Goal: Task Accomplishment & Management: Manage account settings

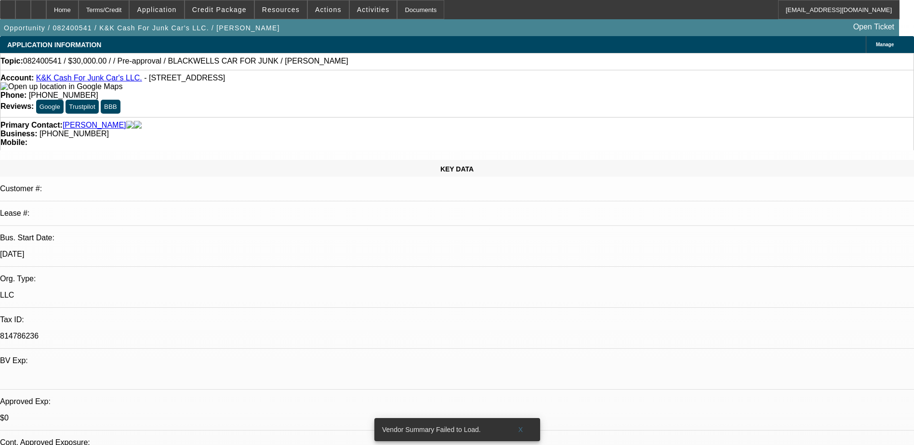
select select "0"
select select "2"
select select "0.1"
select select "1"
select select "2"
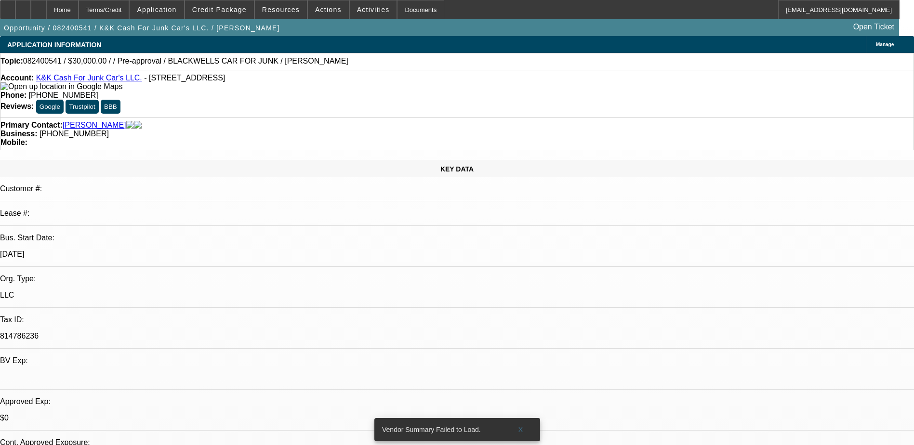
select select "4"
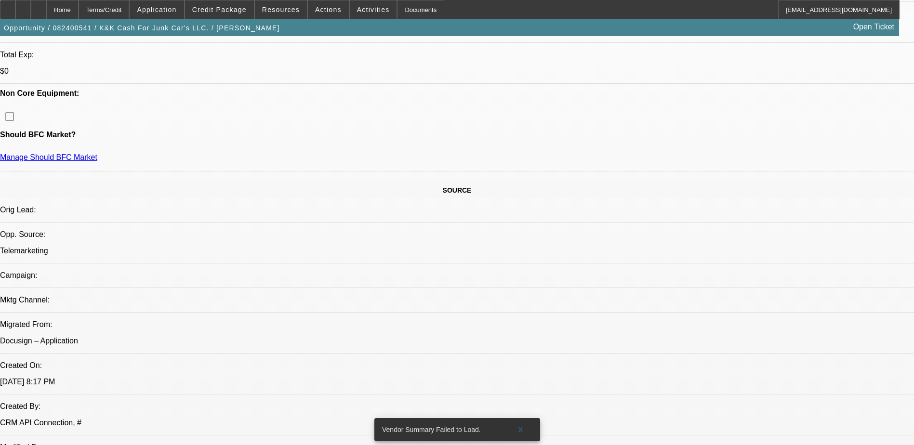
scroll to position [337, 0]
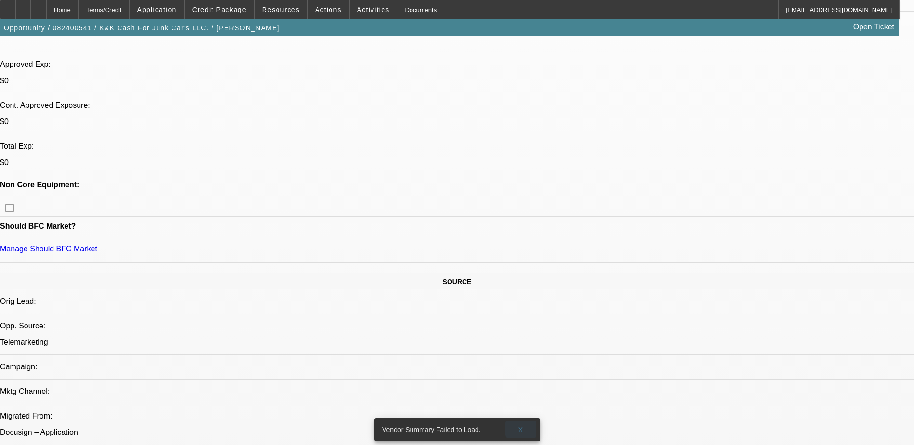
click at [521, 426] on span "X" at bounding box center [520, 430] width 5 height 8
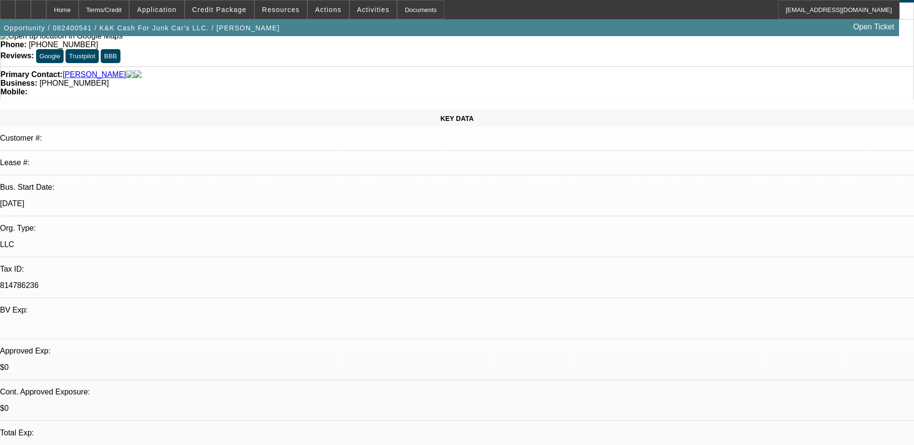
scroll to position [48, 0]
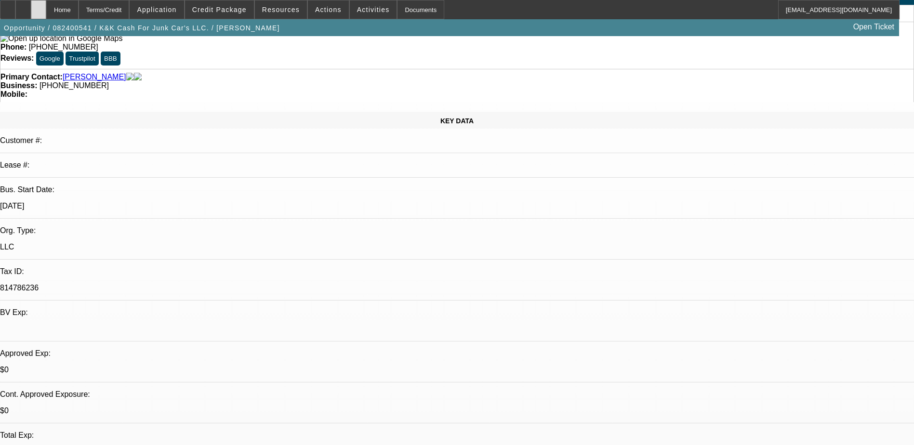
click at [46, 10] on div at bounding box center [38, 9] width 15 height 19
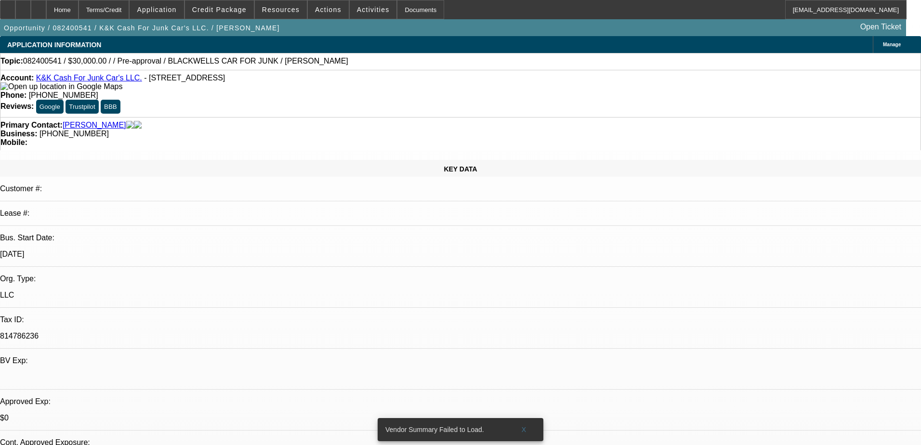
select select "0"
select select "2"
select select "0.1"
select select "4"
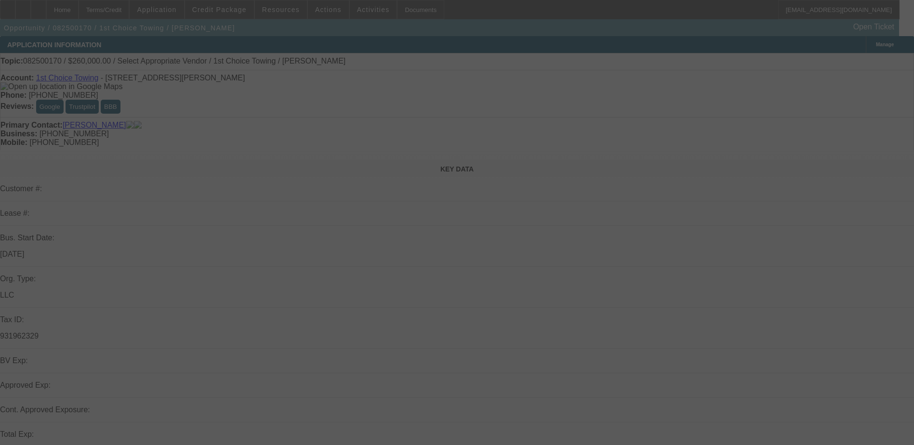
select select "0"
select select "2"
select select "0.1"
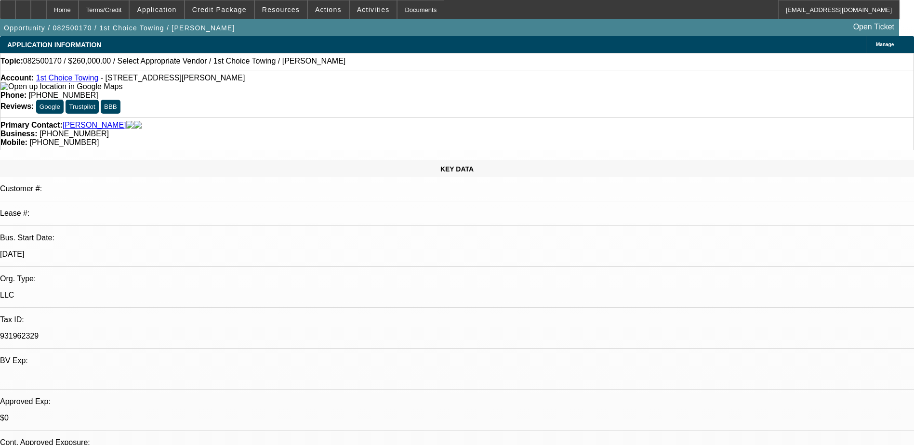
select select "1"
select select "2"
select select "4"
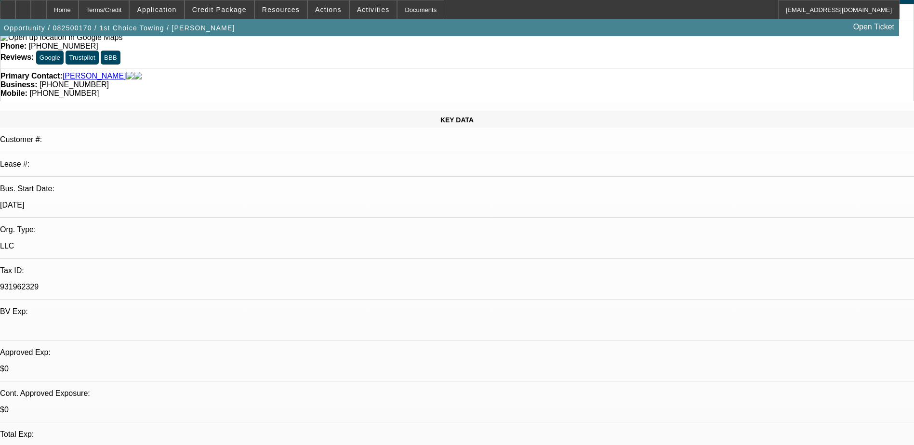
scroll to position [48, 0]
click at [94, 73] on link "[PERSON_NAME]" at bounding box center [95, 77] width 64 height 9
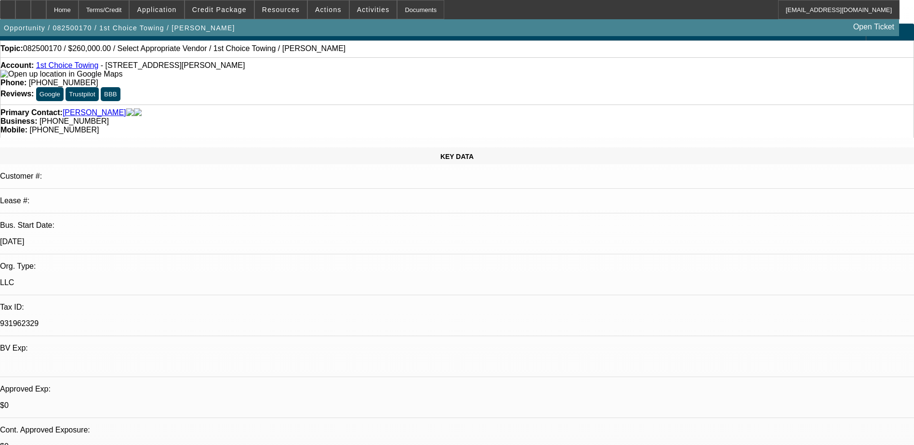
scroll to position [0, 0]
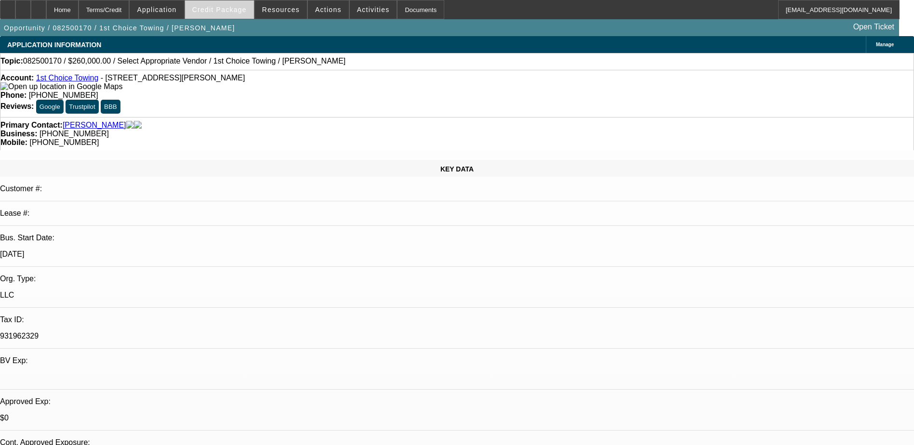
drag, startPoint x: 210, startPoint y: 9, endPoint x: 218, endPoint y: 14, distance: 9.5
click at [210, 9] on span "Credit Package" at bounding box center [219, 10] width 54 height 8
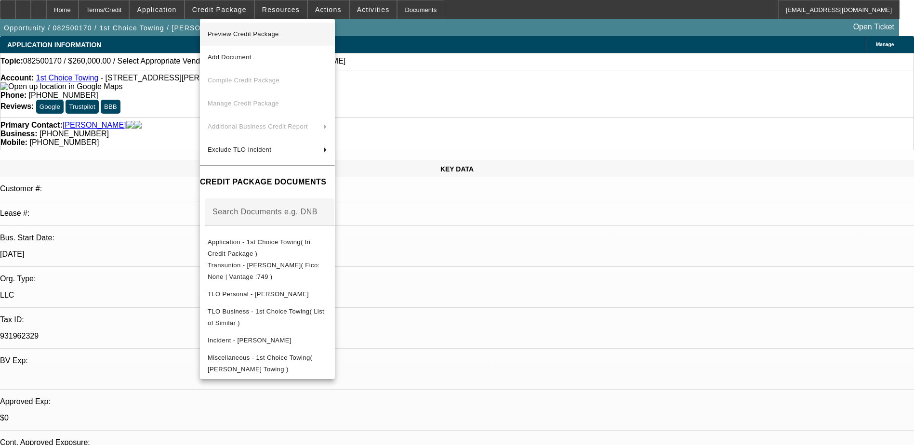
click at [260, 33] on span "Preview Credit Package" at bounding box center [243, 33] width 71 height 7
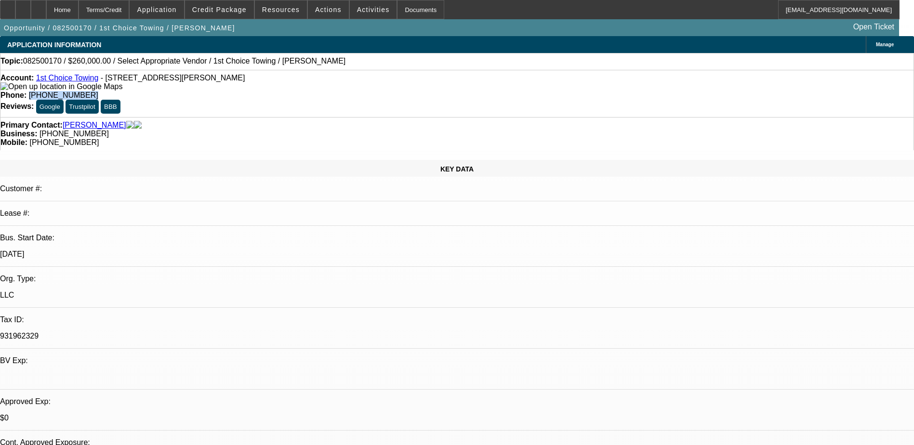
drag, startPoint x: 381, startPoint y: 81, endPoint x: 336, endPoint y: 81, distance: 45.3
click at [336, 91] on div "Phone: (270) 590-2677" at bounding box center [456, 95] width 913 height 9
drag, startPoint x: 336, startPoint y: 81, endPoint x: 353, endPoint y: 81, distance: 16.9
copy span "[PHONE_NUMBER]"
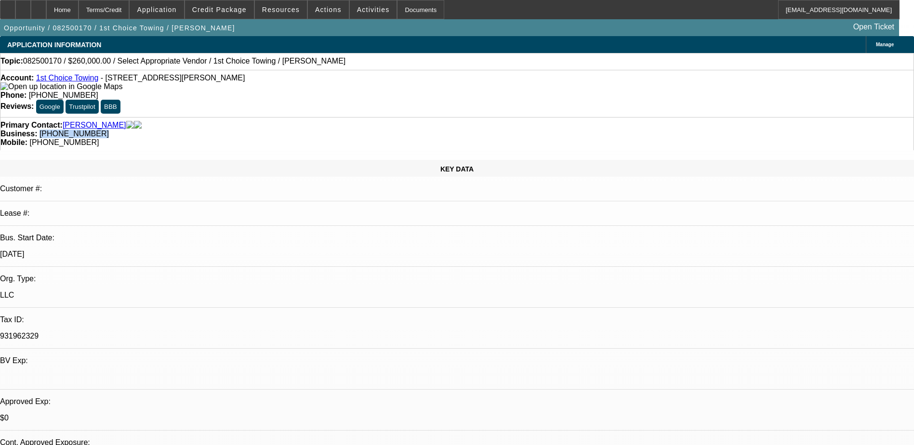
drag, startPoint x: 390, startPoint y: 107, endPoint x: 343, endPoint y: 105, distance: 46.7
click at [343, 130] on div "Business: (270) 579-8346" at bounding box center [456, 134] width 913 height 9
drag, startPoint x: 343, startPoint y: 105, endPoint x: 374, endPoint y: 105, distance: 30.8
copy span "[PHONE_NUMBER]"
click at [275, 121] on div "Primary Contact: Payne, Joshua" at bounding box center [456, 125] width 913 height 9
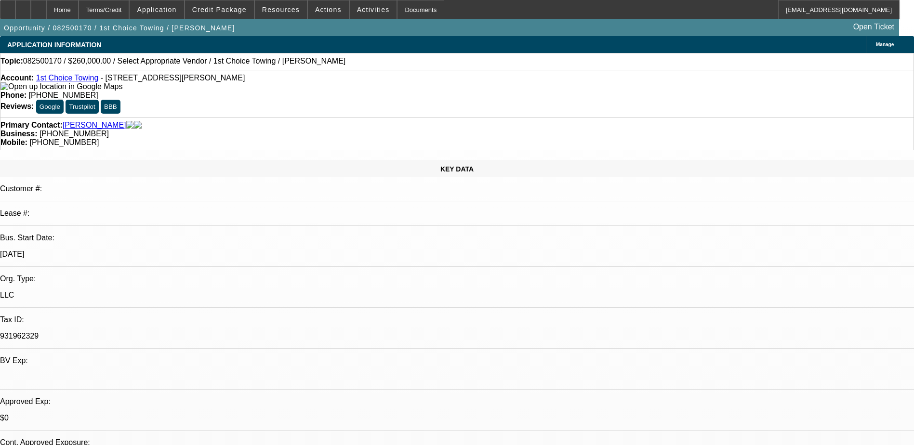
click at [396, 117] on div "Primary Contact: Payne, Joshua Business: (270) 579-8346 Mobile: (270) 590-2677" at bounding box center [457, 133] width 914 height 33
drag, startPoint x: 384, startPoint y: 80, endPoint x: 303, endPoint y: 79, distance: 81.4
click at [303, 79] on div "Account: 1st Choice Towing - 55 Parker Ave, Bowling Green, KY 42101 Phone: (270…" at bounding box center [457, 93] width 914 height 47
drag, startPoint x: 303, startPoint y: 79, endPoint x: 297, endPoint y: 79, distance: 6.3
click at [303, 79] on div "Account: 1st Choice Towing - 55 Parker Ave, Bowling Green, KY 42101" at bounding box center [456, 82] width 913 height 17
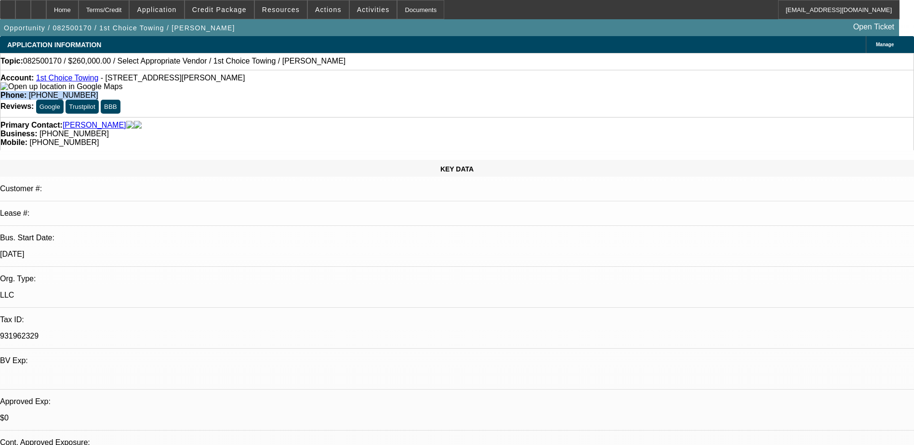
drag, startPoint x: 316, startPoint y: 77, endPoint x: 390, endPoint y: 76, distance: 74.2
click at [389, 76] on div "Account: 1st Choice Towing - 55 Parker Ave, Bowling Green, KY 42101 Phone: (270…" at bounding box center [457, 93] width 914 height 47
drag, startPoint x: 390, startPoint y: 76, endPoint x: 395, endPoint y: 104, distance: 27.9
click at [395, 130] on div "Business: (270) 579-8346" at bounding box center [456, 134] width 913 height 9
drag, startPoint x: 384, startPoint y: 95, endPoint x: 294, endPoint y: 91, distance: 90.2
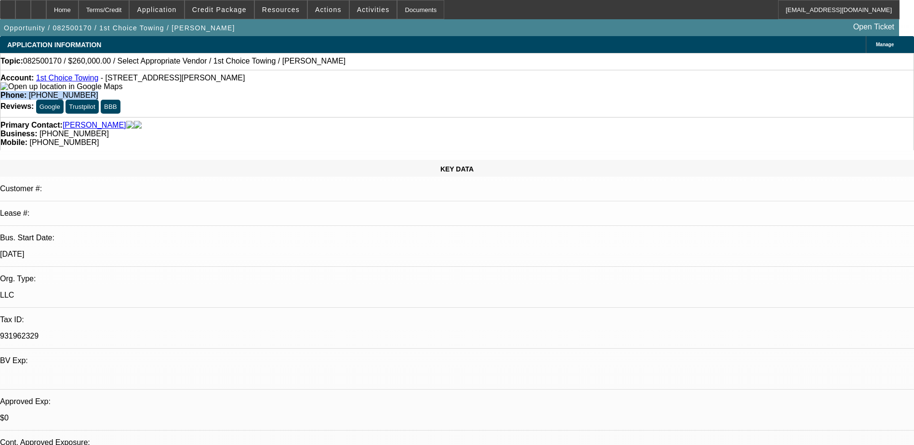
click at [294, 91] on div "Account: 1st Choice Towing - 55 Parker Ave, Bowling Green, KY 42101 Phone: (270…" at bounding box center [457, 93] width 914 height 47
click at [294, 91] on div "Account: 1st Choice Towing - 55 Parker Ave, Bowling Green, KY 42101" at bounding box center [456, 82] width 913 height 17
drag, startPoint x: 217, startPoint y: 79, endPoint x: 188, endPoint y: 78, distance: 29.4
click at [188, 78] on div "Account: 1st Choice Towing - 55 Parker Ave, Bowling Green, KY 42101" at bounding box center [456, 82] width 913 height 17
drag, startPoint x: 188, startPoint y: 78, endPoint x: 220, endPoint y: 83, distance: 32.7
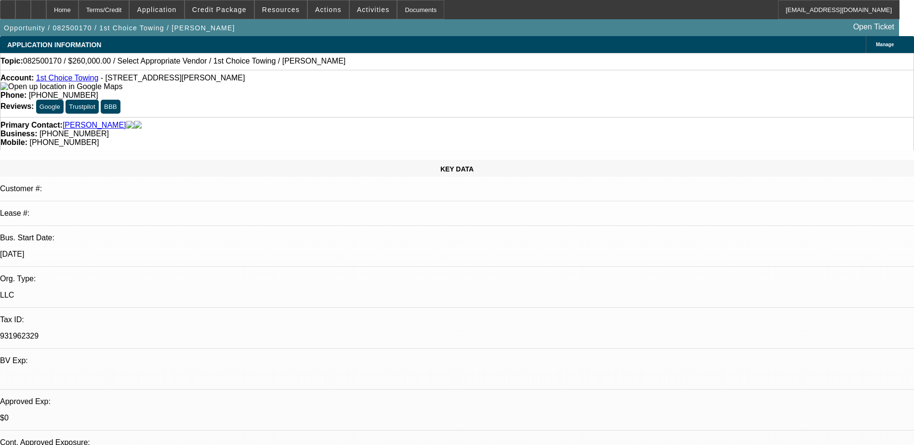
click at [220, 83] on div "Account: 1st Choice Towing - 55 Parker Ave, Bowling Green, KY 42101" at bounding box center [456, 82] width 913 height 17
click at [216, 13] on span at bounding box center [219, 9] width 69 height 23
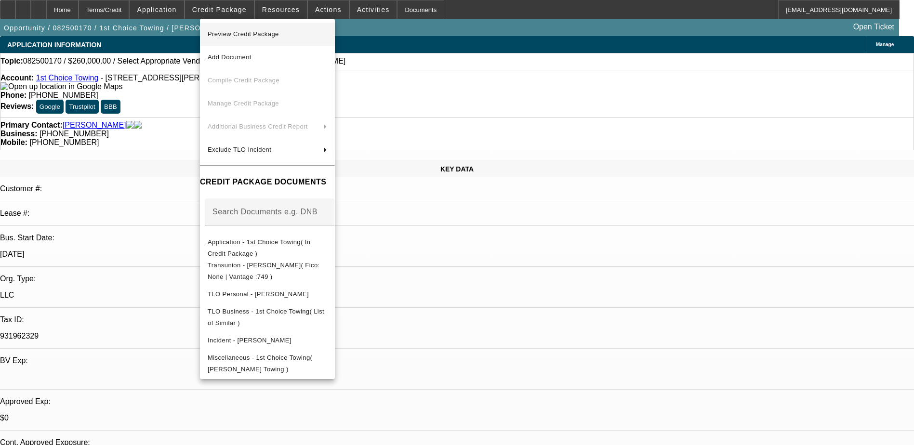
click at [273, 41] on button "Preview Credit Package" at bounding box center [267, 34] width 135 height 23
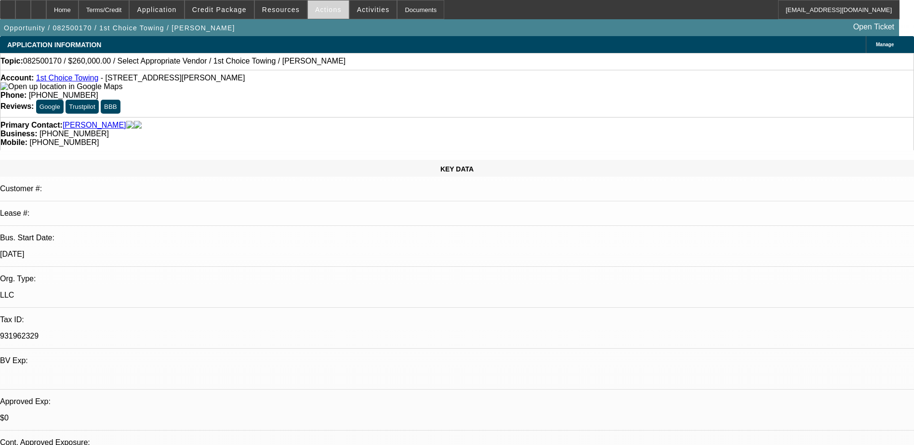
click at [332, 8] on span at bounding box center [328, 9] width 41 height 23
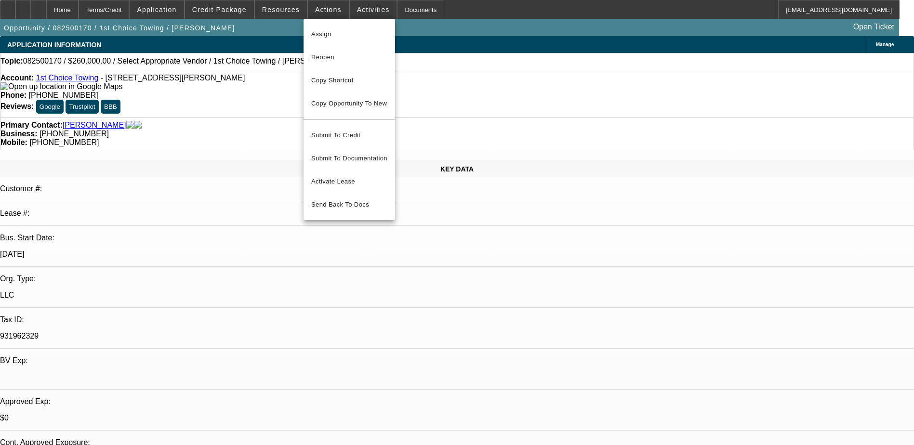
click at [271, 103] on div at bounding box center [457, 222] width 914 height 445
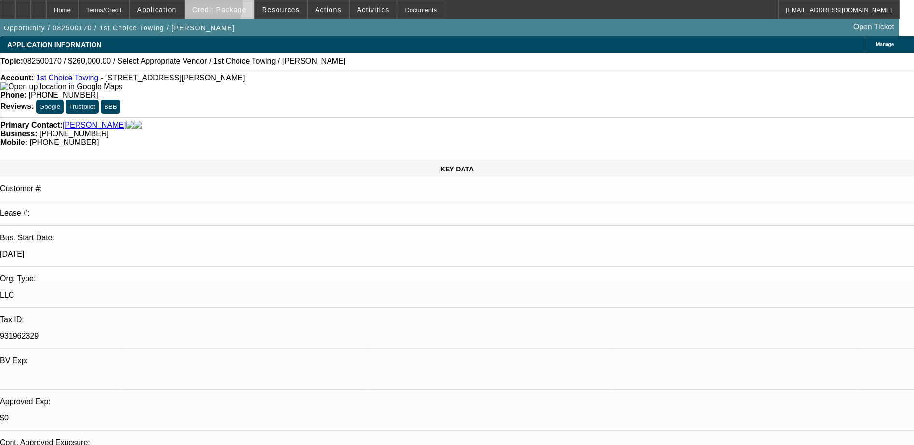
click at [228, 9] on span "Credit Package" at bounding box center [219, 10] width 54 height 8
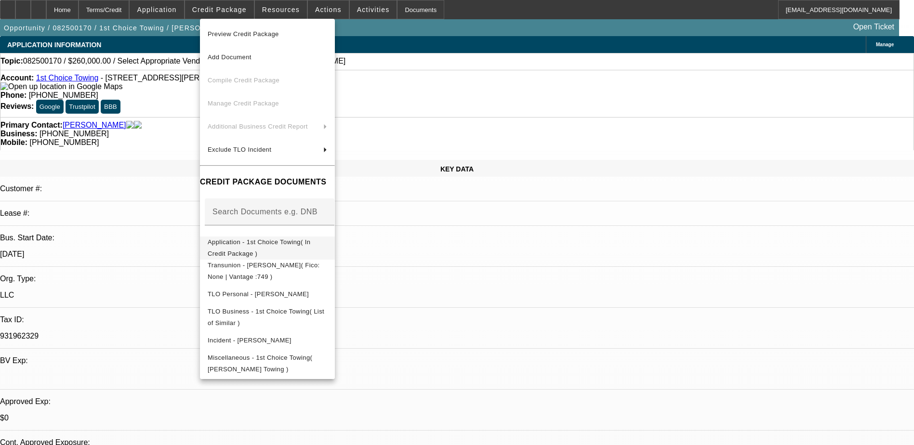
click at [296, 246] on span "Application - 1st Choice Towing( In Credit Package )" at bounding box center [259, 247] width 103 height 19
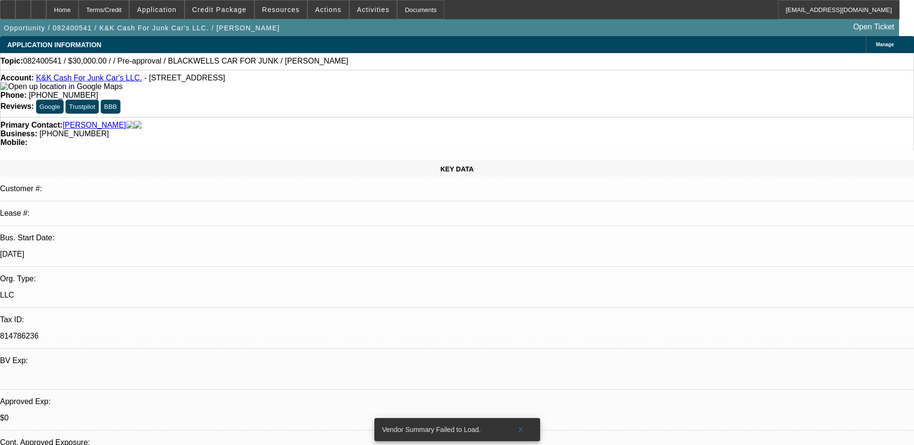
select select "0"
select select "2"
select select "0.1"
select select "4"
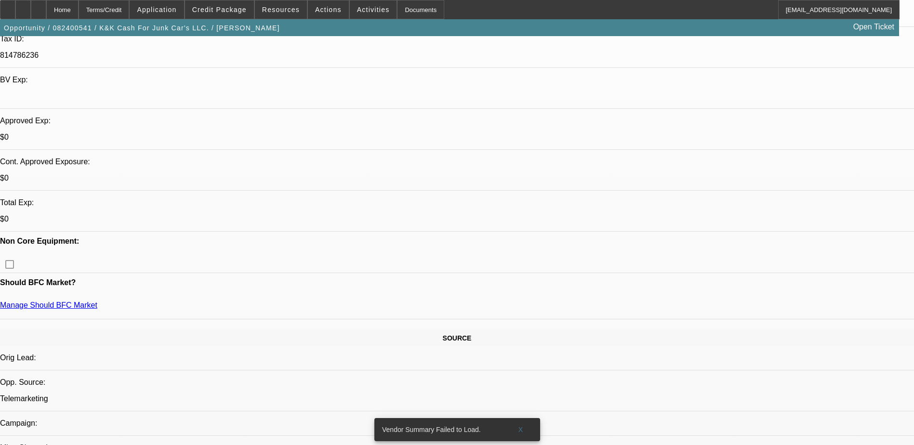
scroll to position [289, 0]
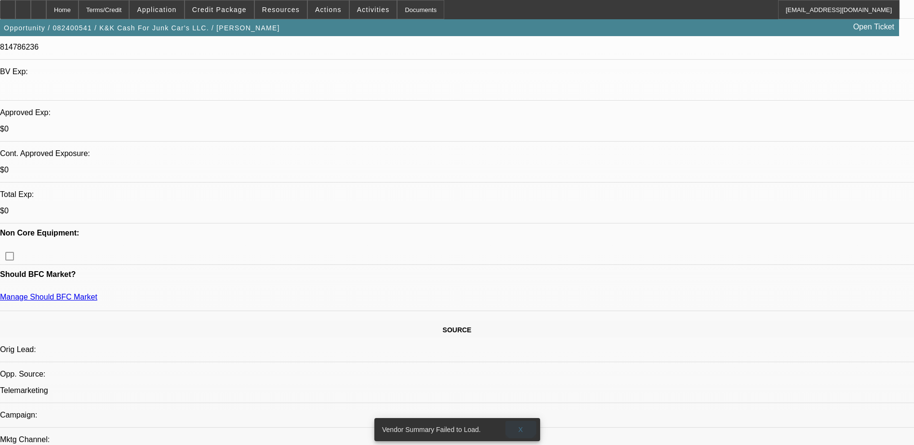
click at [520, 426] on span "X" at bounding box center [520, 430] width 5 height 8
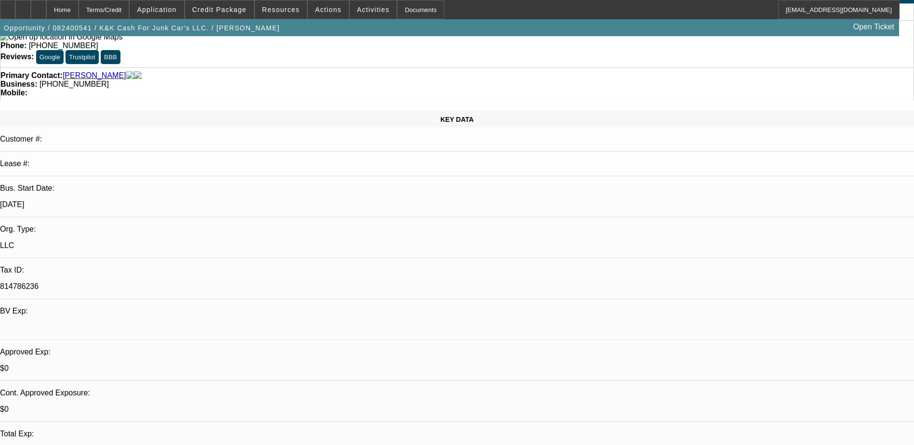
scroll to position [48, 0]
drag, startPoint x: 121, startPoint y: 125, endPoint x: 92, endPoint y: 124, distance: 29.4
click at [92, 185] on div "Bus. Start Date: 4/1/13" at bounding box center [457, 201] width 914 height 33
drag, startPoint x: 92, startPoint y: 124, endPoint x: 66, endPoint y: 125, distance: 25.5
click at [66, 185] on p "Bus. Start Date:" at bounding box center [457, 189] width 914 height 9
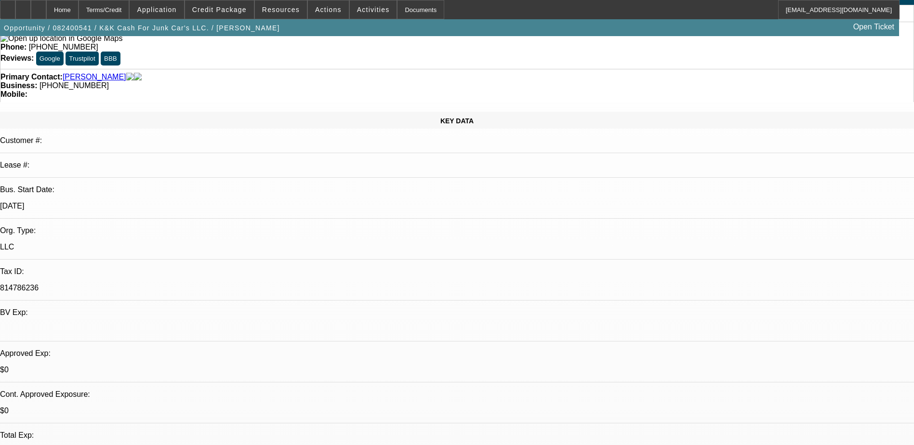
drag, startPoint x: 113, startPoint y: 125, endPoint x: 141, endPoint y: 126, distance: 28.4
click at [141, 202] on div "4/1/13" at bounding box center [457, 206] width 914 height 9
drag, startPoint x: 141, startPoint y: 126, endPoint x: 153, endPoint y: 128, distance: 11.7
click at [153, 202] on p "4/1/13" at bounding box center [457, 206] width 914 height 9
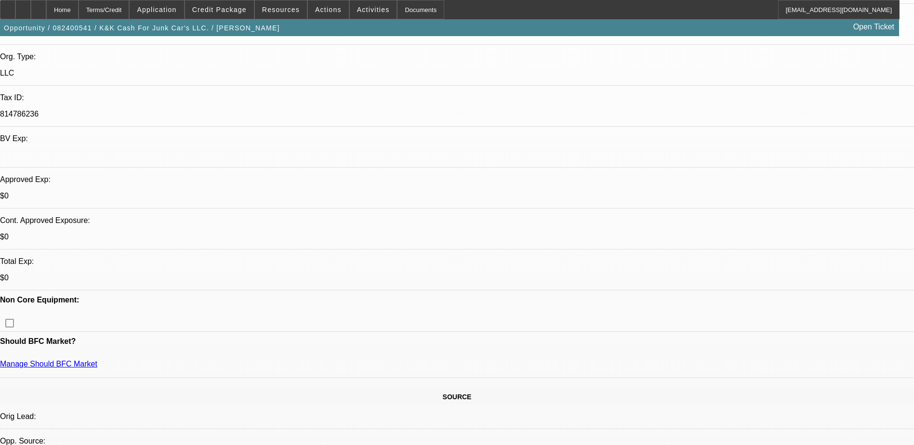
scroll to position [193, 0]
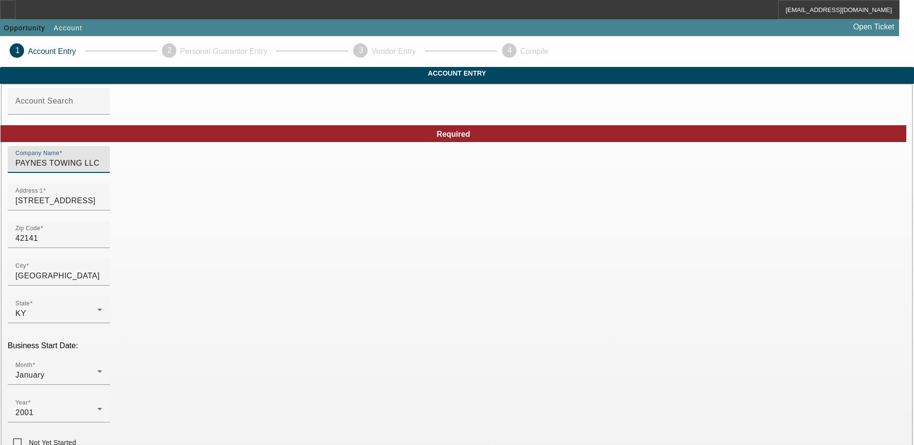
drag, startPoint x: 275, startPoint y: 174, endPoint x: 186, endPoint y: 170, distance: 88.8
click at [110, 170] on div "Company Name PAYNES TOWING LLC" at bounding box center [59, 159] width 102 height 27
type input "1st Choice Towing"
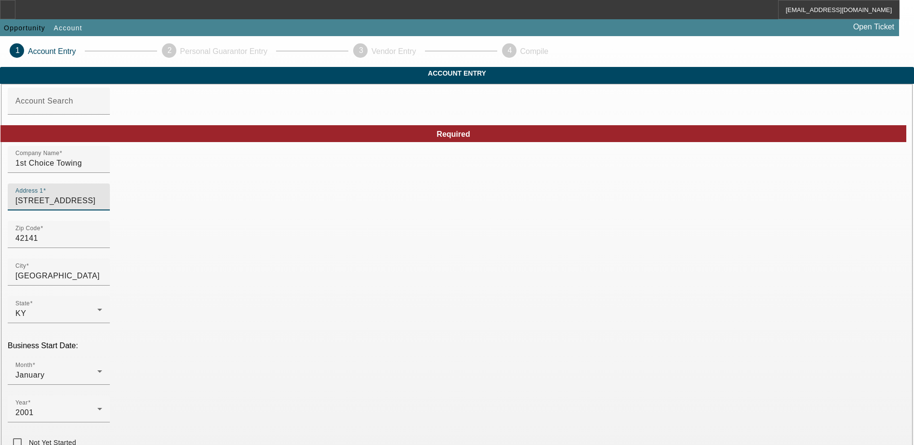
drag, startPoint x: 250, startPoint y: 217, endPoint x: 183, endPoint y: 217, distance: 67.0
click at [110, 211] on div "Address 1 [STREET_ADDRESS]" at bounding box center [59, 197] width 102 height 27
type input "[STREET_ADDRESS][PERSON_NAME]"
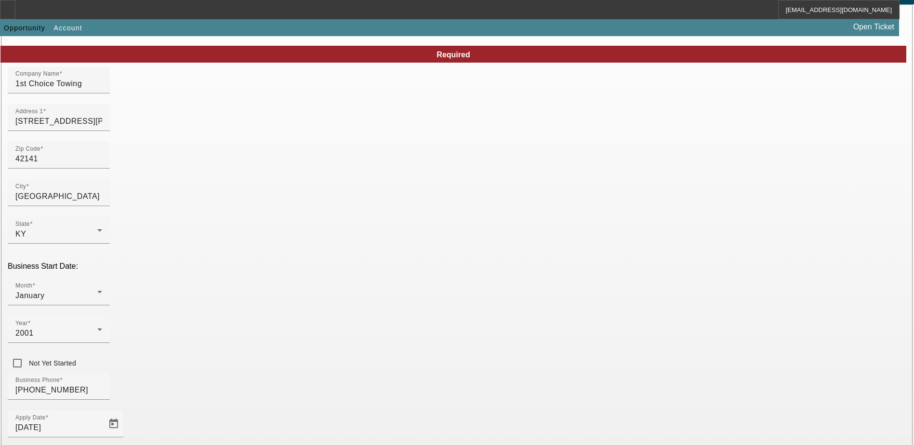
scroll to position [96, 0]
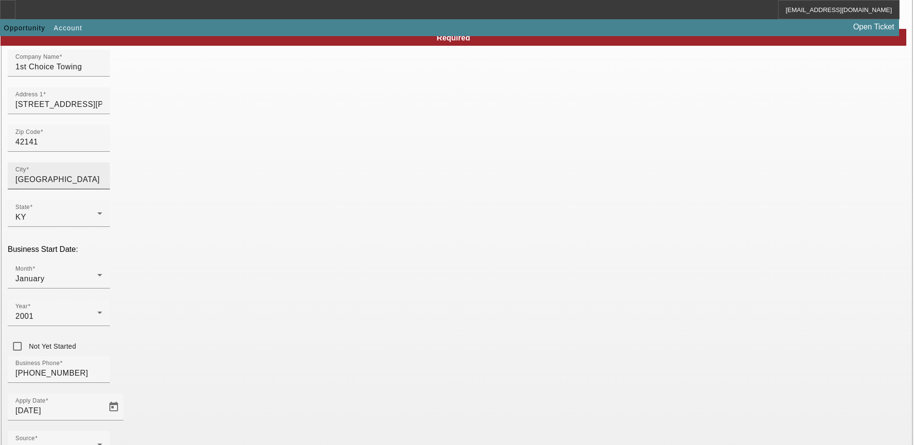
click at [102, 185] on input "[GEOGRAPHIC_DATA]" at bounding box center [58, 180] width 87 height 12
drag, startPoint x: 217, startPoint y: 158, endPoint x: 175, endPoint y: 155, distance: 42.5
click at [175, 155] on div "Zip Code 42141" at bounding box center [457, 144] width 898 height 38
type input "4"
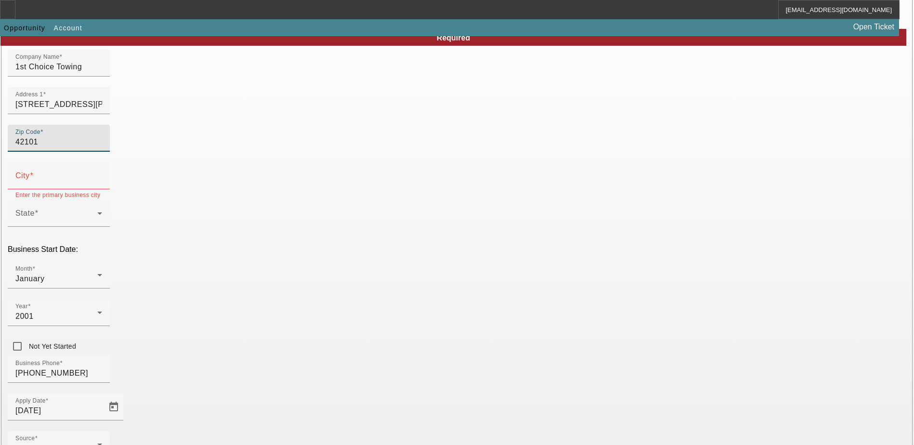
type input "42101"
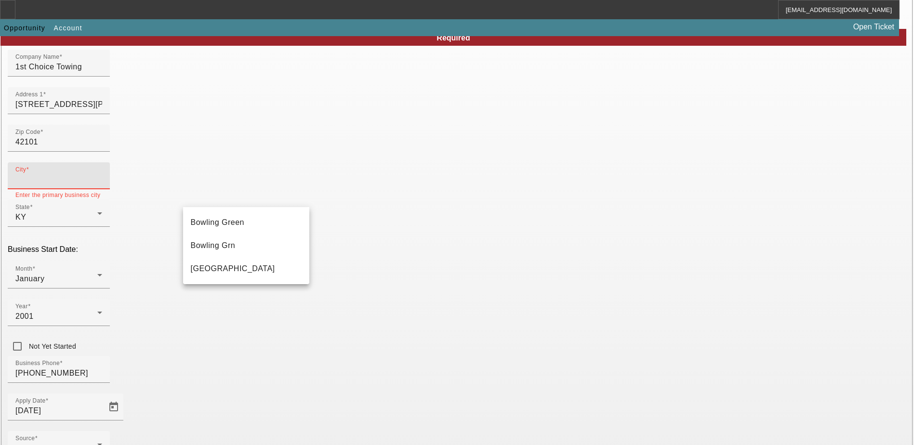
type input "Warren"
click at [238, 223] on mat-option "Bowling Green" at bounding box center [246, 222] width 126 height 23
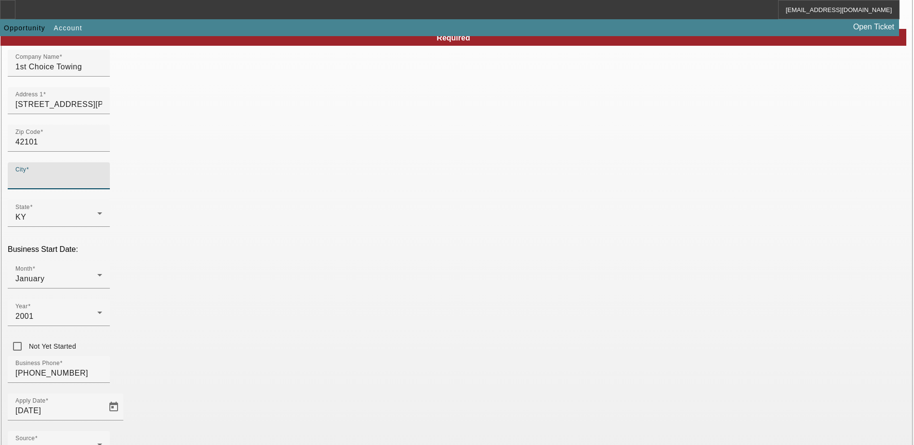
type input "Bowling Green"
click at [105, 269] on icon at bounding box center [100, 275] width 12 height 12
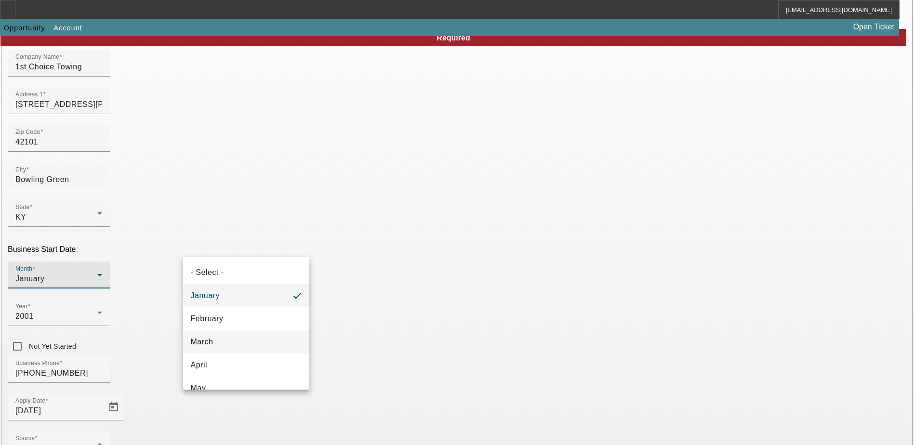
click at [228, 340] on mat-option "March" at bounding box center [246, 341] width 126 height 23
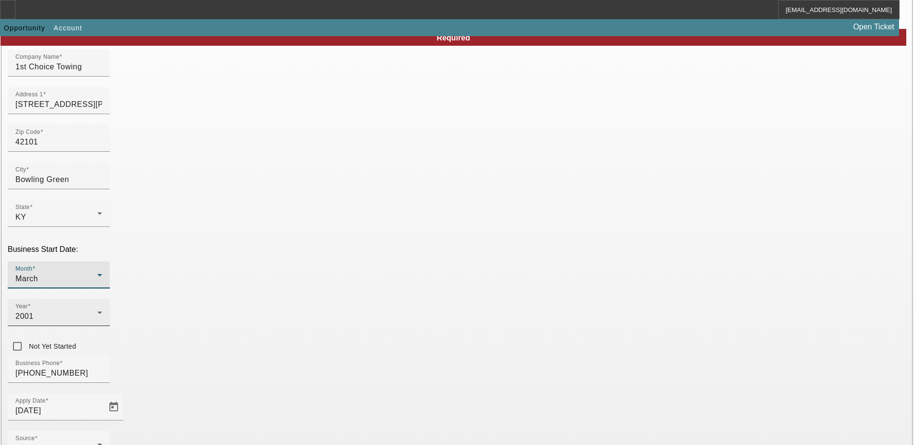
click at [105, 307] on icon at bounding box center [100, 313] width 12 height 12
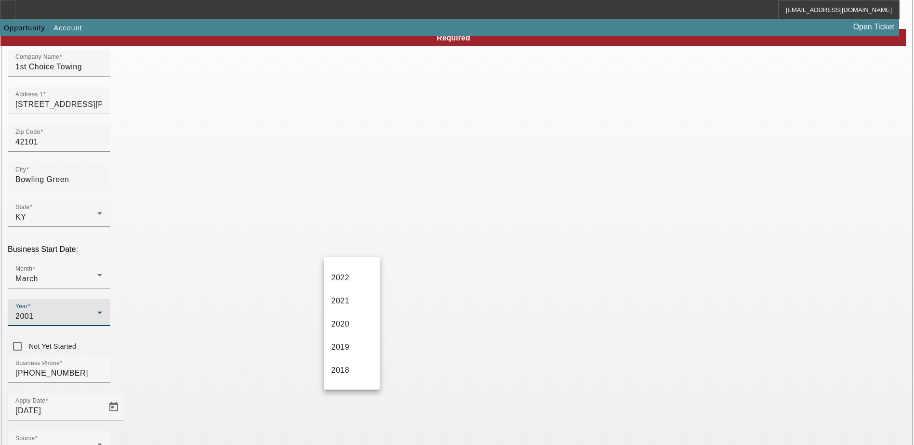
scroll to position [0, 0]
click at [347, 360] on span "2024" at bounding box center [340, 365] width 18 height 12
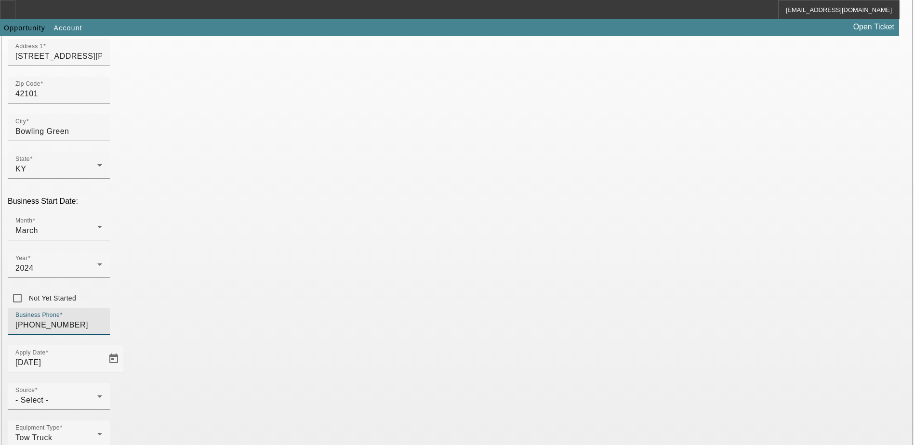
drag, startPoint x: 252, startPoint y: 236, endPoint x: 173, endPoint y: 236, distance: 78.5
type input "[PHONE_NUMBER]"
click at [102, 383] on div "Source - Select -" at bounding box center [58, 396] width 87 height 27
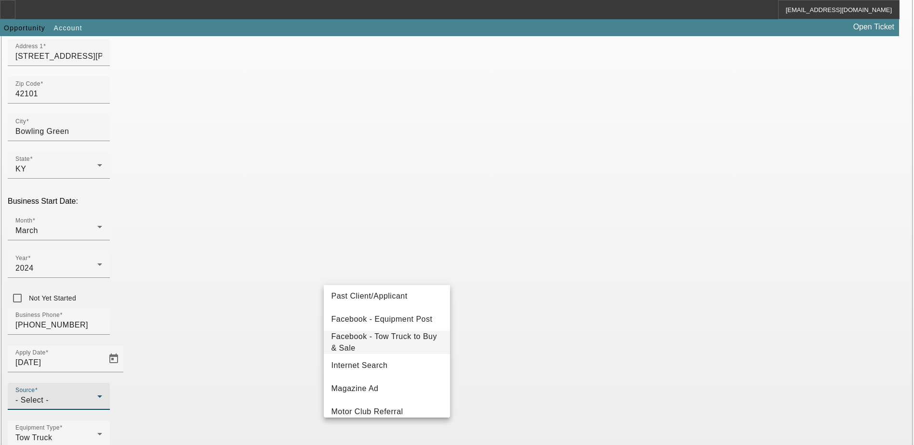
scroll to position [141, 0]
click at [391, 323] on span "Facebook - Equipment Post" at bounding box center [381, 322] width 101 height 12
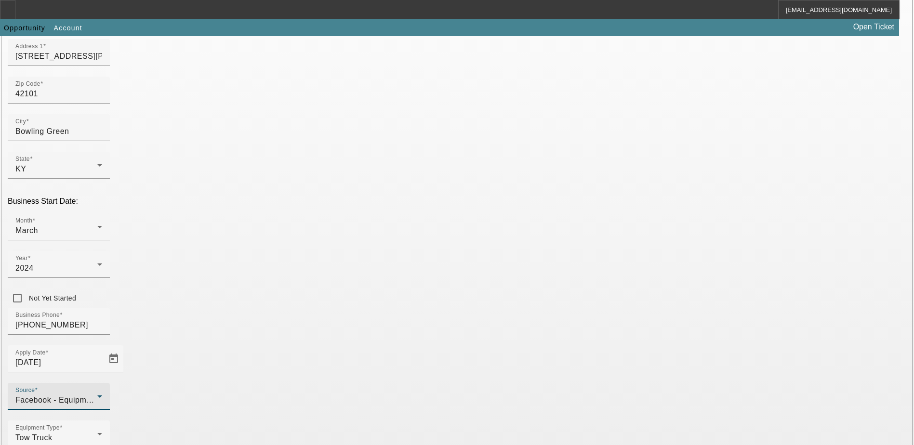
click at [321, 421] on div "Equipment Type Tow Truck" at bounding box center [457, 440] width 898 height 38
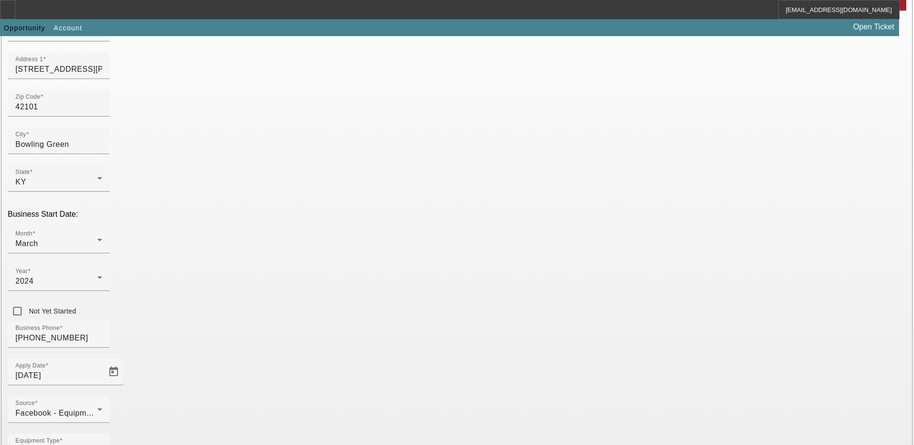
scroll to position [115, 0]
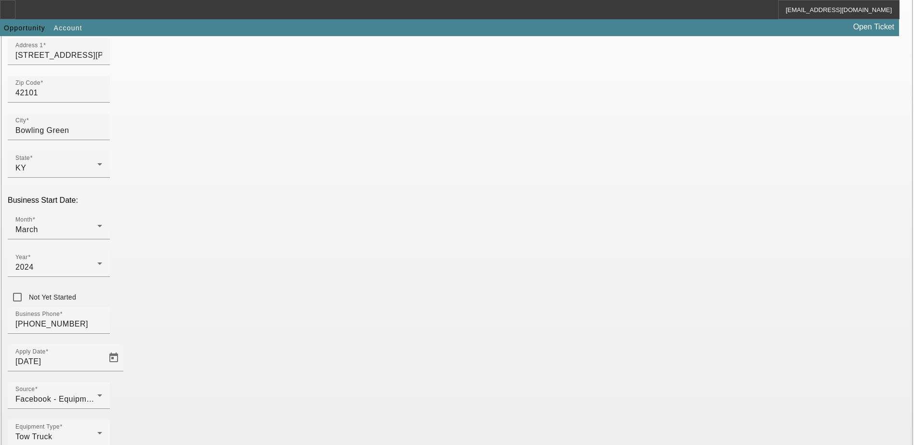
scroll to position [163, 0]
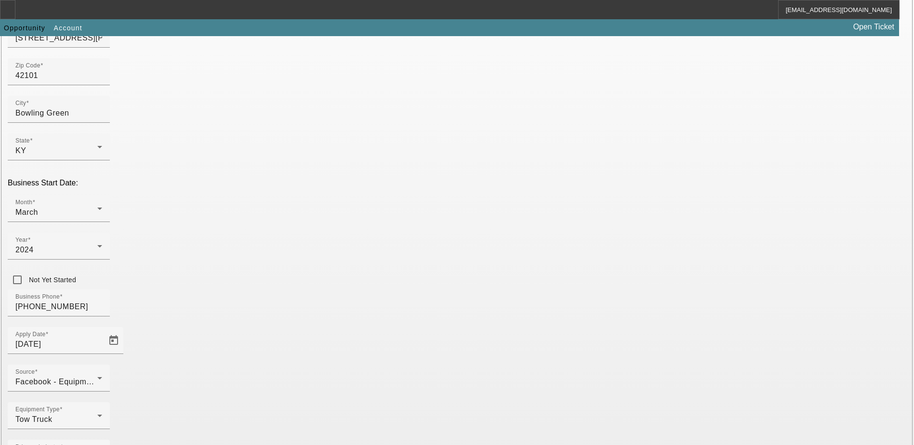
type input "931962329"
drag, startPoint x: 533, startPoint y: 330, endPoint x: 450, endPoint y: 335, distance: 83.5
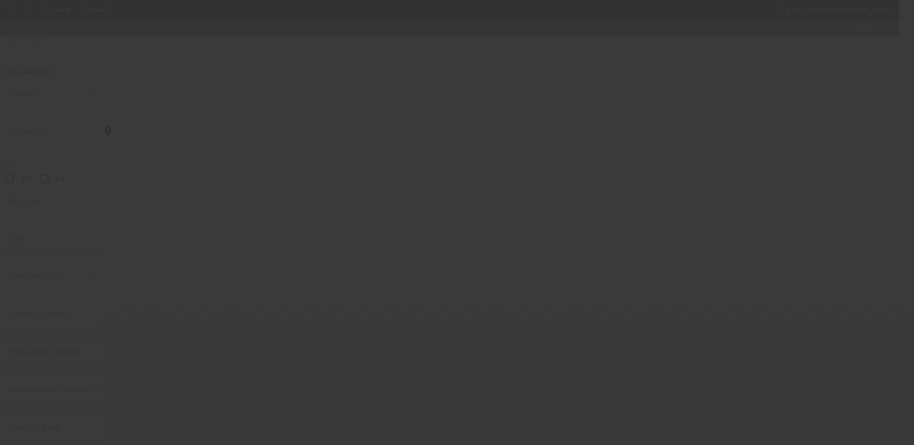
scroll to position [26, 0]
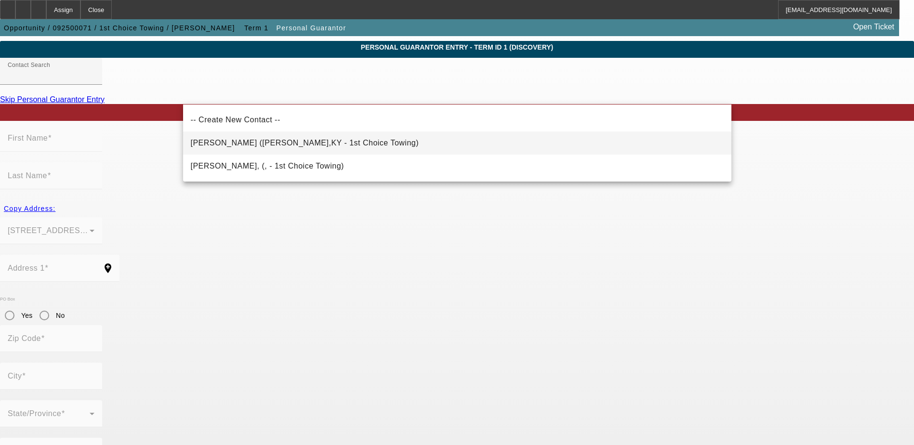
click at [379, 136] on mat-option "Payne, Joshua (Lucas,KY - 1st Choice Towing)" at bounding box center [457, 143] width 548 height 23
type input "Payne, Joshua (Lucas,KY - 1st Choice Towing)"
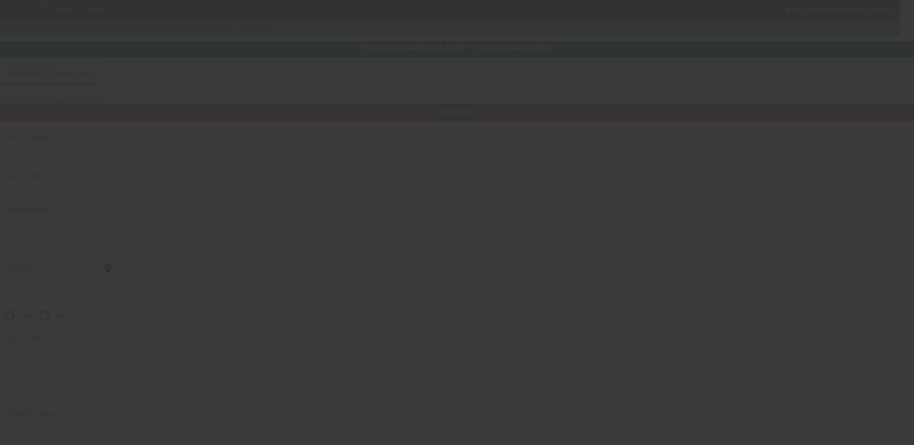
type input "Joshua"
type input "Payne"
type input "798 Wilkerson Road"
radio input "true"
type input "42156"
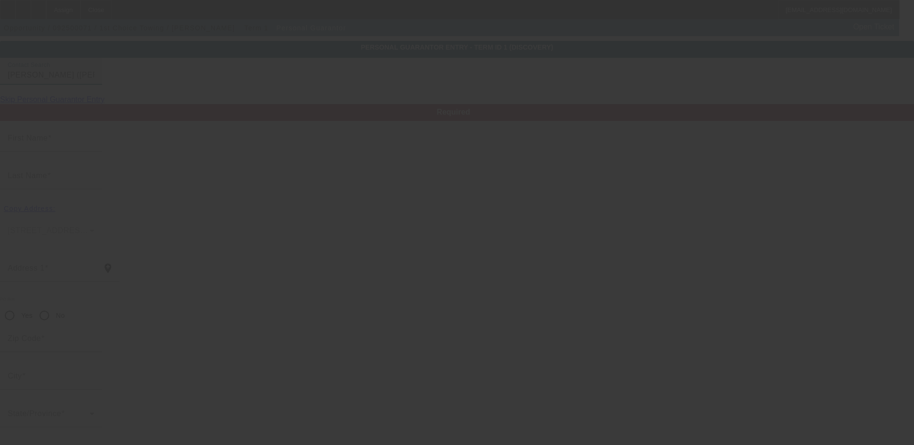
type input "Lucas"
type input "[PHONE_NUMBER]"
type input "100"
type input "404-19-4417"
type input "towguys@scrtc.com"
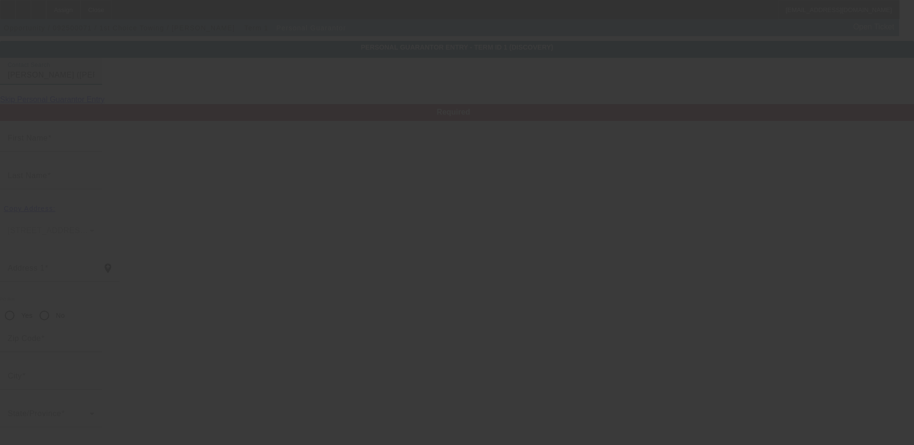
type input "[PHONE_NUMBER]"
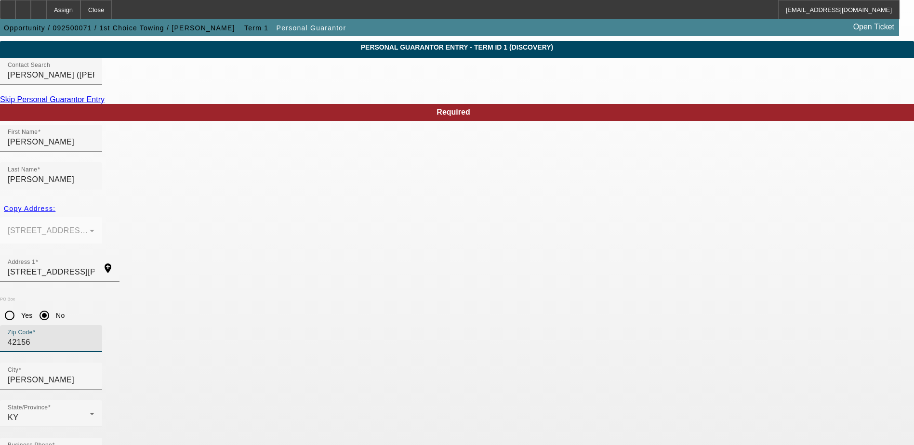
click at [94, 337] on input "42156" at bounding box center [51, 343] width 87 height 12
type input "4"
type input "42141"
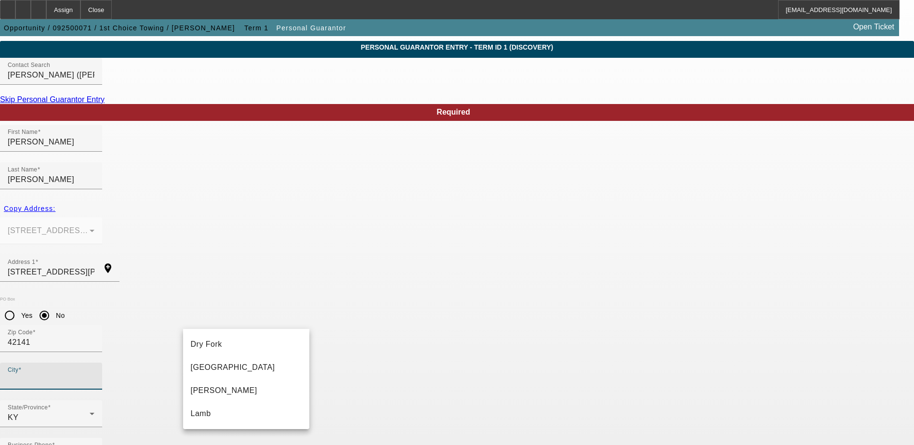
click at [94, 363] on div "City" at bounding box center [51, 376] width 87 height 27
click at [94, 374] on input "City" at bounding box center [51, 380] width 87 height 12
type input "Lucas"
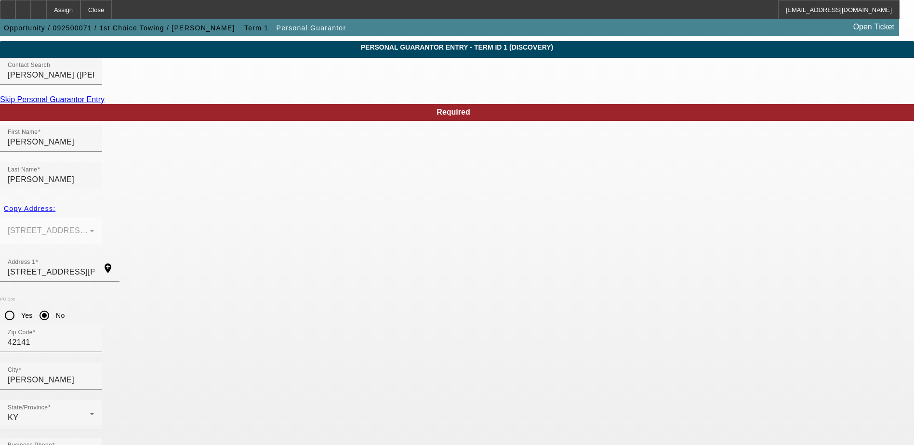
drag, startPoint x: 387, startPoint y: 396, endPoint x: 321, endPoint y: 394, distance: 66.0
type input "legendstranssolutions@gmail.com"
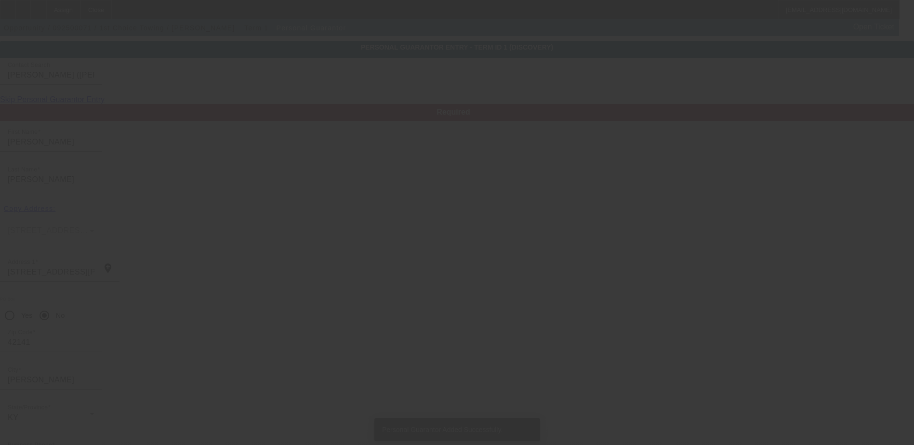
scroll to position [0, 0]
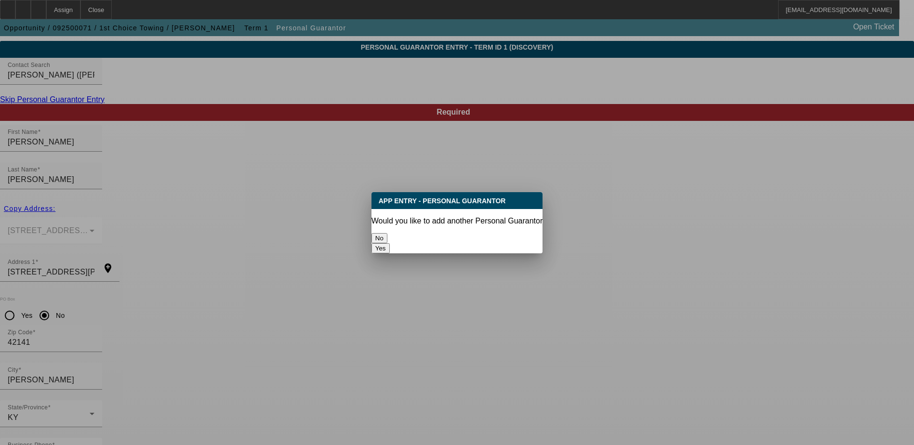
click at [387, 233] on button "No" at bounding box center [379, 238] width 16 height 10
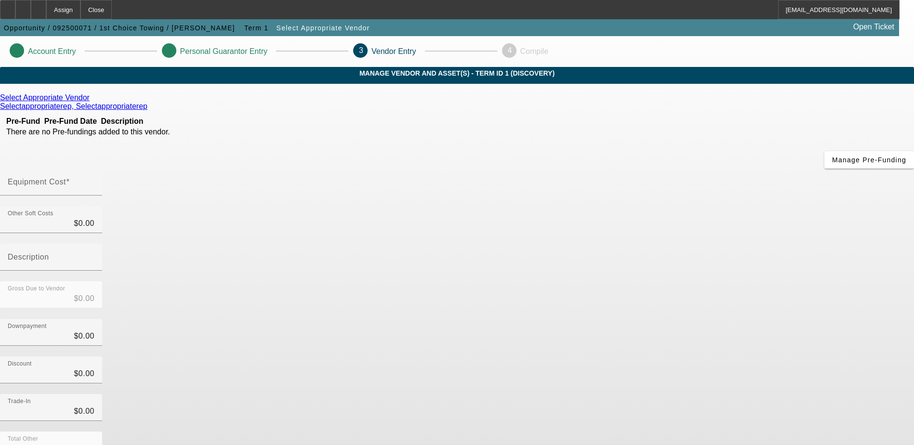
click at [92, 102] on icon at bounding box center [92, 97] width 0 height 8
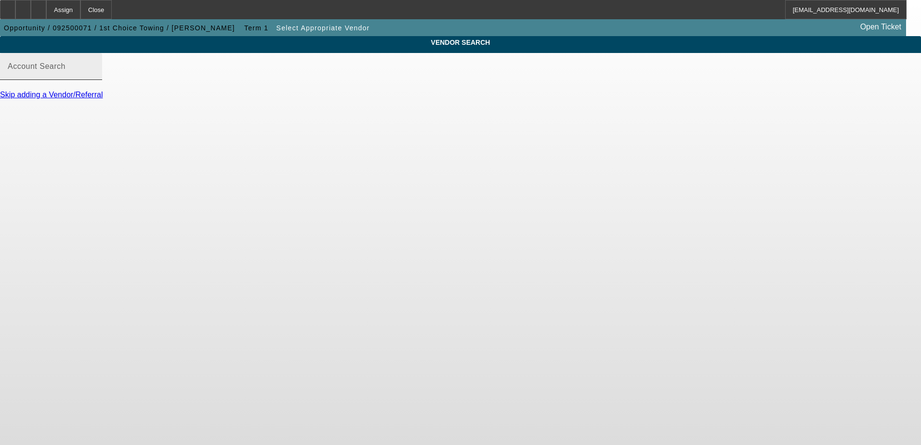
click at [94, 76] on input "Account Search" at bounding box center [51, 71] width 87 height 12
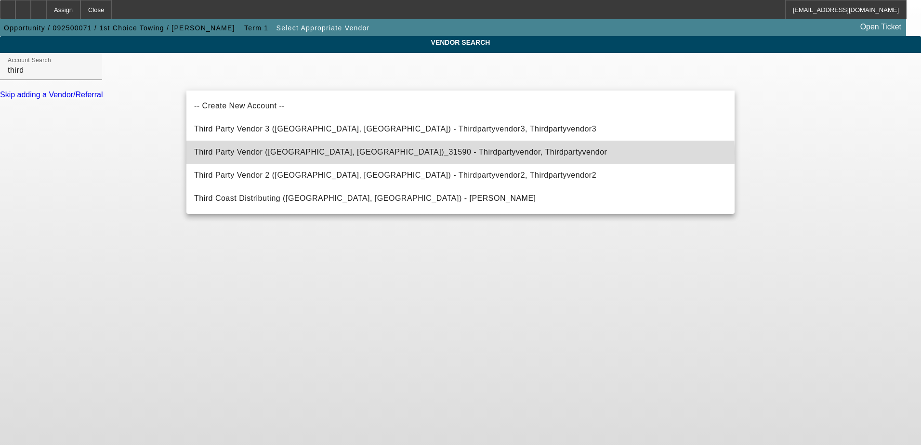
click at [361, 154] on span "Third Party Vendor (Northbrook, IL)_31590 - Thirdpartyvendor, Thirdpartyvendor" at bounding box center [400, 152] width 413 height 8
type input "Third Party Vendor (Northbrook, IL)_31590 - Thirdpartyvendor, Thirdpartyvendor"
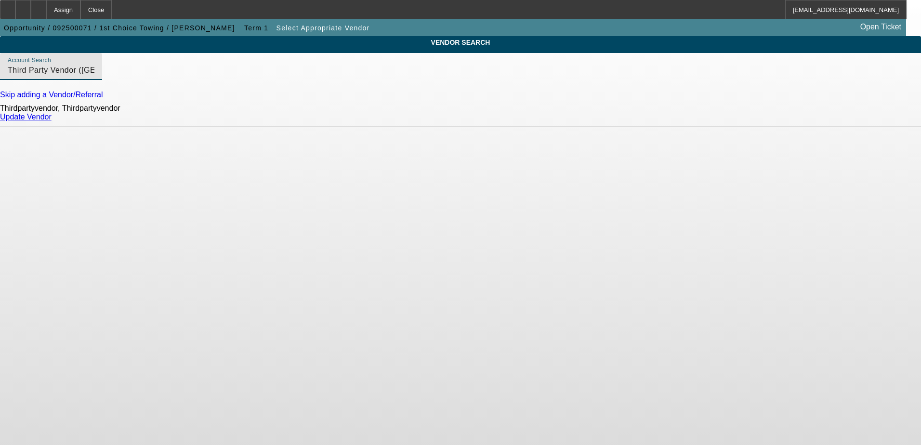
click at [52, 121] on link "Update Vendor" at bounding box center [26, 117] width 52 height 8
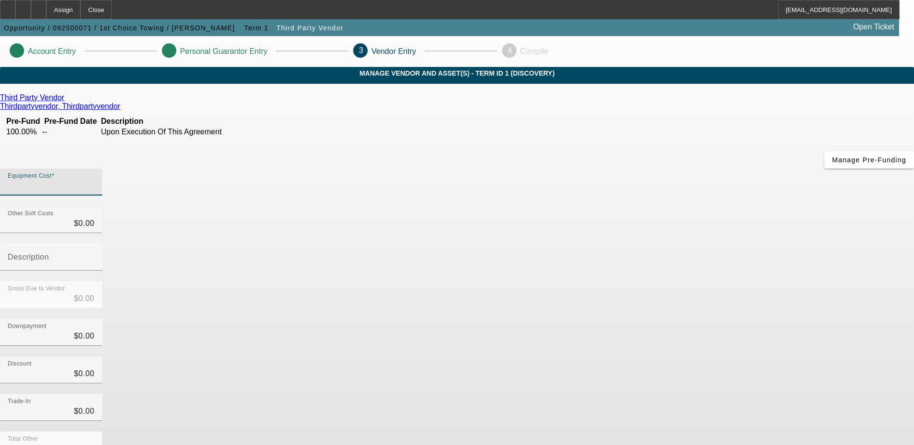
click at [94, 180] on input "Equipment Cost" at bounding box center [51, 186] width 87 height 12
type input "3"
type input "$3.00"
type input "37"
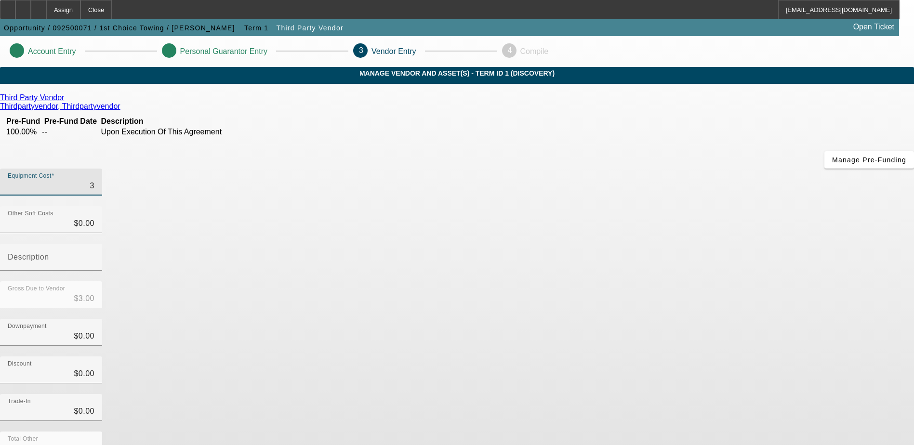
type input "$37.00"
type input "375"
type input "$375.00"
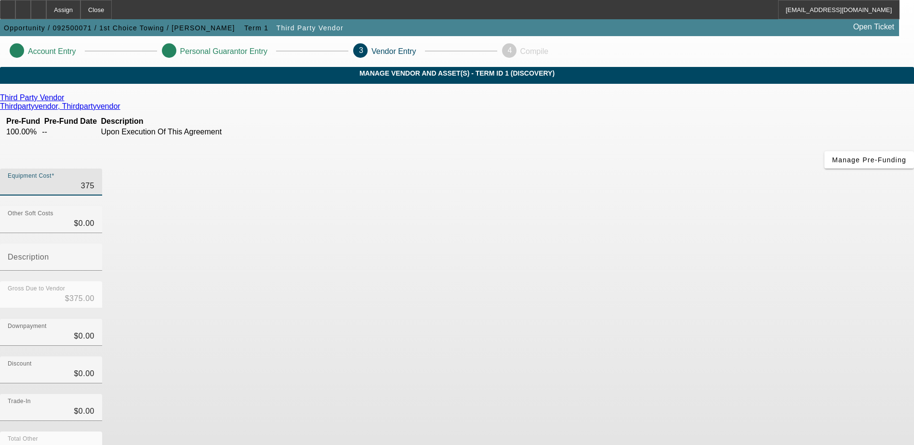
type input "3750"
type input "$3,750.00"
type input "37500"
type input "$37,500.00"
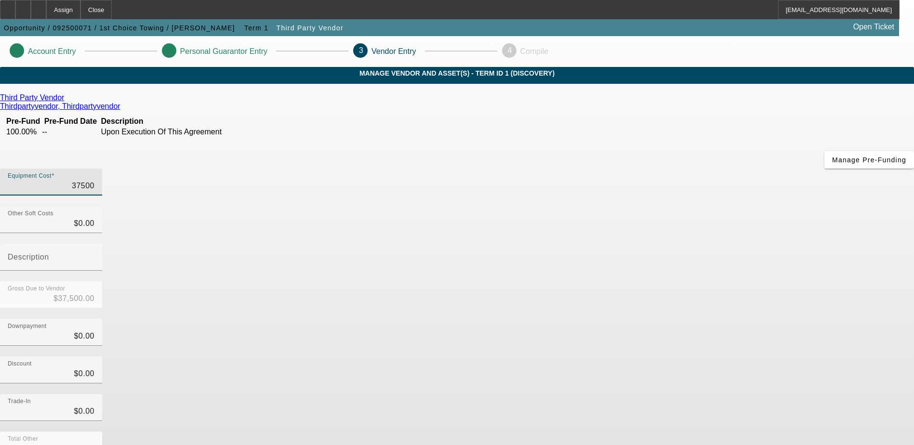
type input "$37,500.00"
type input "375000"
type input "$375,000.00"
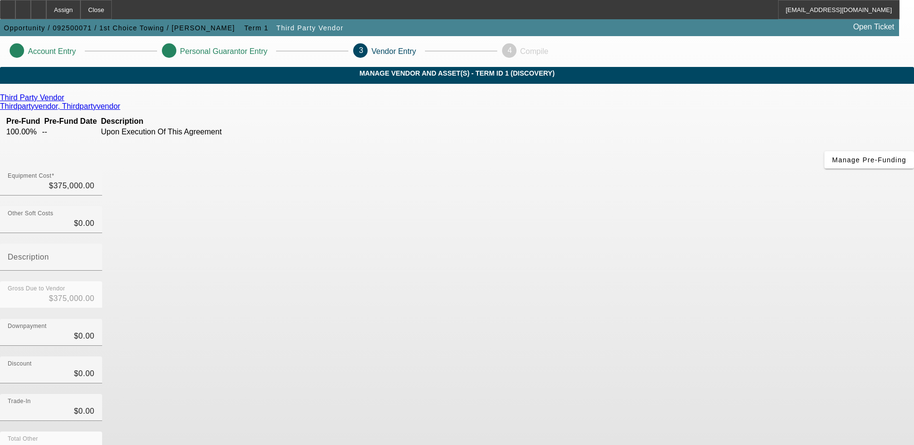
click at [697, 319] on div "Downpayment $0.00" at bounding box center [457, 338] width 914 height 38
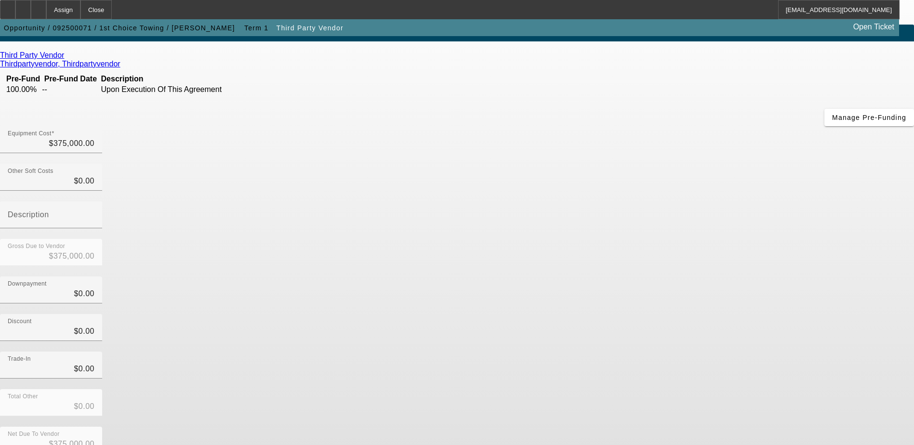
scroll to position [43, 0]
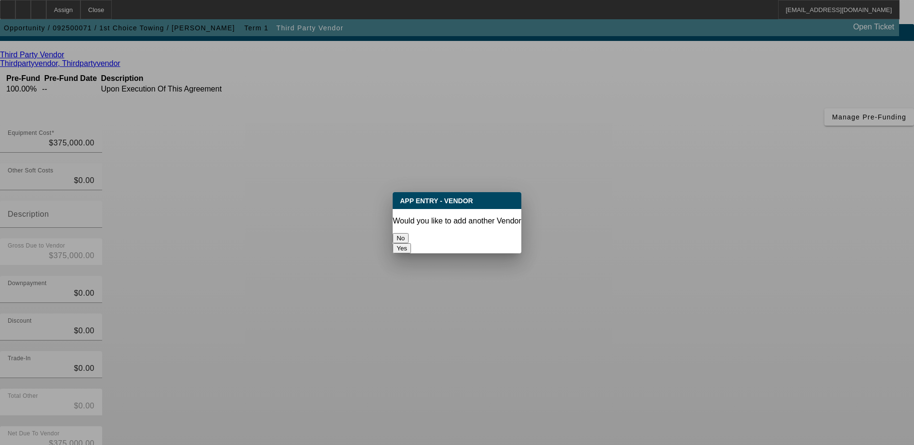
click at [408, 234] on button "No" at bounding box center [401, 238] width 16 height 10
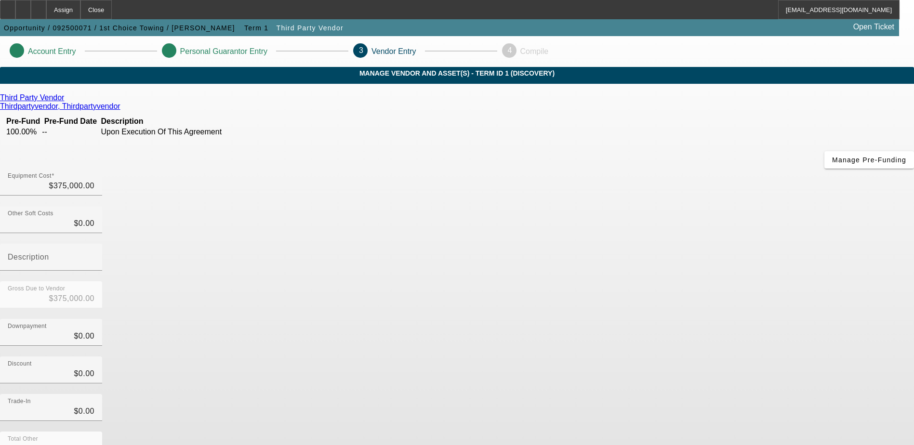
scroll to position [43, 0]
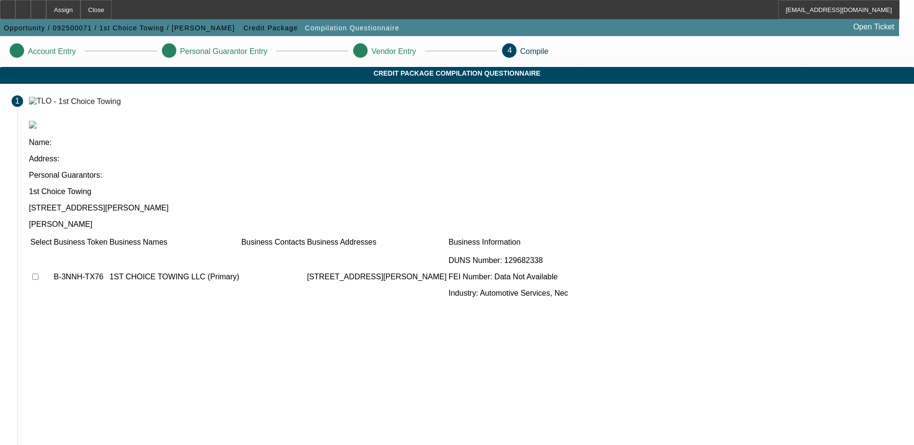
click at [39, 274] on input "checkbox" at bounding box center [35, 277] width 6 height 6
checkbox input "true"
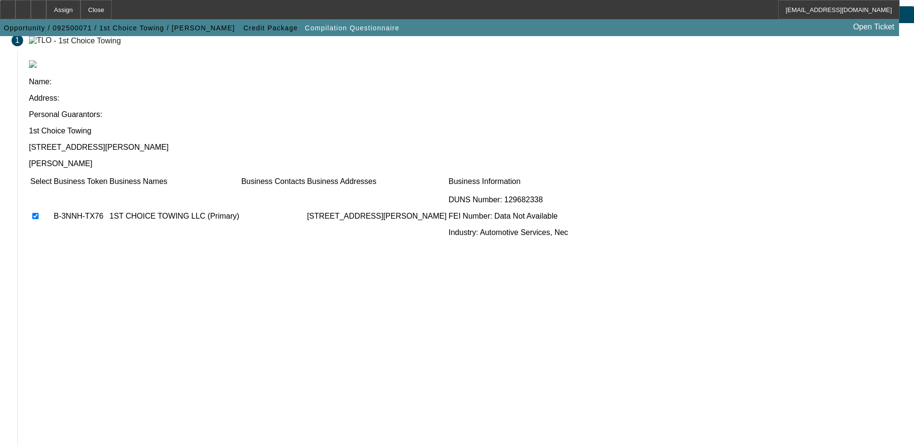
scroll to position [88, 0]
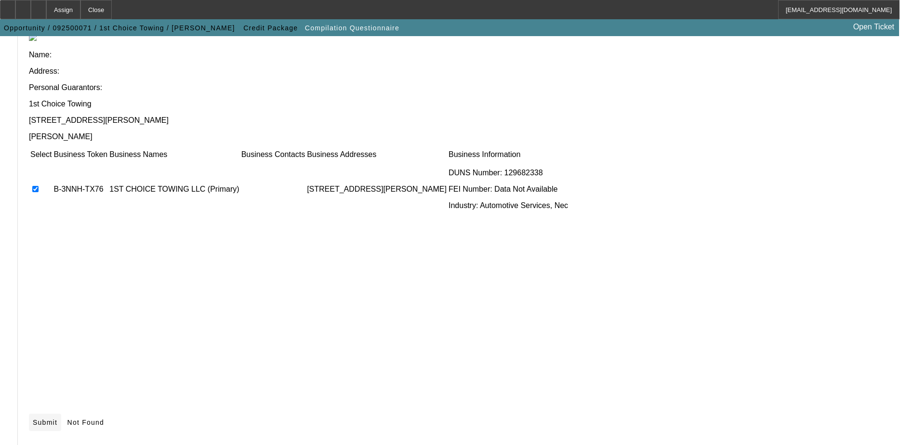
click at [57, 419] on span "Submit" at bounding box center [45, 423] width 25 height 8
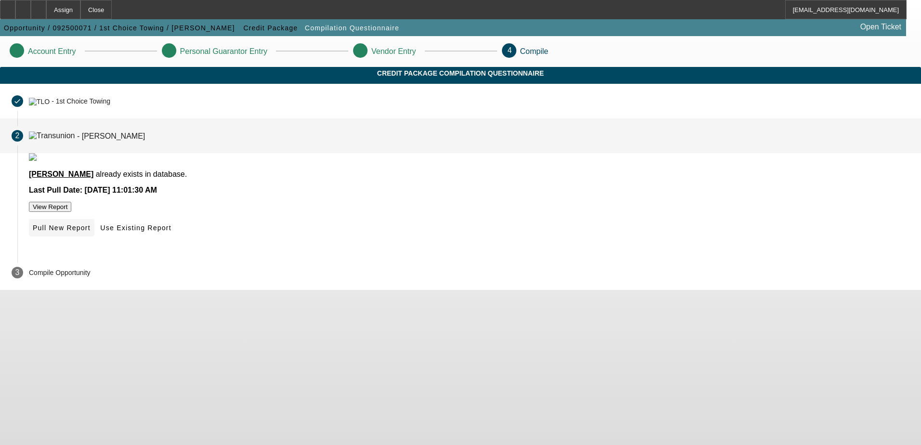
click at [91, 232] on span "Pull New Report" at bounding box center [62, 228] width 58 height 8
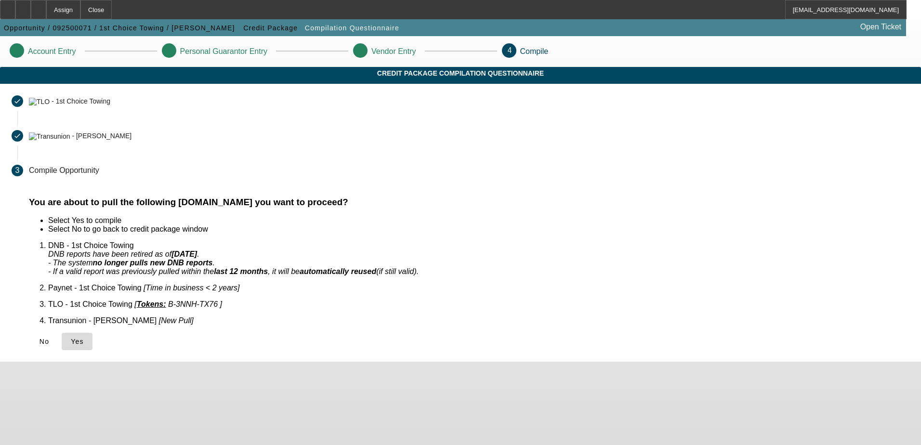
click at [84, 338] on span "Yes" at bounding box center [77, 342] width 13 height 8
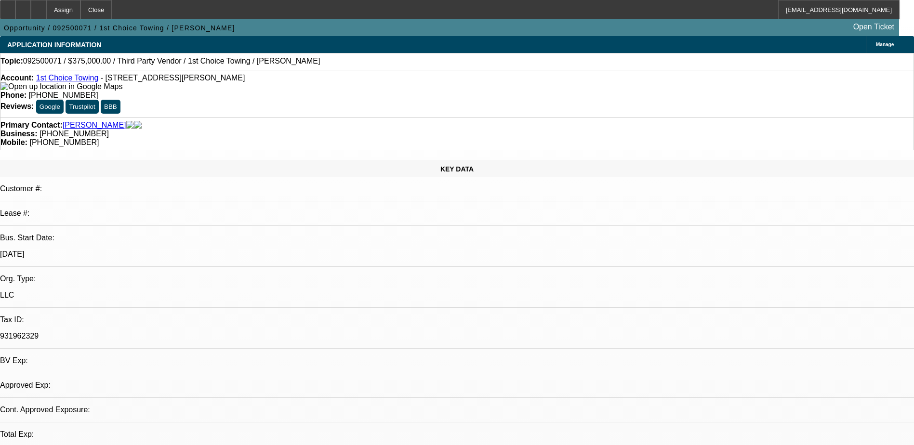
select select "0"
select select "2"
select select "0.1"
select select "4"
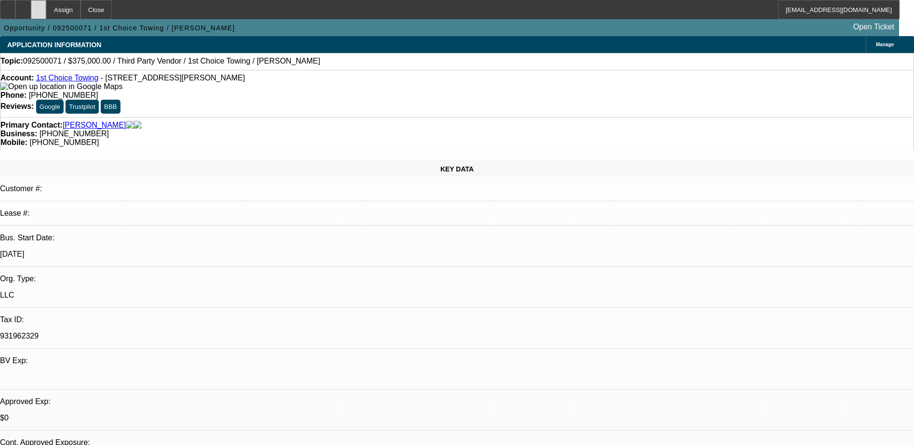
click at [46, 7] on div at bounding box center [38, 9] width 15 height 19
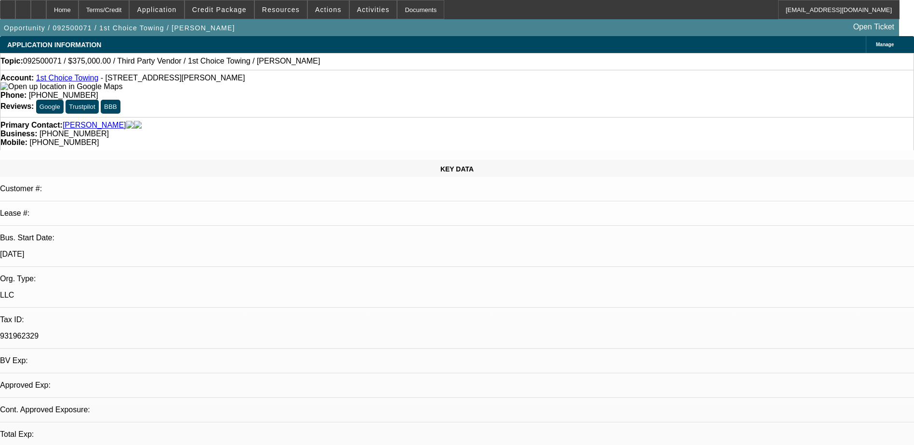
select select "0"
select select "2"
select select "0.1"
select select "4"
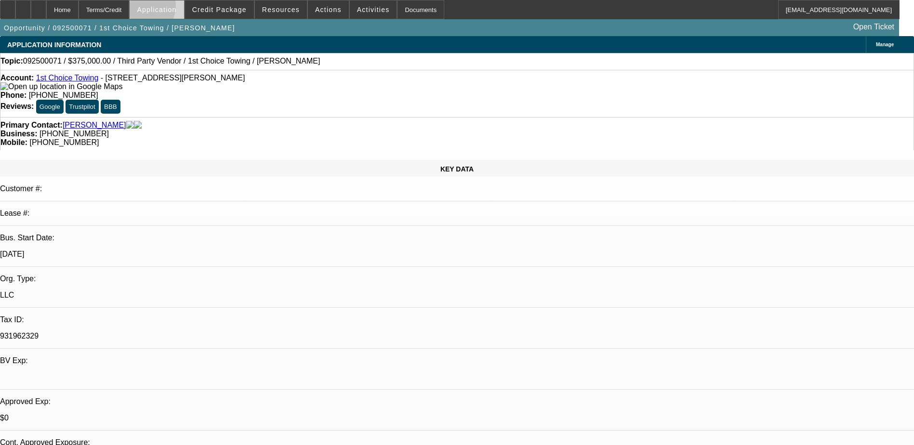
click at [170, 8] on span "Application" at bounding box center [156, 10] width 39 height 8
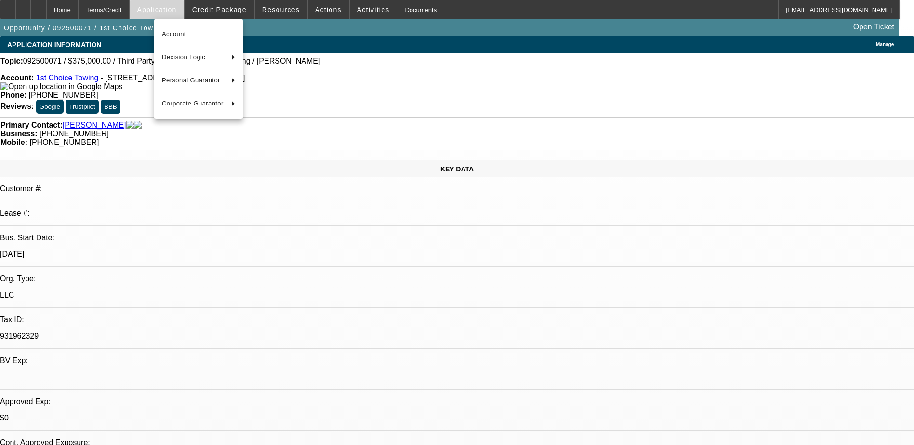
click at [170, 8] on div at bounding box center [457, 222] width 914 height 445
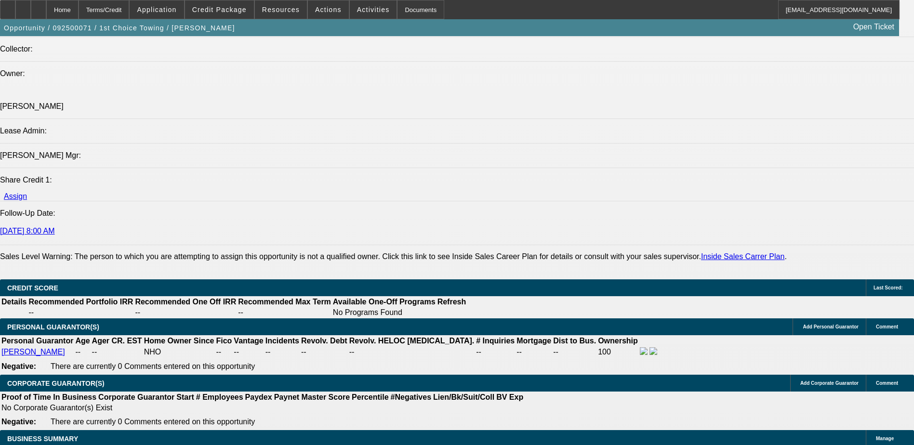
scroll to position [1204, 0]
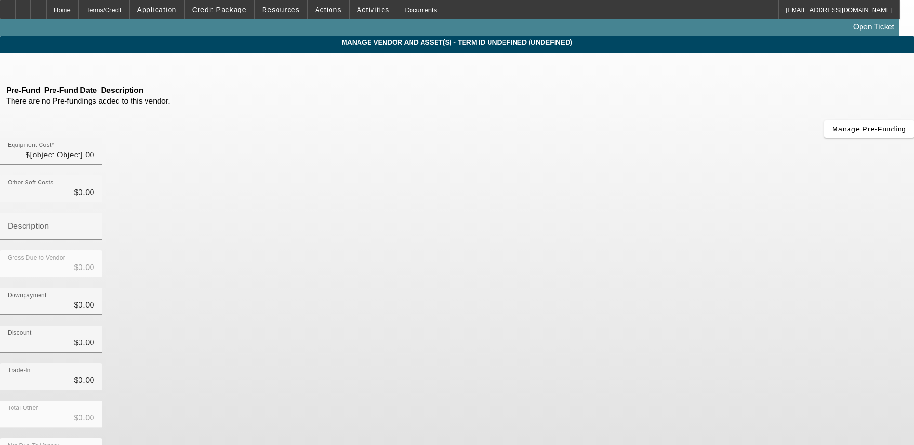
type input "$375,000.00"
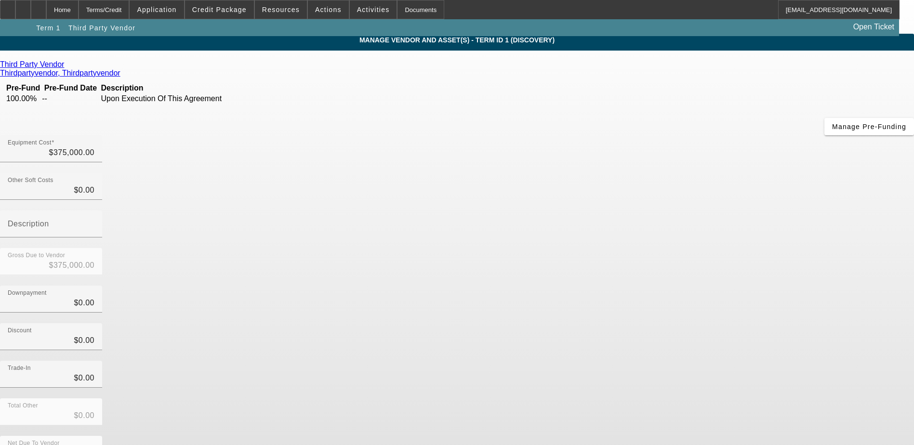
scroll to position [3, 0]
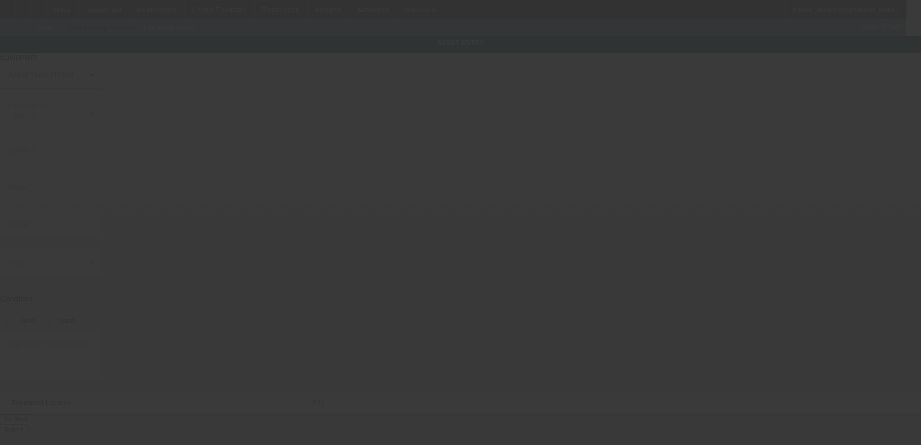
type input "[STREET_ADDRESS][PERSON_NAME]"
type input "Bowling Green"
type input "42101"
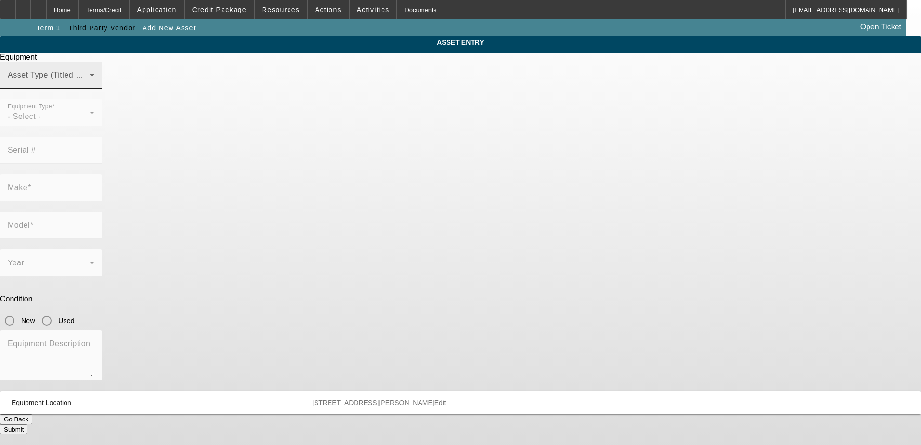
click at [90, 85] on span at bounding box center [49, 79] width 82 height 12
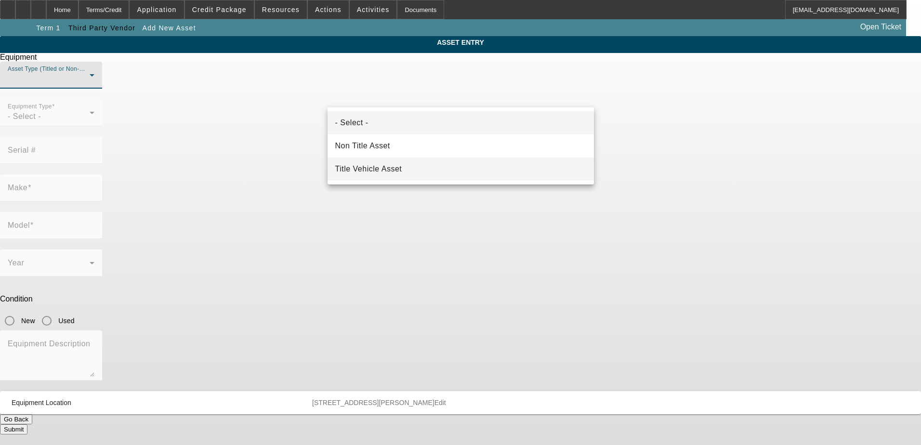
click at [430, 165] on mat-option "Title Vehicle Asset" at bounding box center [461, 169] width 266 height 23
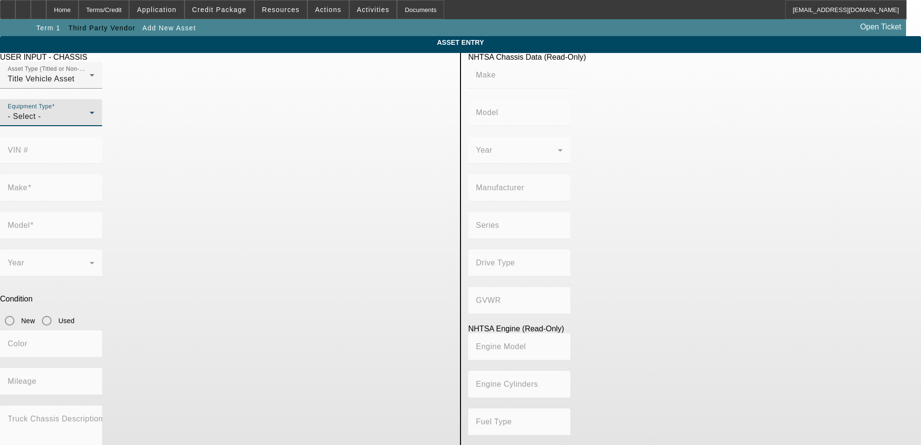
click at [90, 122] on div "- Select -" at bounding box center [49, 117] width 82 height 12
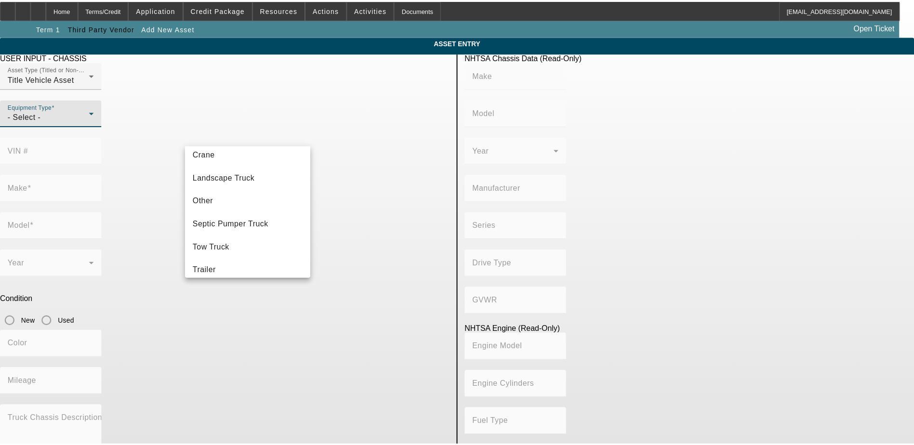
scroll to position [106, 0]
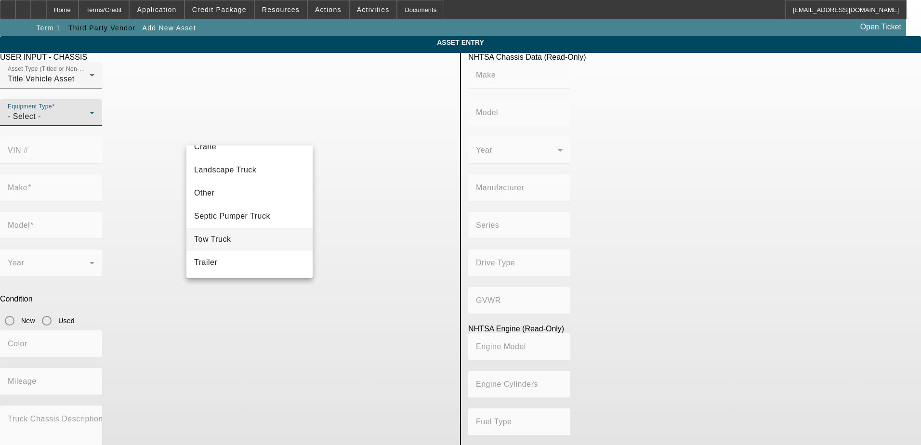
click at [254, 238] on mat-option "Tow Truck" at bounding box center [249, 239] width 126 height 23
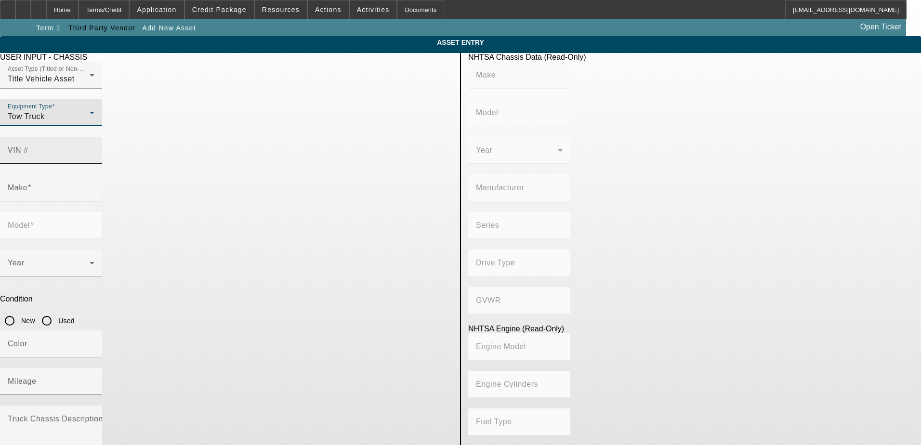
click at [94, 148] on input "VIN #" at bounding box center [51, 154] width 87 height 12
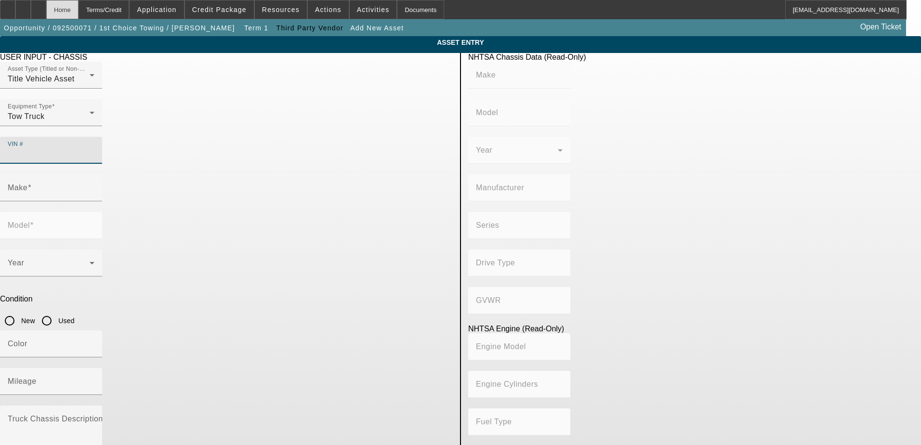
click at [79, 15] on div "Home" at bounding box center [62, 9] width 32 height 19
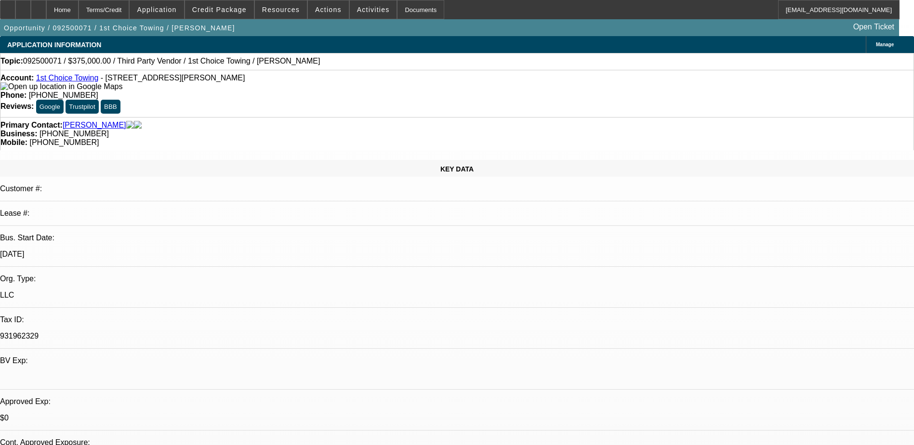
select select "0"
select select "2"
select select "0.1"
select select "4"
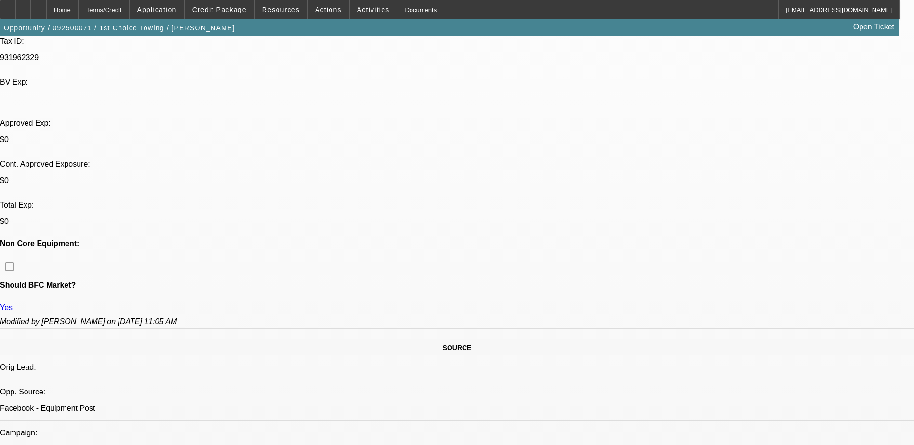
scroll to position [145, 0]
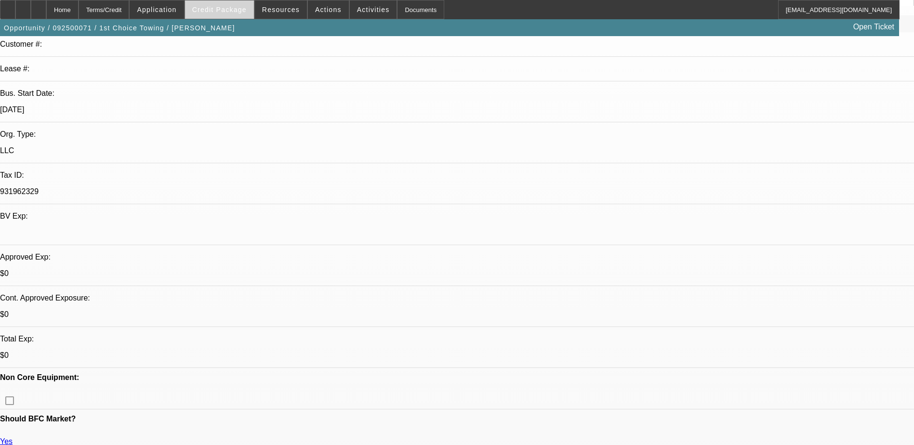
click at [233, 9] on span "Credit Package" at bounding box center [219, 10] width 54 height 8
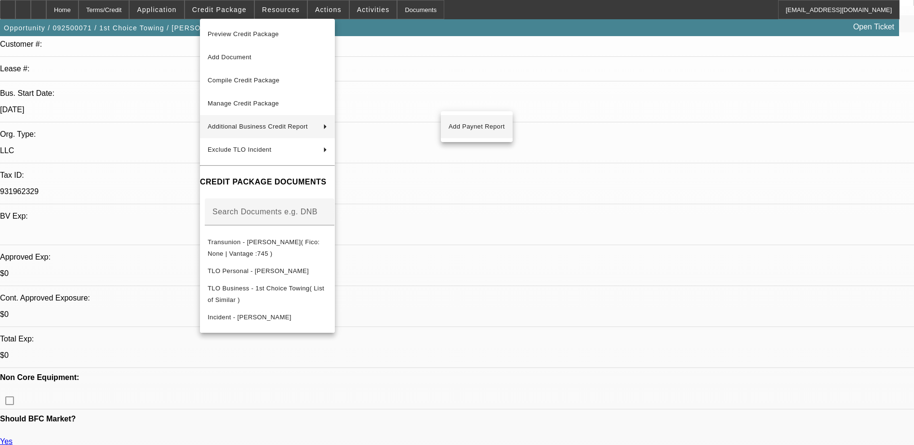
click at [471, 126] on span "Add Paynet Report" at bounding box center [476, 127] width 56 height 12
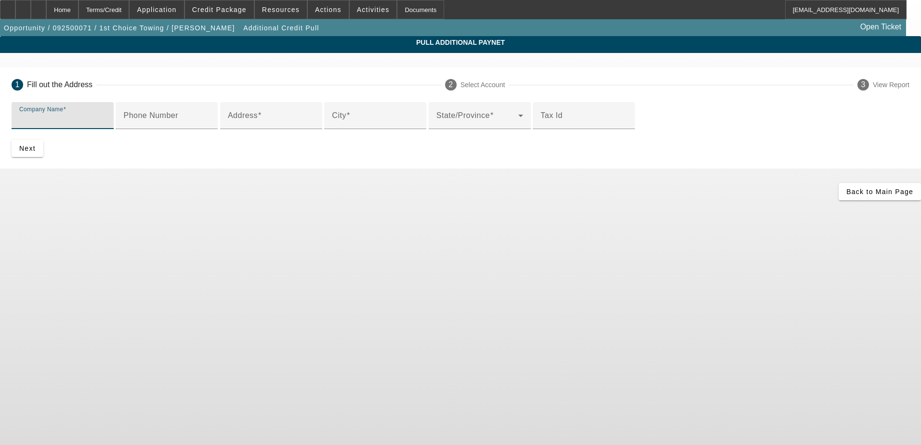
click at [106, 122] on input "Company Name" at bounding box center [62, 120] width 87 height 12
type input "1st Choice Towing"
click at [540, 129] on div "Tax Id" at bounding box center [583, 115] width 87 height 27
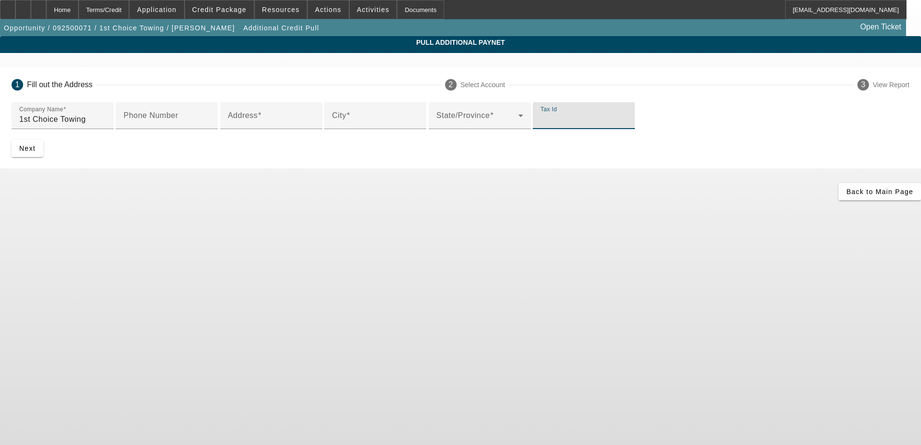
paste input "931962329"
type input "931962329"
click at [267, 125] on input "Address" at bounding box center [271, 120] width 87 height 12
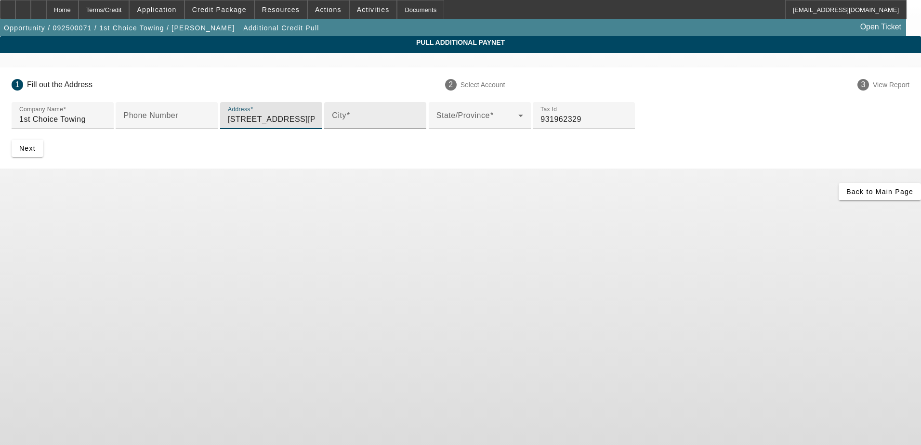
type input "55 Parker Avenue"
click at [332, 125] on input "City" at bounding box center [375, 120] width 87 height 12
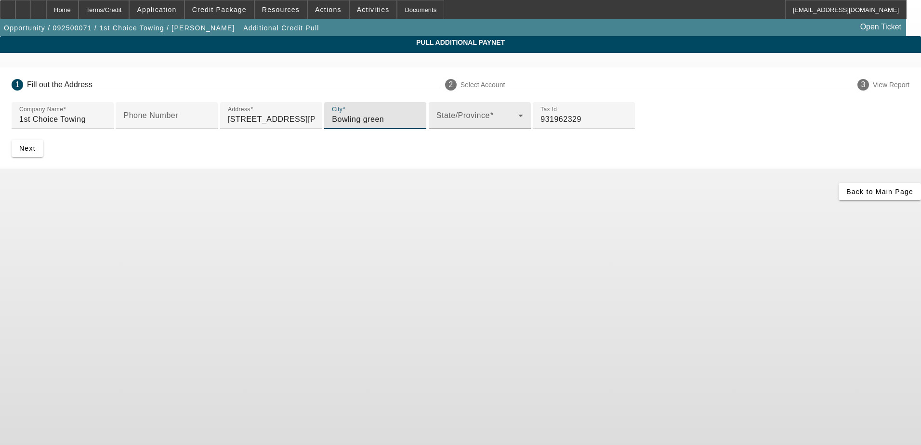
type input "Bowling green"
click at [436, 125] on span at bounding box center [477, 120] width 82 height 12
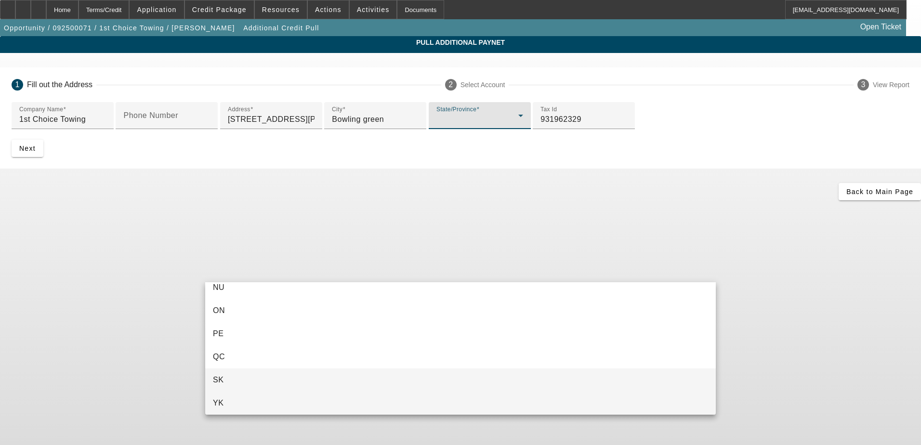
scroll to position [374, 0]
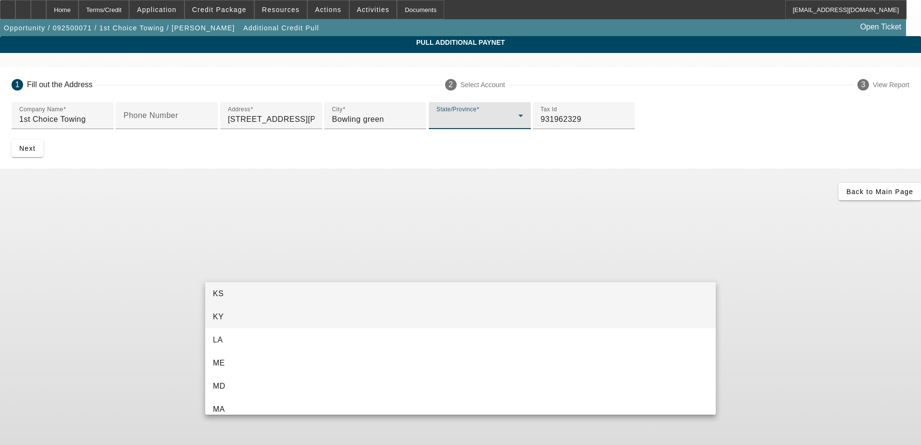
click at [276, 317] on mat-option "KY" at bounding box center [460, 316] width 511 height 23
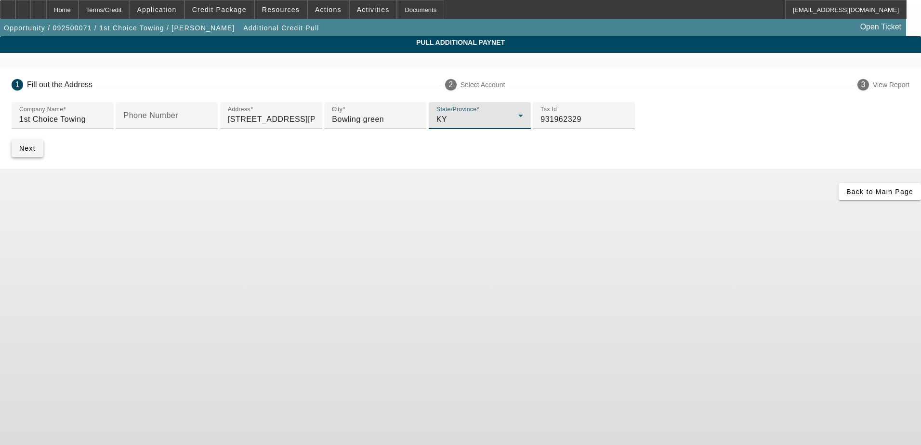
click at [36, 152] on span "Next" at bounding box center [27, 149] width 16 height 8
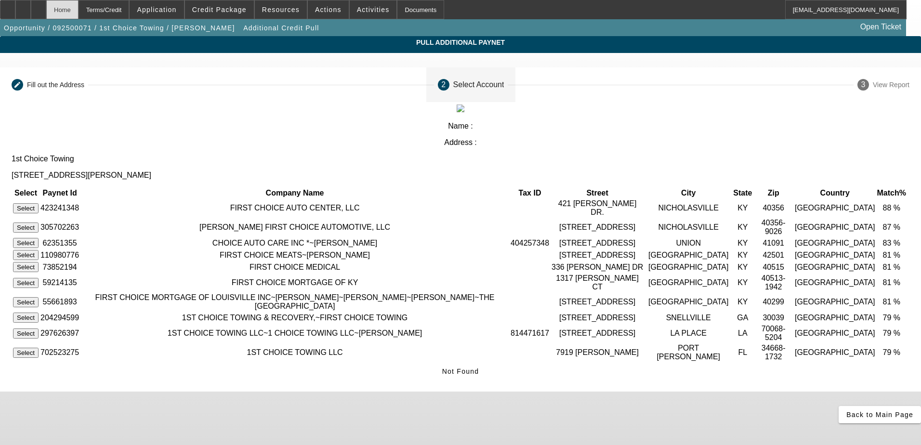
click at [79, 4] on div "Home" at bounding box center [62, 9] width 32 height 19
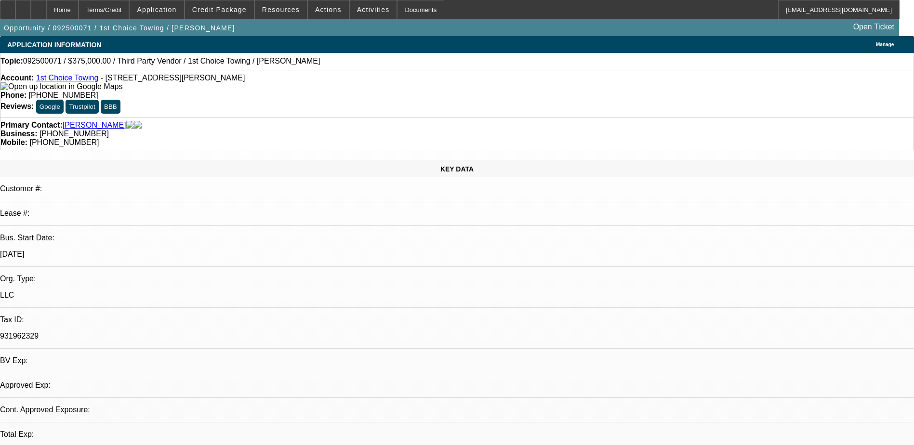
select select "0"
select select "2"
select select "0.1"
select select "4"
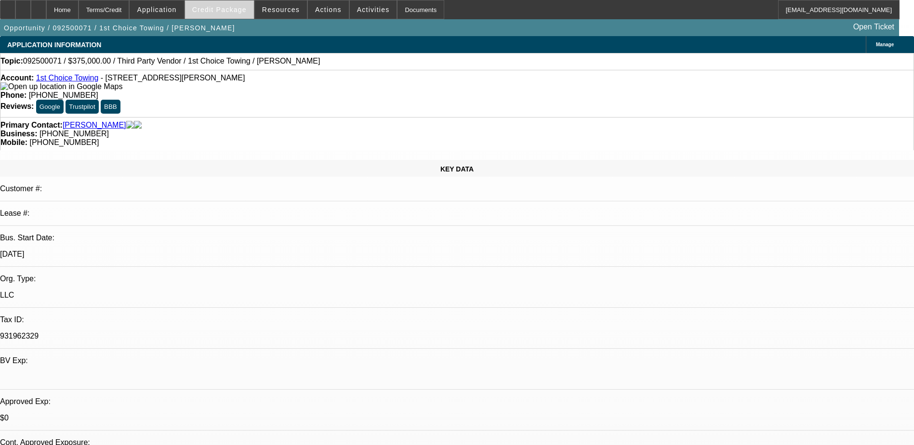
click at [232, 13] on span "Credit Package" at bounding box center [219, 10] width 54 height 8
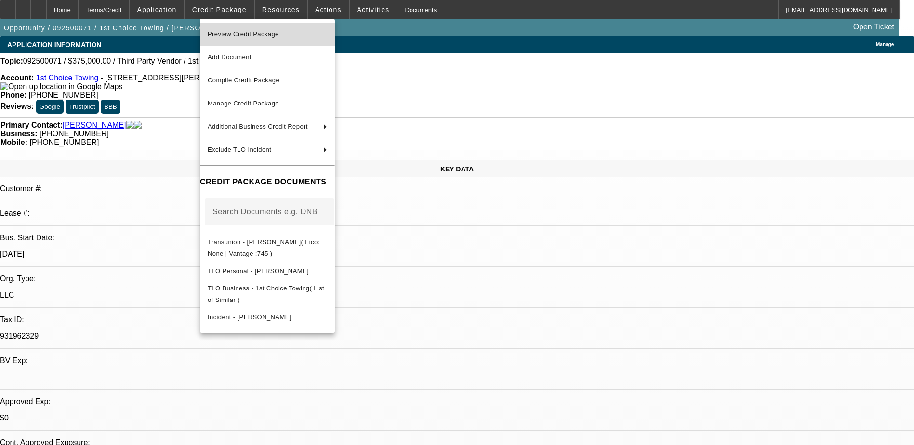
click at [273, 35] on span "Preview Credit Package" at bounding box center [243, 33] width 71 height 7
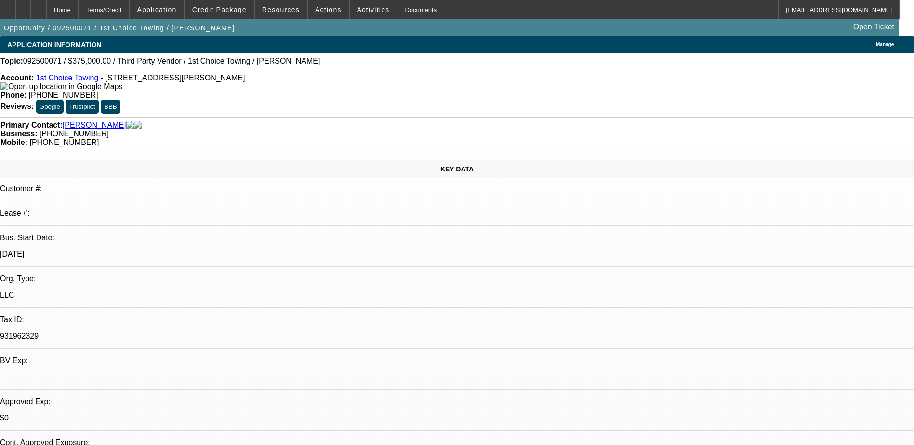
click at [367, 60] on div "Topic: 092500071 / $375,000.00 / Third Party Vendor / 1st Choice Towing / Payne…" at bounding box center [456, 61] width 913 height 9
click at [316, 7] on span "Actions" at bounding box center [328, 10] width 26 height 8
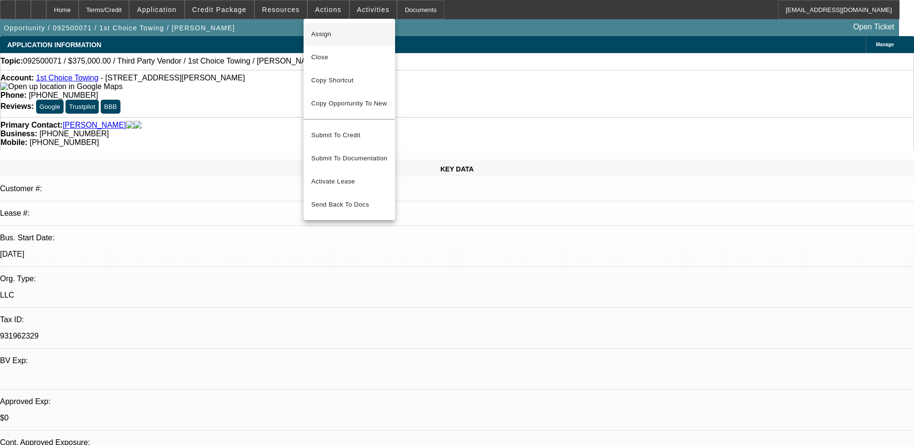
click at [329, 30] on span "Assign" at bounding box center [349, 34] width 76 height 12
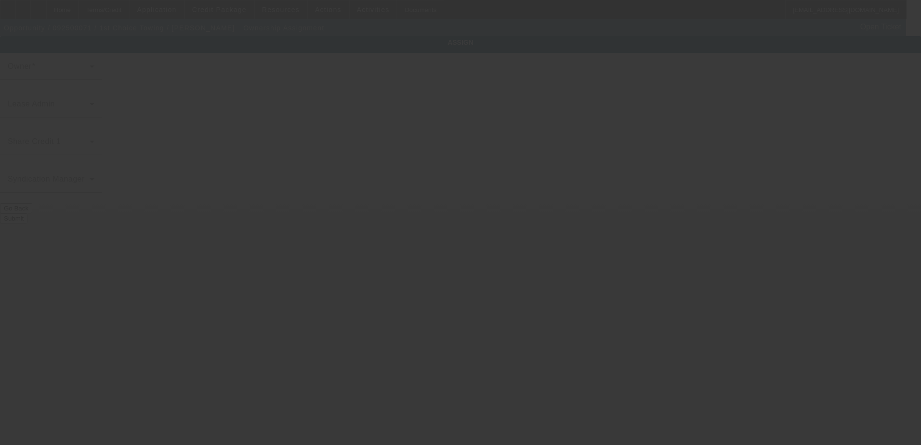
drag, startPoint x: 516, startPoint y: 189, endPoint x: 212, endPoint y: 76, distance: 324.2
click at [514, 189] on div at bounding box center [460, 222] width 921 height 445
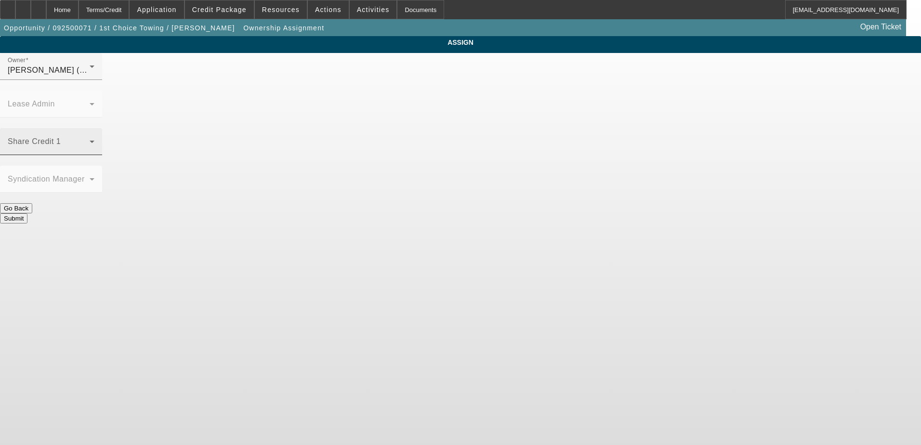
drag, startPoint x: 438, startPoint y: 112, endPoint x: 431, endPoint y: 112, distance: 6.8
click at [98, 136] on icon at bounding box center [92, 142] width 12 height 12
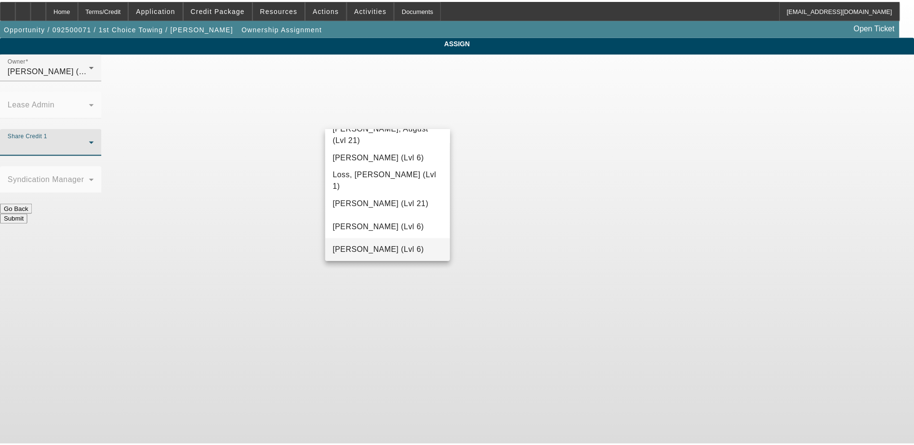
scroll to position [750, 0]
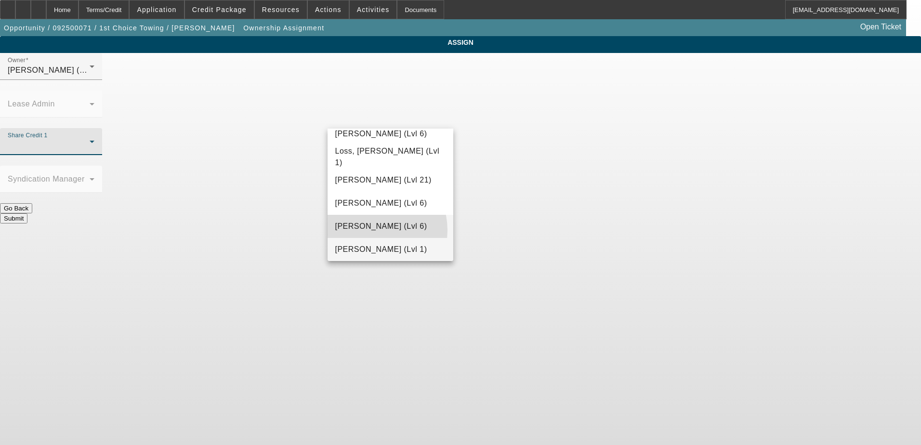
click at [370, 230] on span "[PERSON_NAME] (Lvl 6)" at bounding box center [381, 227] width 92 height 12
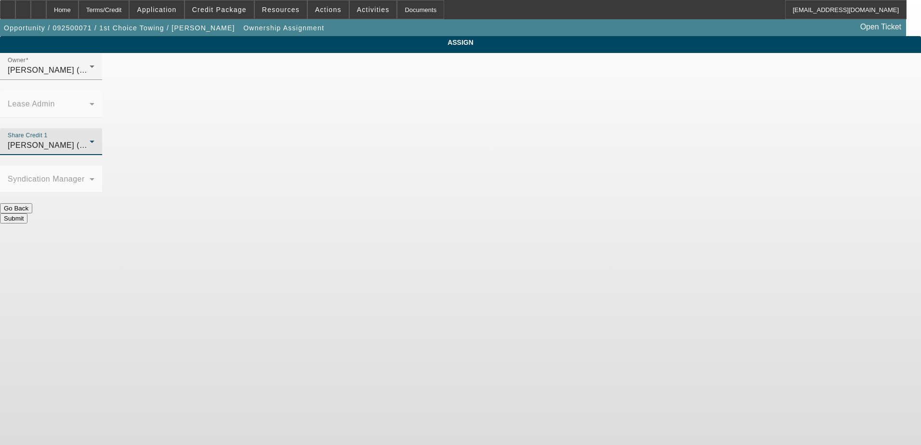
click at [27, 213] on button "Submit" at bounding box center [13, 218] width 27 height 10
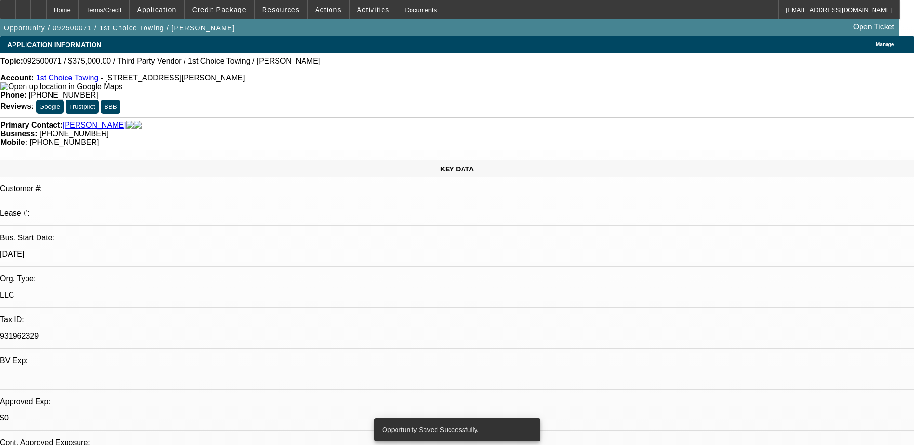
select select "0"
select select "2"
select select "0.1"
select select "4"
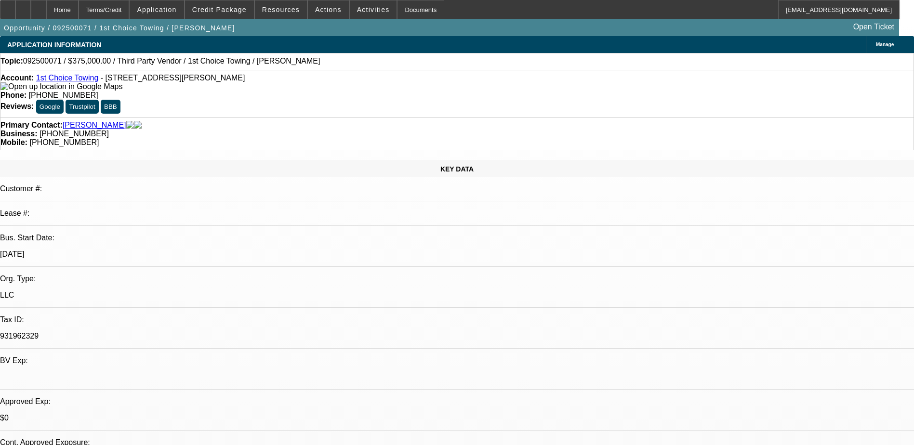
click at [357, 8] on span "Activities" at bounding box center [373, 10] width 33 height 8
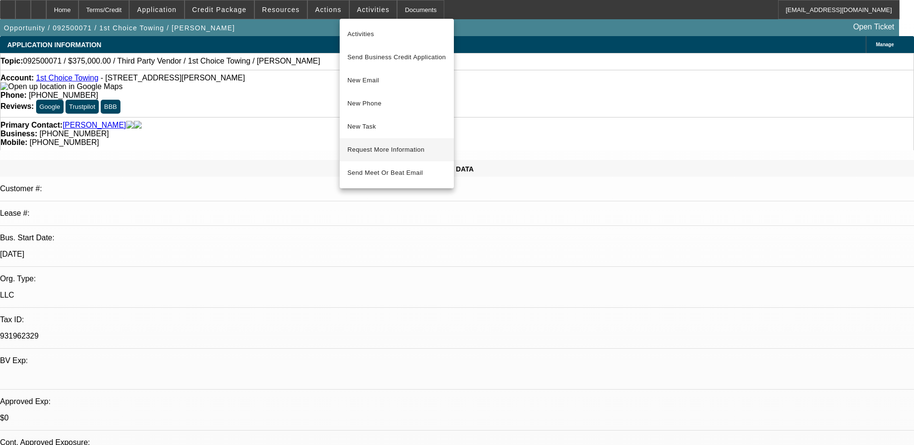
click at [374, 149] on span "Request More Information" at bounding box center [396, 150] width 99 height 12
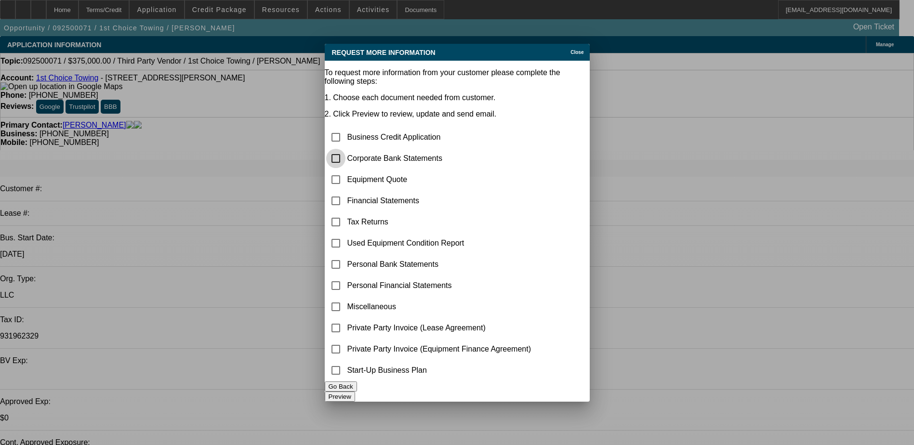
click at [345, 149] on input "checkbox" at bounding box center [335, 158] width 19 height 19
checkbox input "true"
click at [355, 393] on button "Preview" at bounding box center [340, 397] width 30 height 10
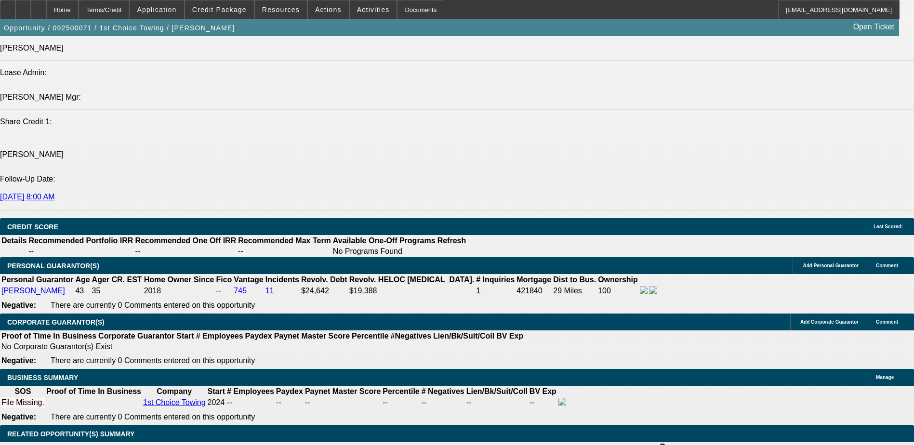
scroll to position [1060, 0]
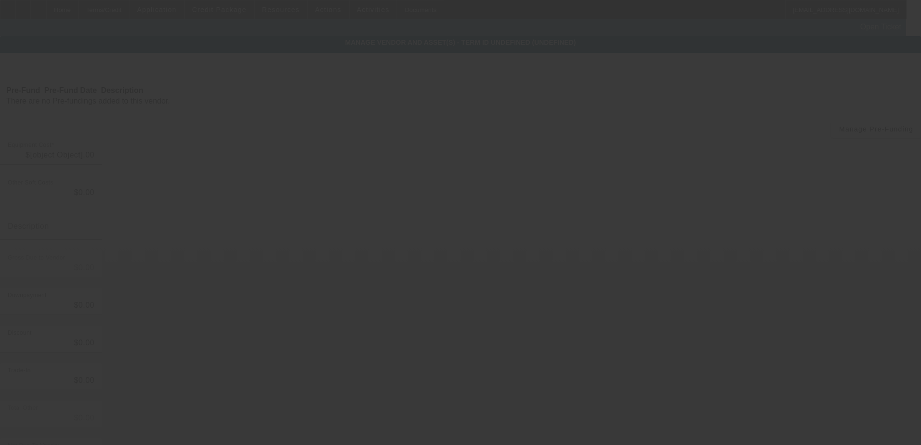
type input "$375,000.00"
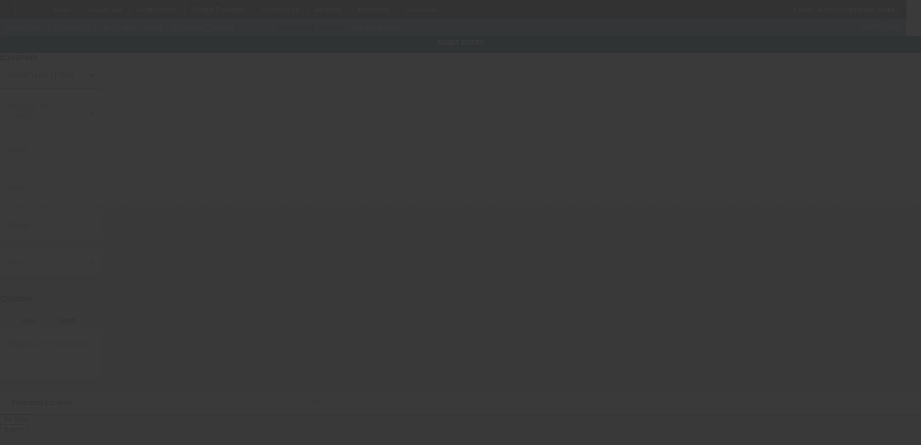
type input "[STREET_ADDRESS][PERSON_NAME]"
type input "Bowling Green"
type input "42101"
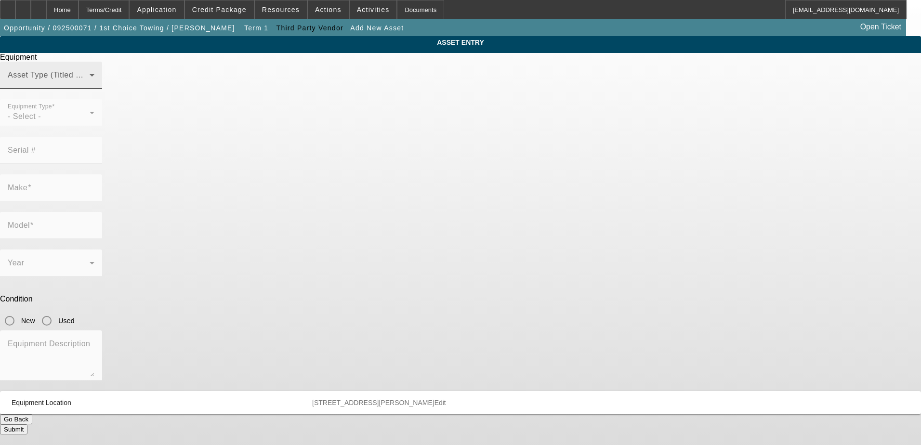
click at [90, 85] on span at bounding box center [49, 79] width 82 height 12
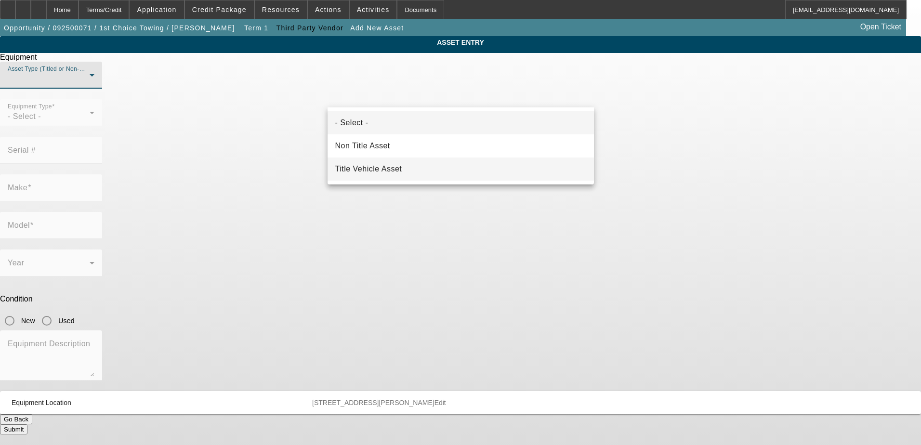
click at [429, 172] on mat-option "Title Vehicle Asset" at bounding box center [461, 169] width 266 height 23
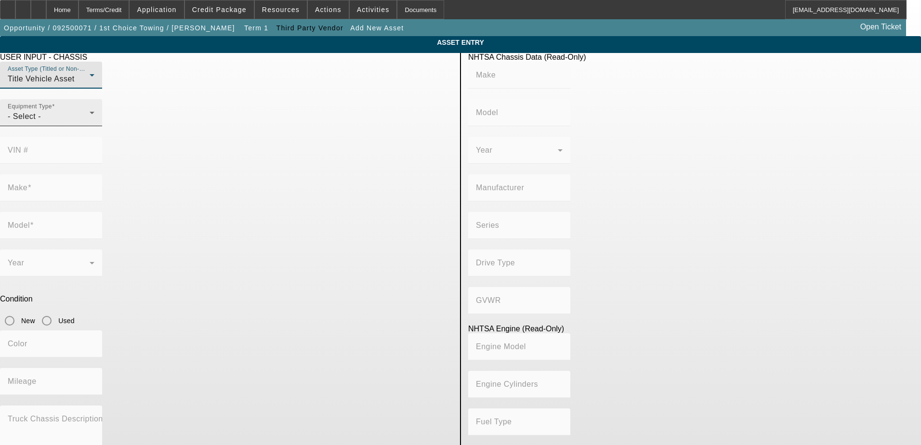
click at [90, 122] on div "- Select -" at bounding box center [49, 117] width 82 height 12
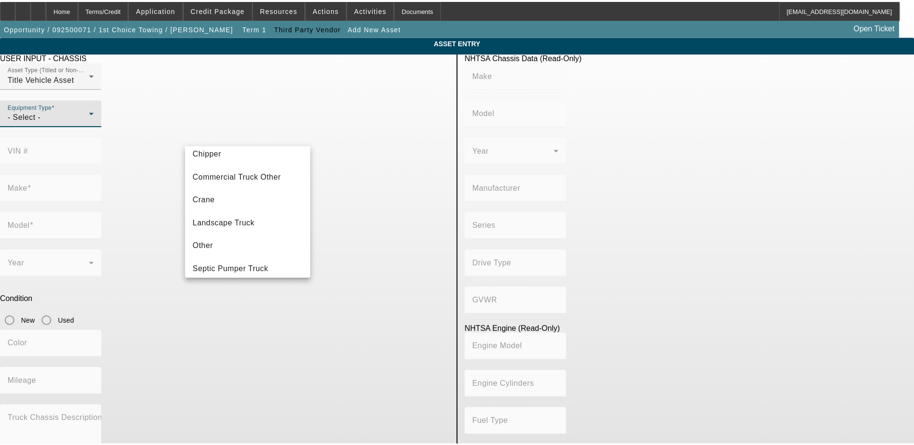
scroll to position [106, 0]
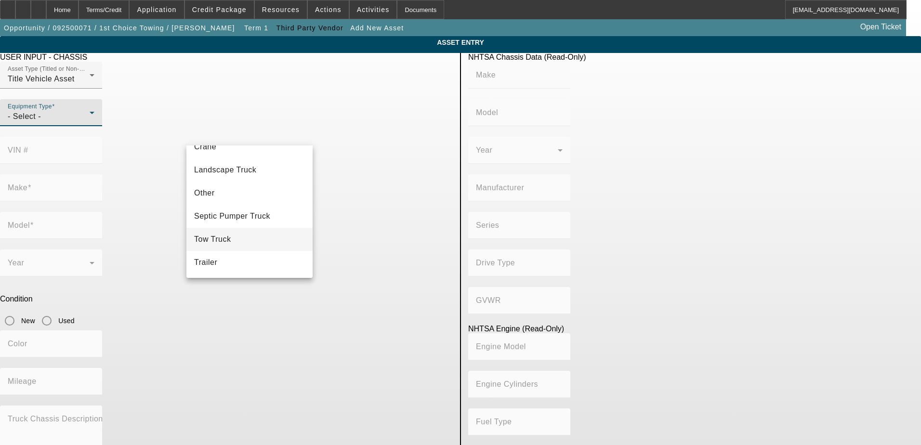
click at [237, 240] on mat-option "Tow Truck" at bounding box center [249, 239] width 126 height 23
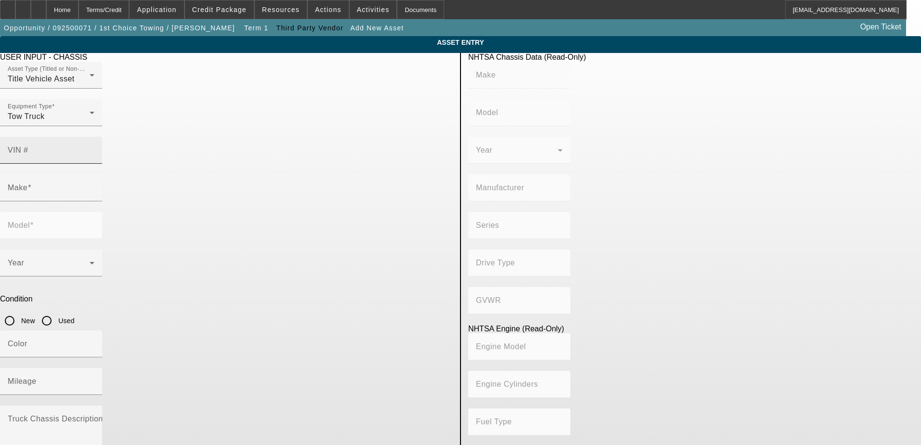
click at [94, 148] on input "VIN #" at bounding box center [51, 154] width 87 height 12
paste input "BFC14585-04"
type input "BFC14585-04"
click at [28, 146] on mat-label "VIN #" at bounding box center [18, 150] width 21 height 8
click at [94, 148] on input "VIN #" at bounding box center [51, 154] width 87 height 12
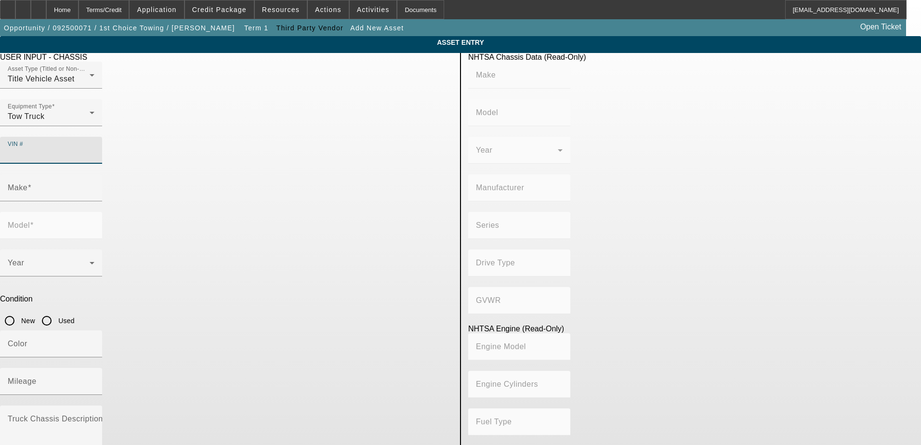
paste input "[US_VEHICLE_IDENTIFICATION_NUMBER]"
type input "[US_VEHICLE_IDENTIFICATION_NUMBER]"
click at [94, 174] on div "Make" at bounding box center [51, 187] width 87 height 27
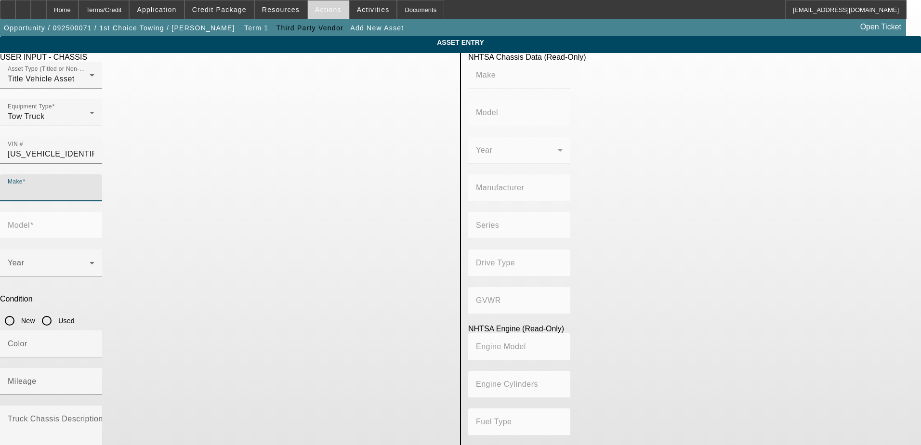
type input "KENWORTH"
type input "T800"
type input "KENWORTH TRUCK COMPANY"
type input "Other"
type input "Class 8: 33,001 lb and above (14,969 kg and above)"
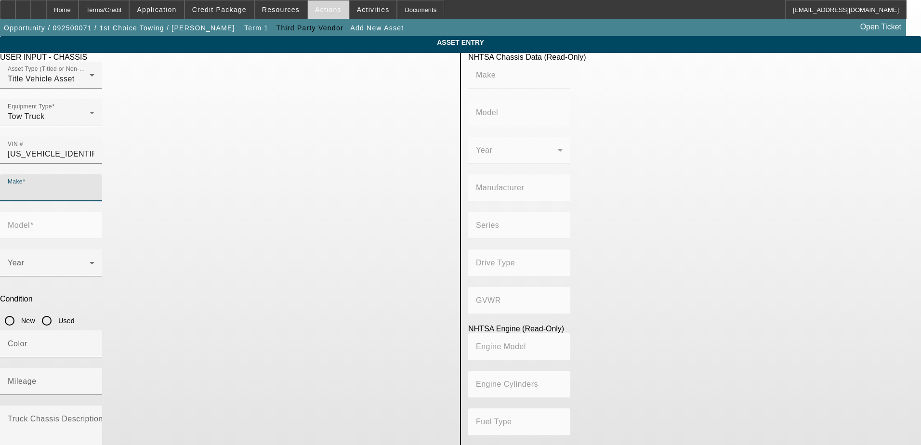
type input "3406"
type input "6"
type input "Diesel"
type input "893"
type input "14.6"
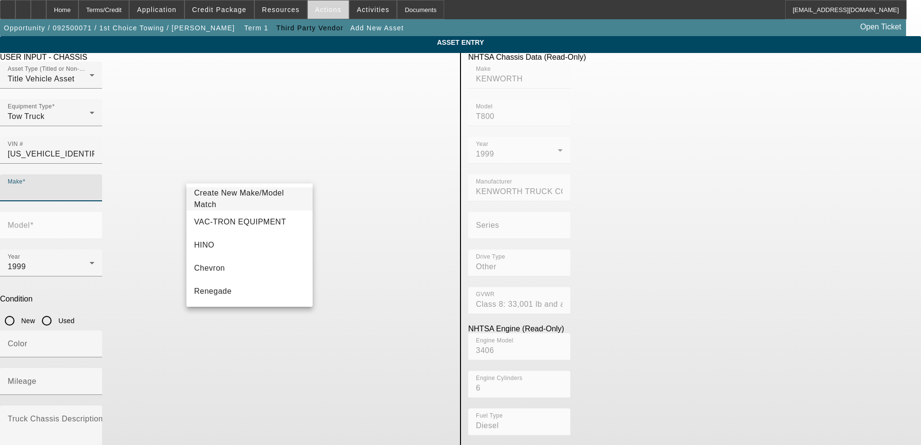
type input "KENWORTH"
type input "T800"
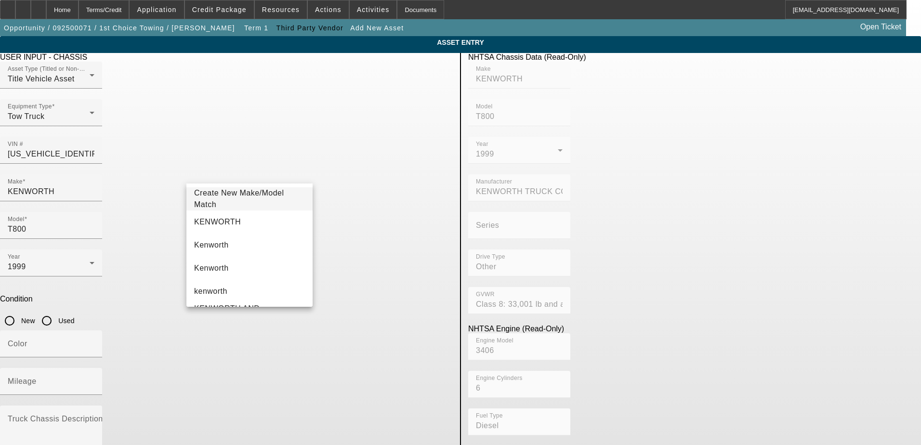
click at [321, 212] on div "Model T800" at bounding box center [226, 231] width 453 height 38
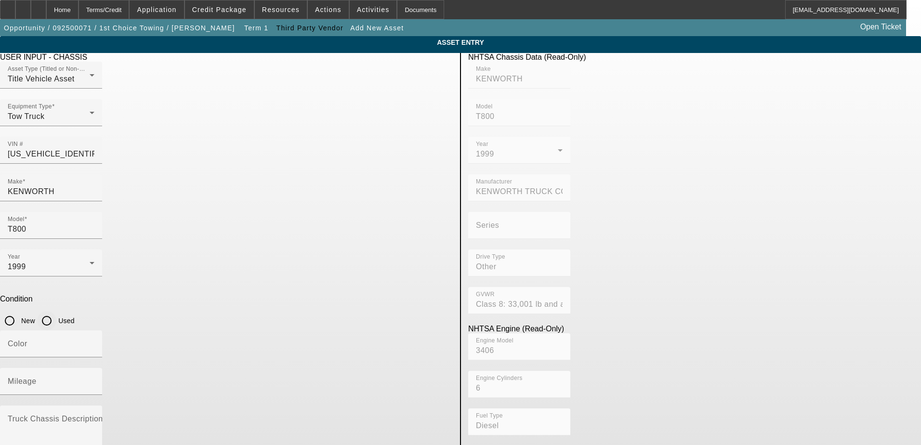
click at [56, 311] on input "Used" at bounding box center [46, 320] width 19 height 19
radio input "true"
click at [94, 330] on div "Color" at bounding box center [51, 343] width 87 height 27
type input "Yellow"
click at [94, 368] on div "Mileage" at bounding box center [51, 381] width 87 height 27
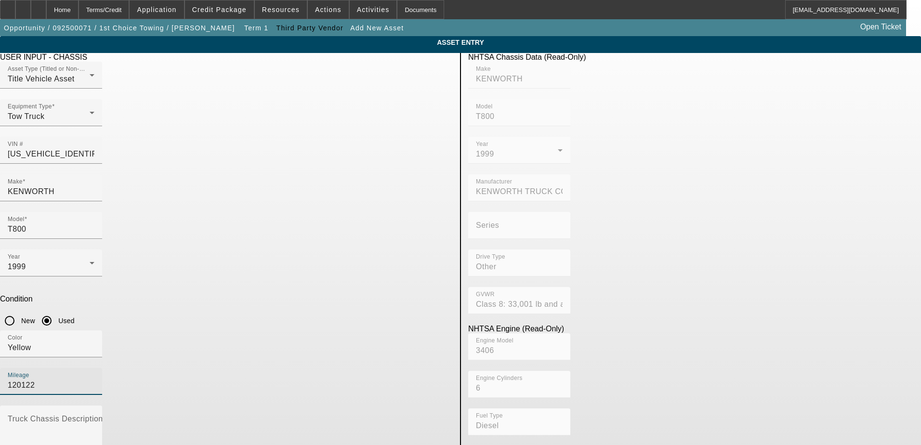
type input "120122"
click at [224, 415] on mat-label "Truck Chassis Description (Describe the truck chassis only)" at bounding box center [116, 419] width 217 height 8
click at [94, 417] on textarea "Truck Chassis Description (Describe the truck chassis only)" at bounding box center [51, 434] width 87 height 35
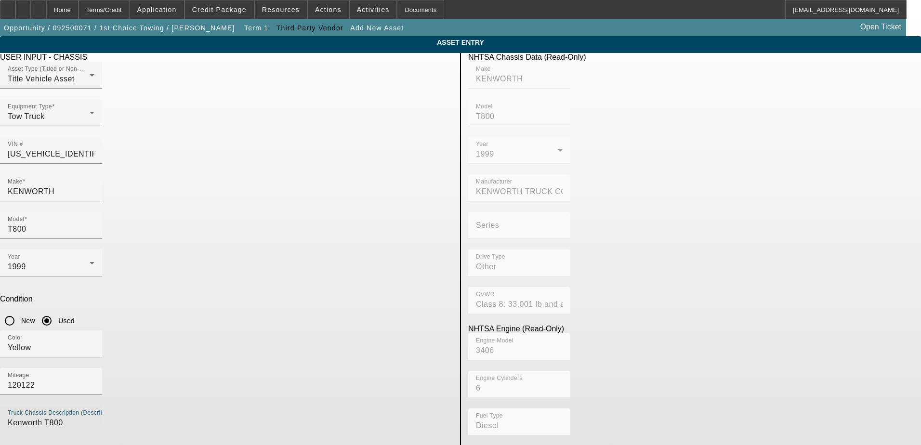
paste textarea "with 2000 nrc 65-ton rotator"
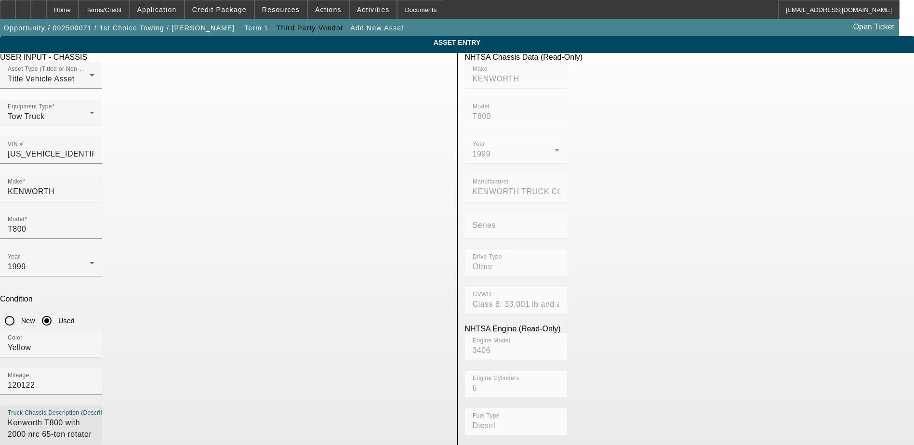
drag, startPoint x: 317, startPoint y: 288, endPoint x: 247, endPoint y: 289, distance: 70.3
click at [94, 417] on textarea "Kenworth T800 with 2000 nrc 65-ton rotator" at bounding box center [51, 434] width 87 height 35
type textarea "Kenworth T800"
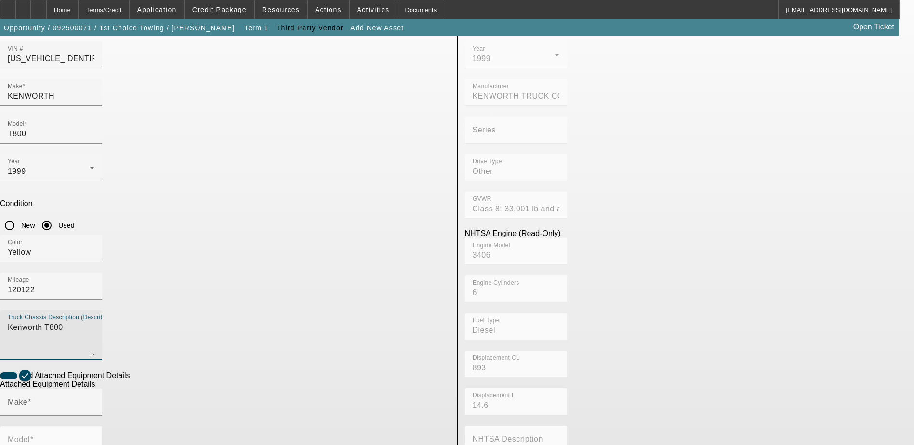
scroll to position [96, 0]
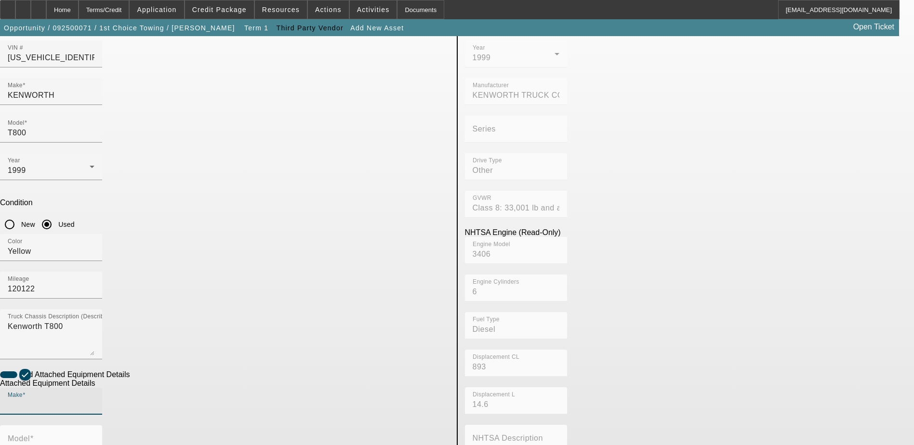
click at [94, 399] on input "Make" at bounding box center [51, 405] width 87 height 12
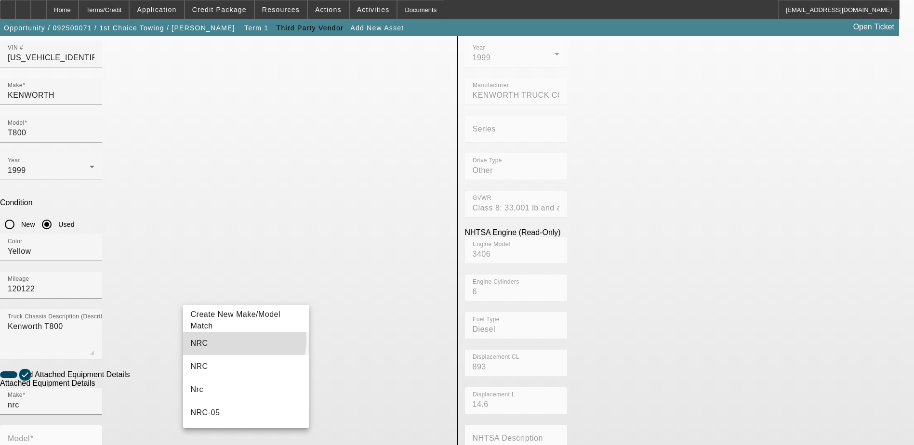
click at [244, 341] on mat-option "NRC" at bounding box center [246, 343] width 126 height 23
type input "NRC"
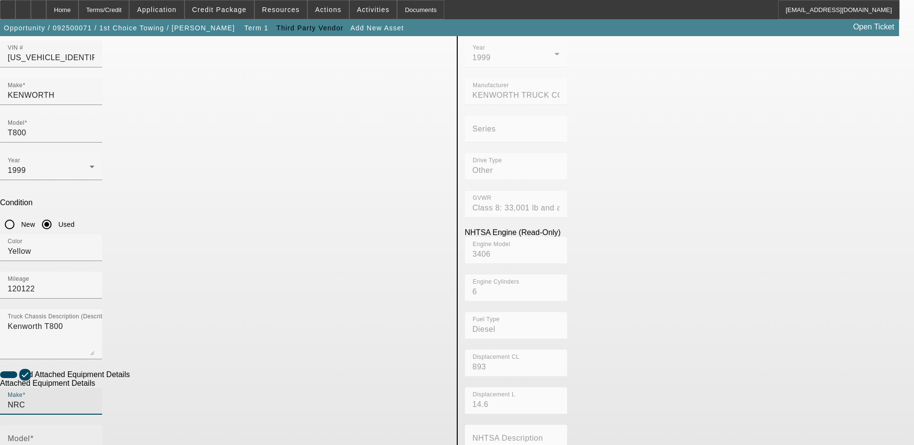
click at [94, 425] on div "Model" at bounding box center [51, 438] width 87 height 27
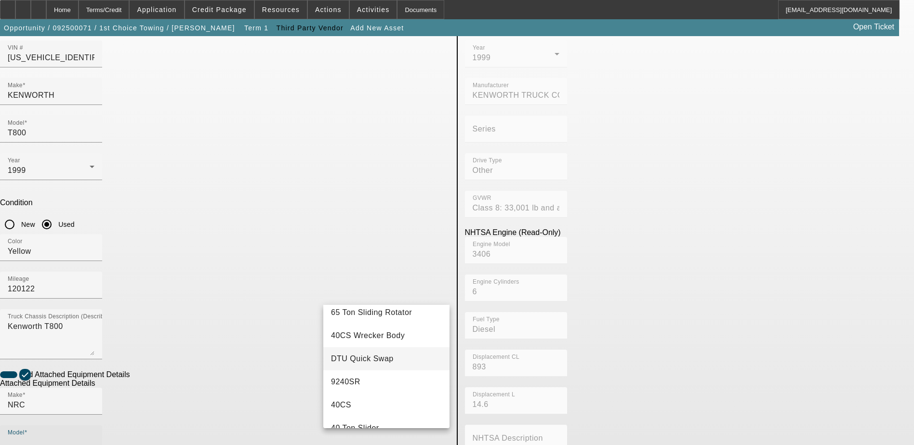
scroll to position [241, 0]
click at [394, 338] on mat-option "9240SR" at bounding box center [386, 333] width 126 height 23
type input "9240SR"
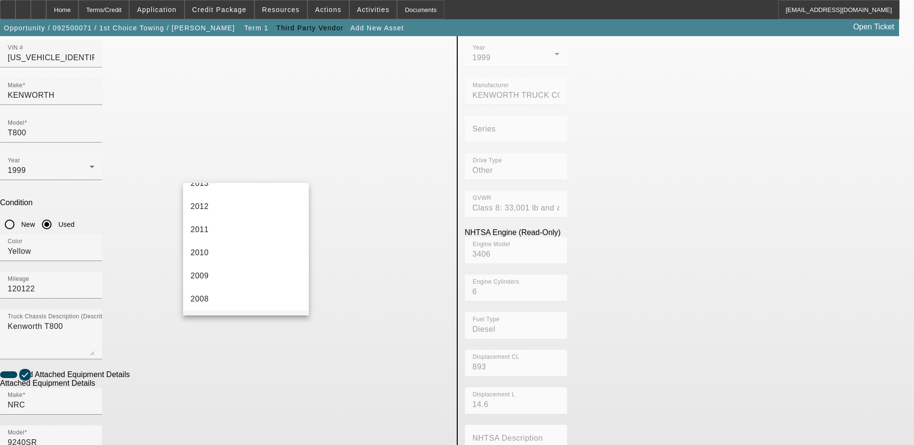
scroll to position [530, 0]
click at [247, 307] on mat-option "2000" at bounding box center [246, 315] width 126 height 23
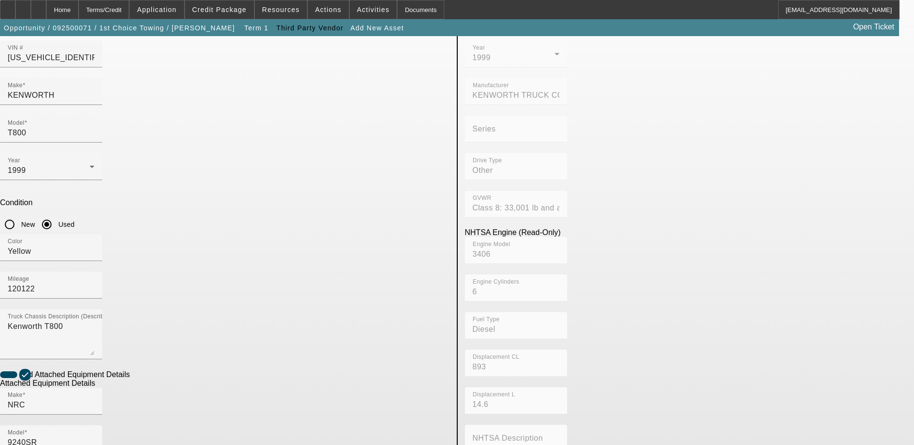
radio input "true"
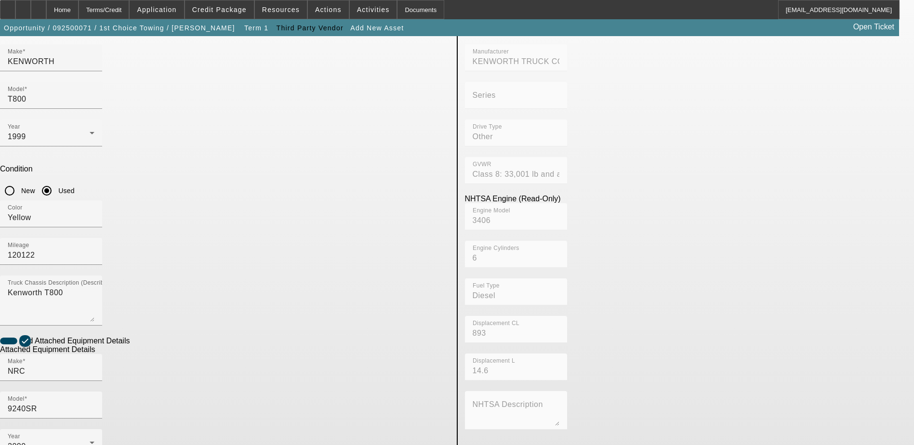
scroll to position [175, 0]
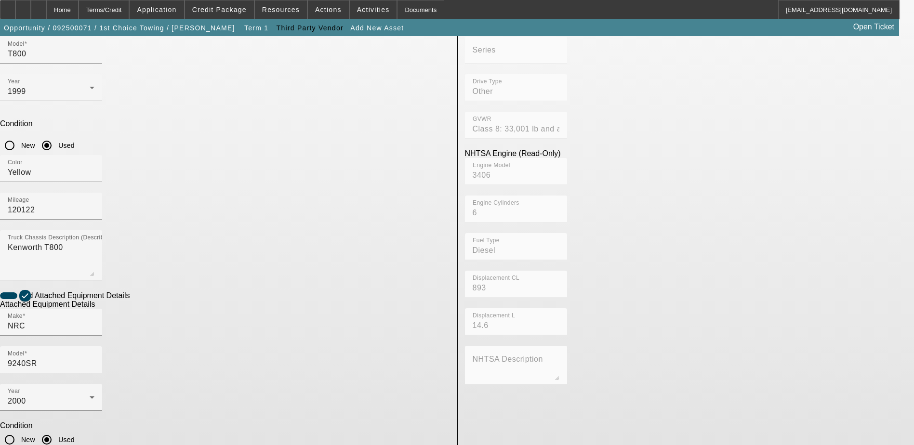
paste textarea "2000 NRC 9240SR 65-ton Rotator"
type textarea "2000 NRC 9240SR 65-ton Rotator"
checkbox input "true"
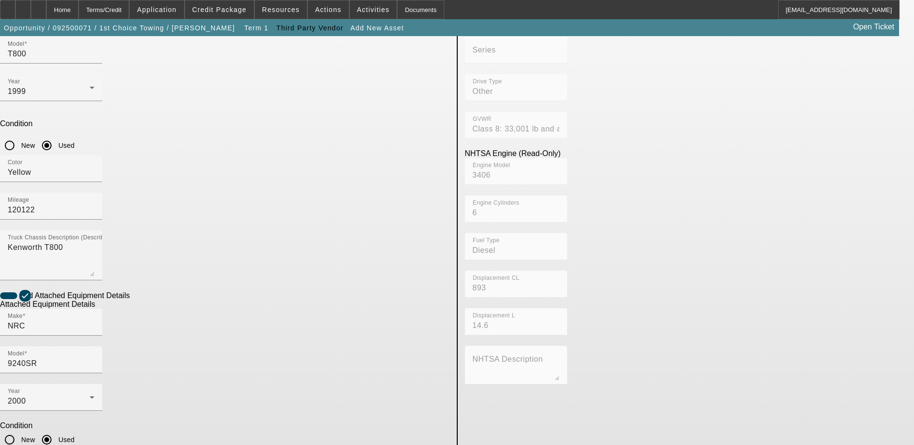
paste textarea "NRC 50k 3 stage under-lift"
type textarea "2000 NRC 9240SR 65-ton Rotator, NRC 50k 3 stage under-lift"
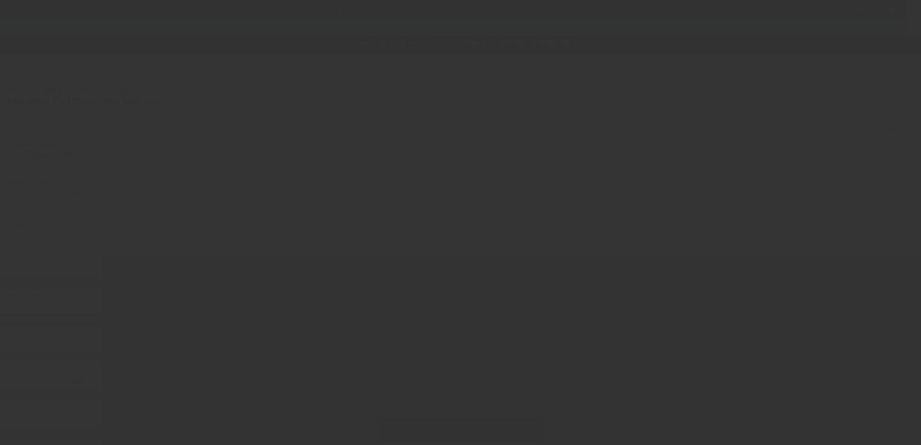
type input "$375,000.00"
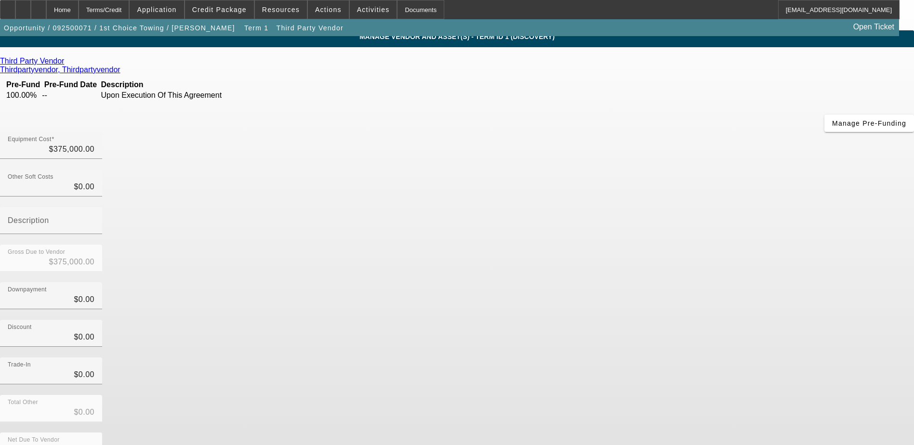
scroll to position [7, 0]
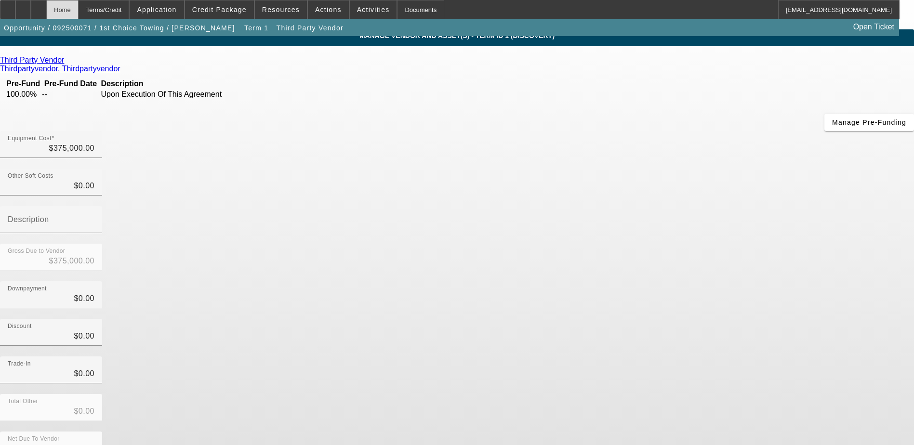
click at [79, 11] on div "Home" at bounding box center [62, 9] width 32 height 19
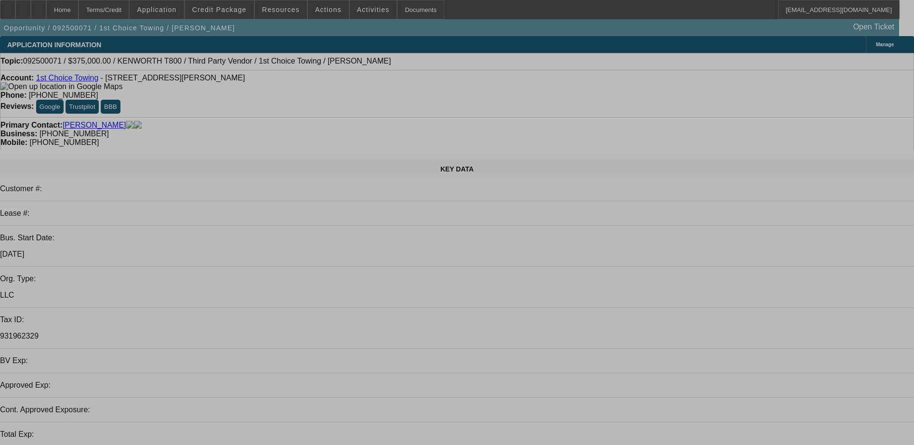
select select "0"
select select "2"
select select "0.1"
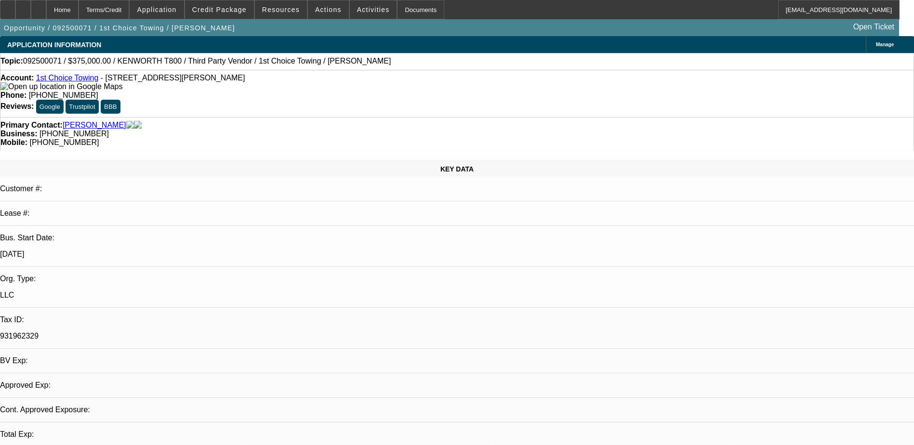
select select "4"
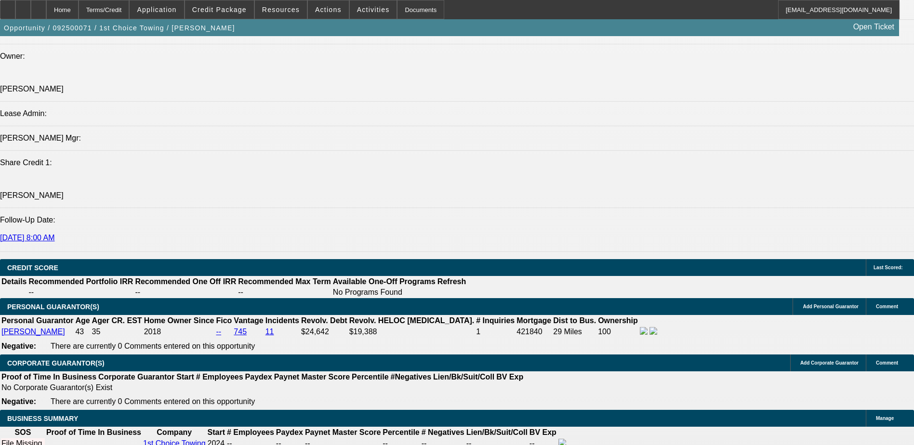
scroll to position [1156, 0]
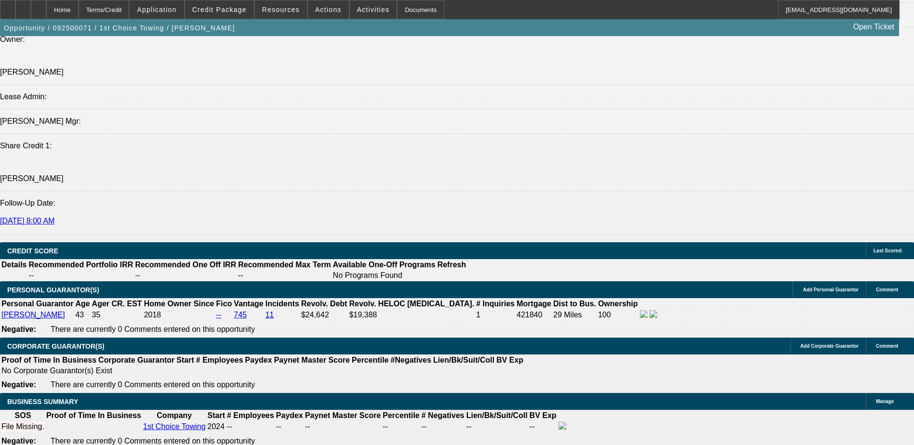
type input "$0.00"
select select "0.15"
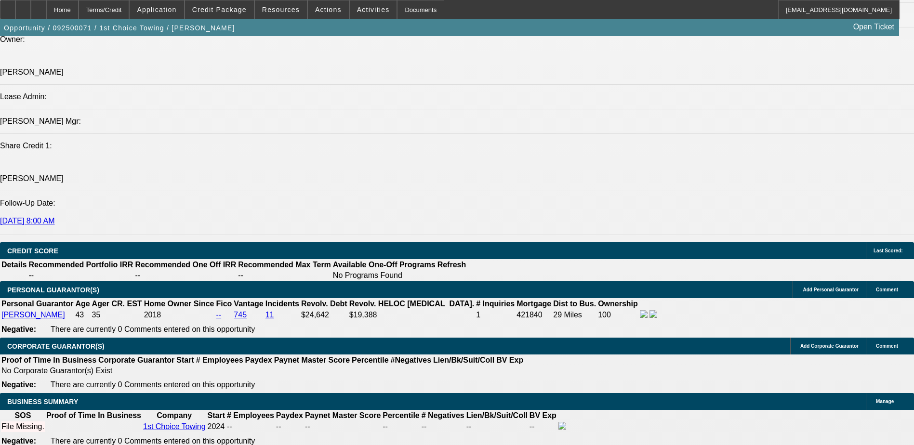
type input "$56,250.00"
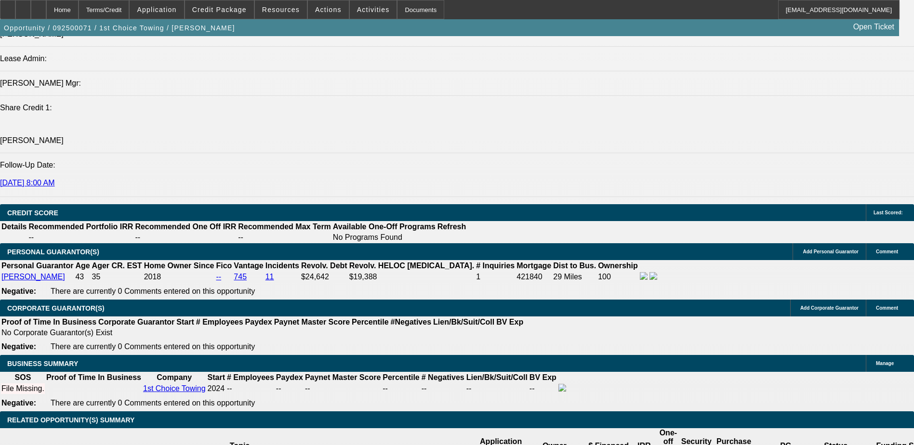
scroll to position [1252, 0]
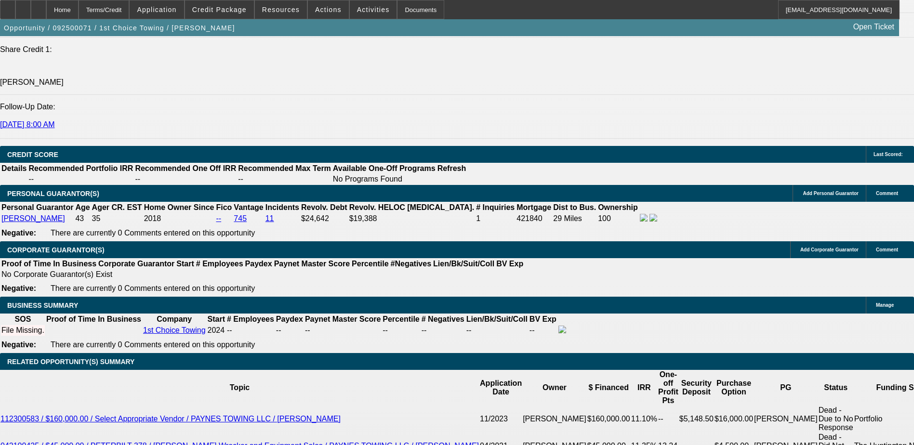
type input "60"
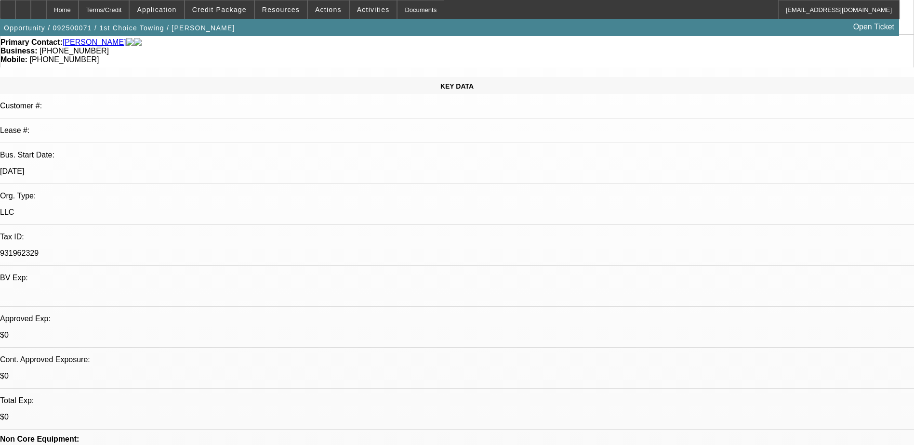
scroll to position [0, 0]
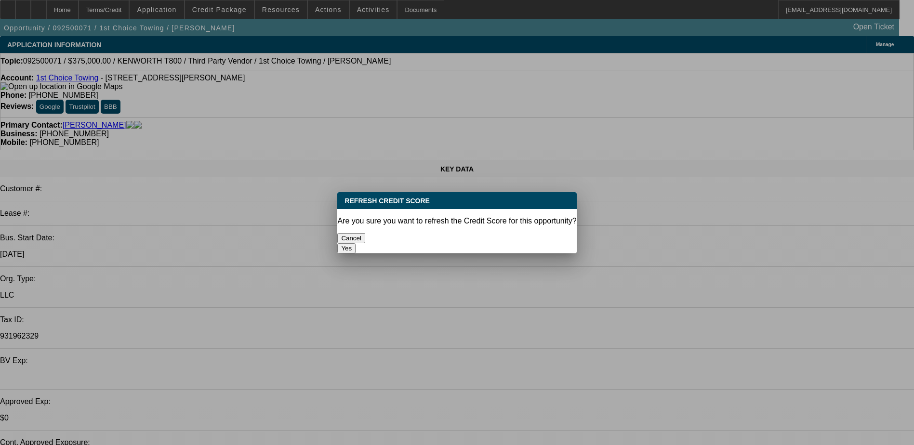
click at [355, 243] on button "Yes" at bounding box center [346, 248] width 18 height 10
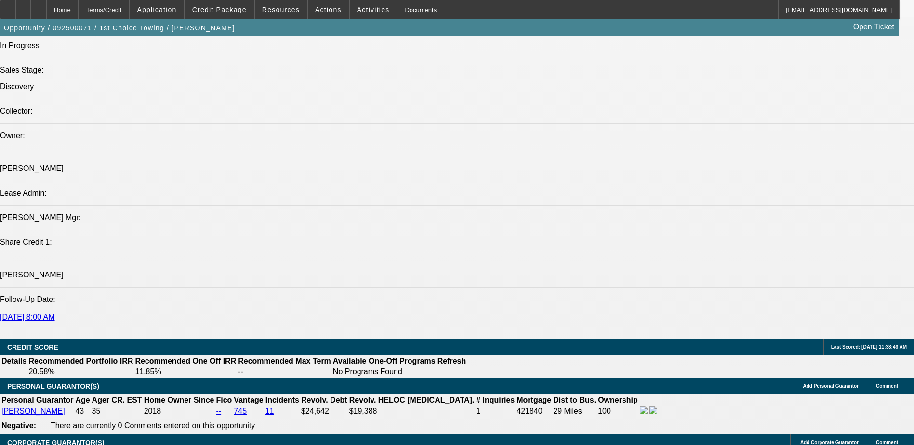
scroll to position [1252, 0]
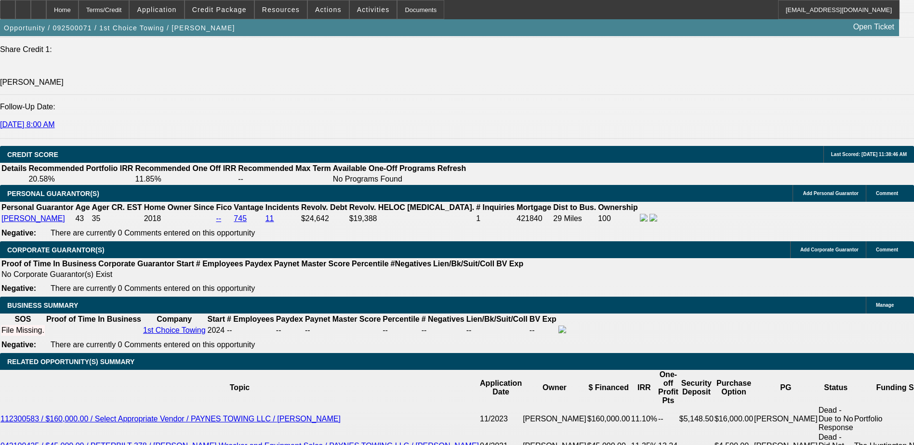
type input "18"
type input "$10,897.26"
type input "$5,448.63"
type input "$16,188.30"
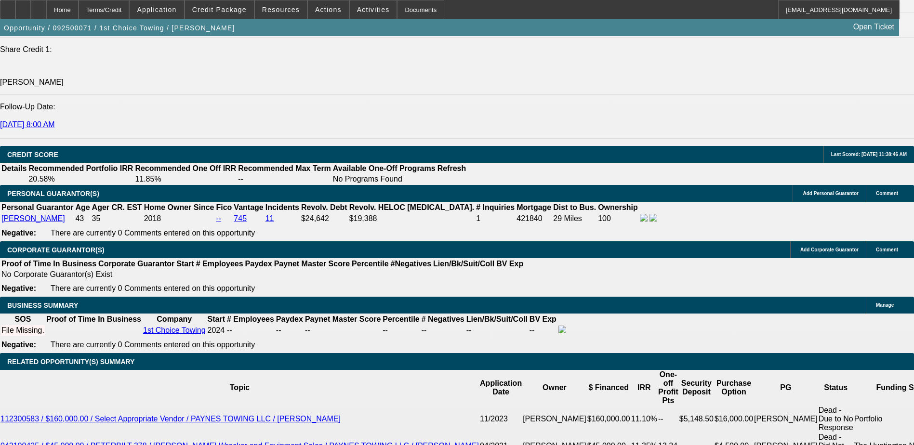
type input "$8,094.15"
type input "18"
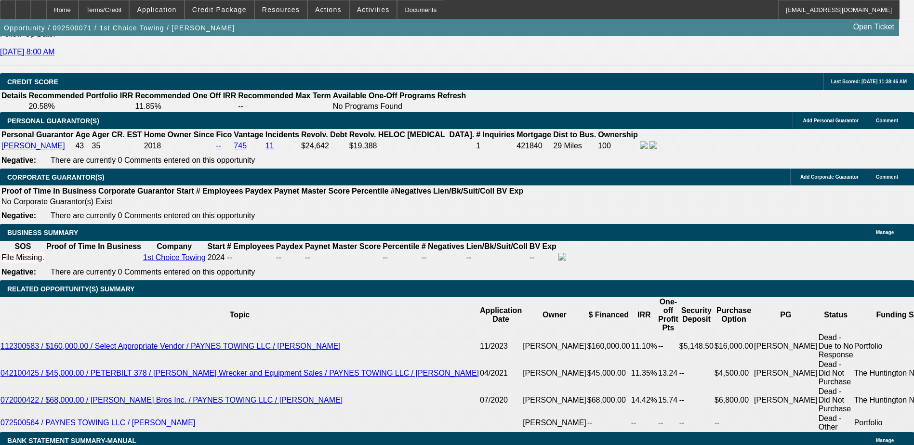
scroll to position [1349, 0]
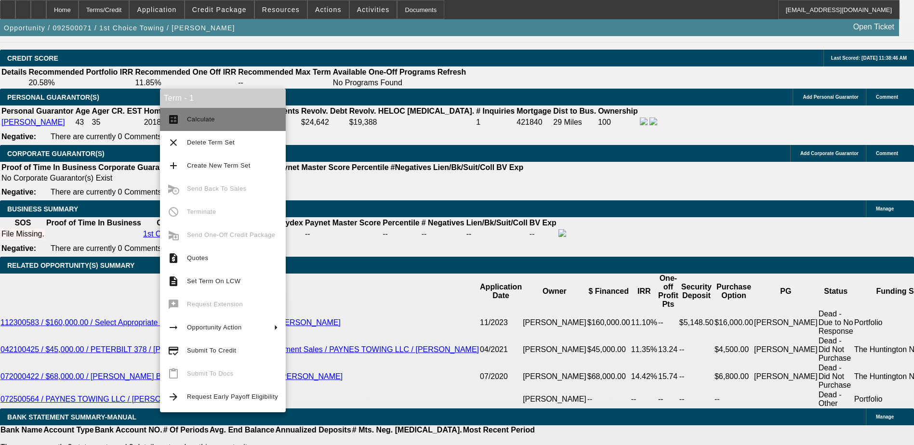
click at [211, 118] on span "Calculate" at bounding box center [201, 119] width 28 height 7
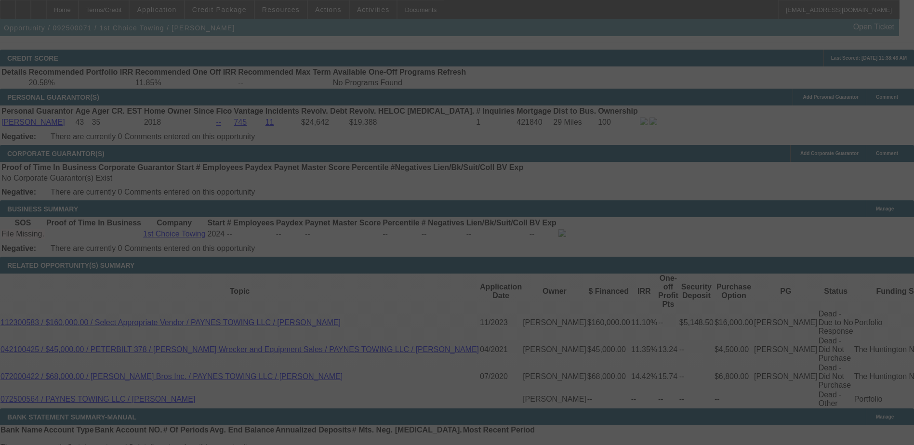
scroll to position [1343, 0]
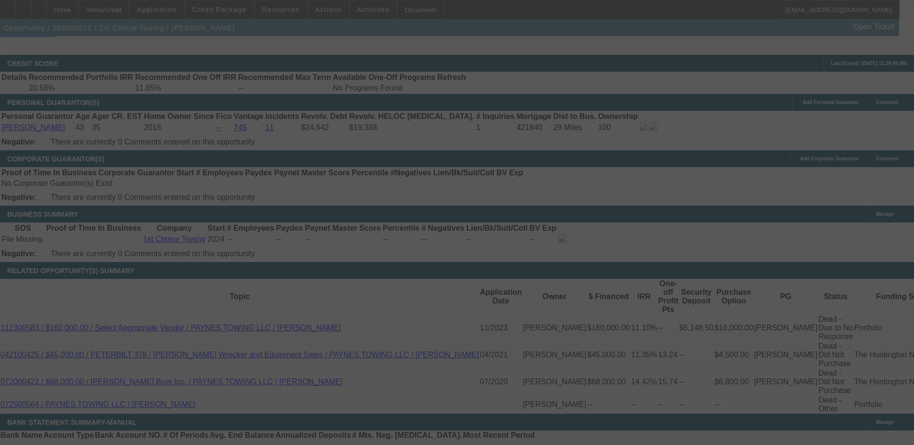
select select "0.15"
select select "2"
select select "0.1"
select select "4"
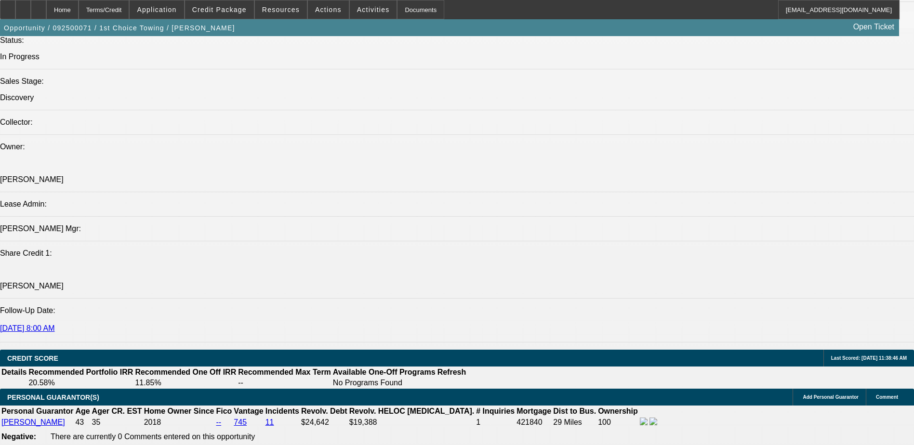
scroll to position [1247, 0]
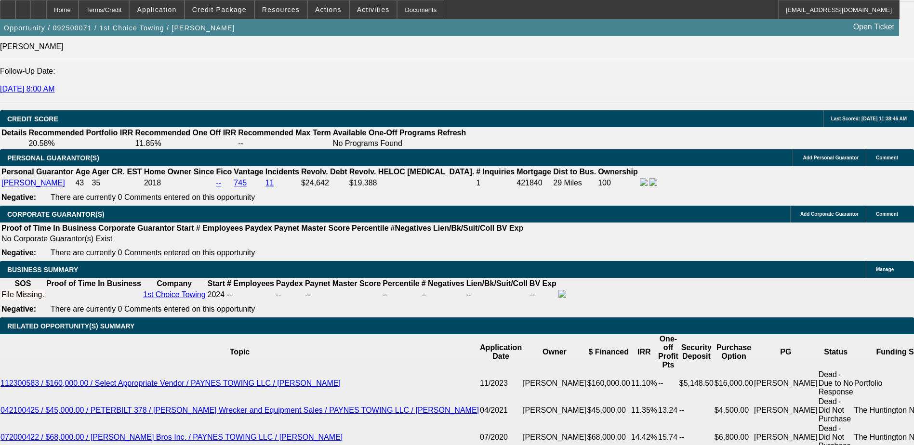
scroll to position [1343, 0]
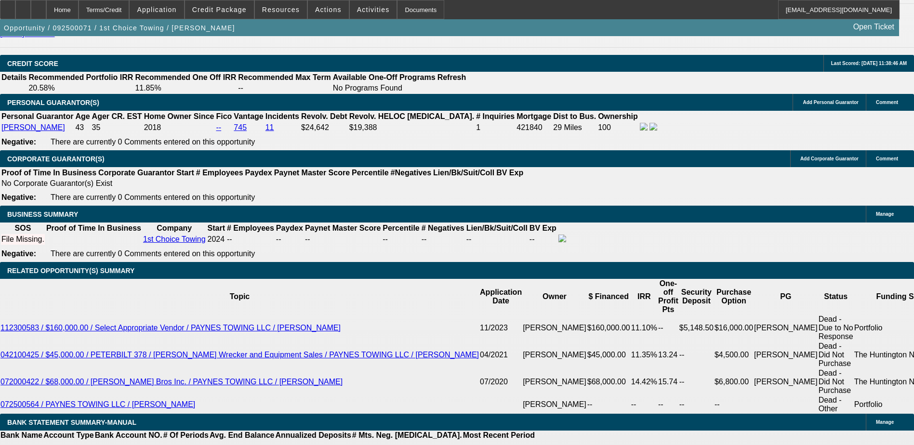
radio input "false"
radio input "true"
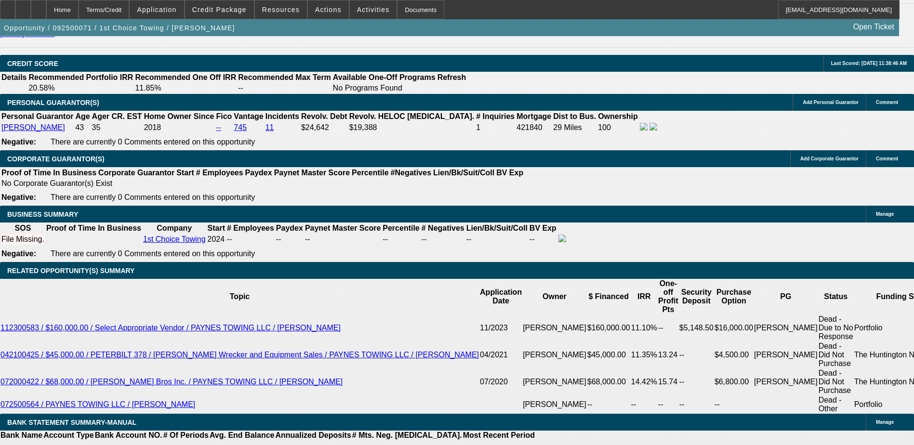
type textarea "Looking for rotator from a Beacon customer, 375k however upgraded payoff of 117…"
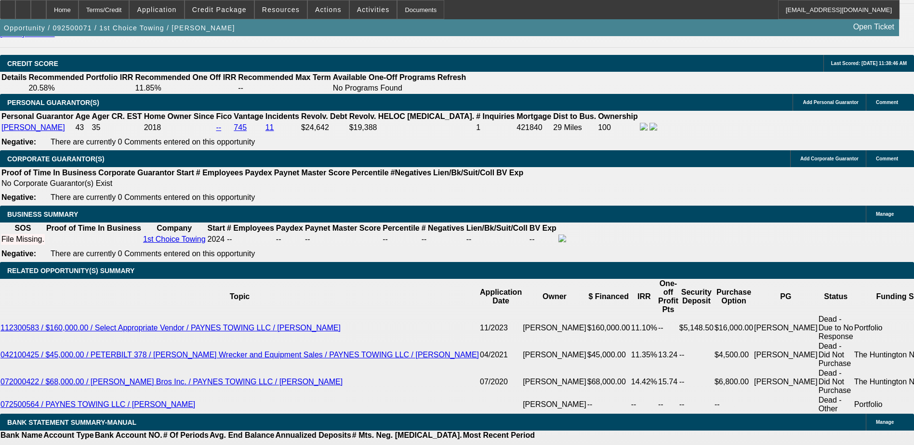
radio input "true"
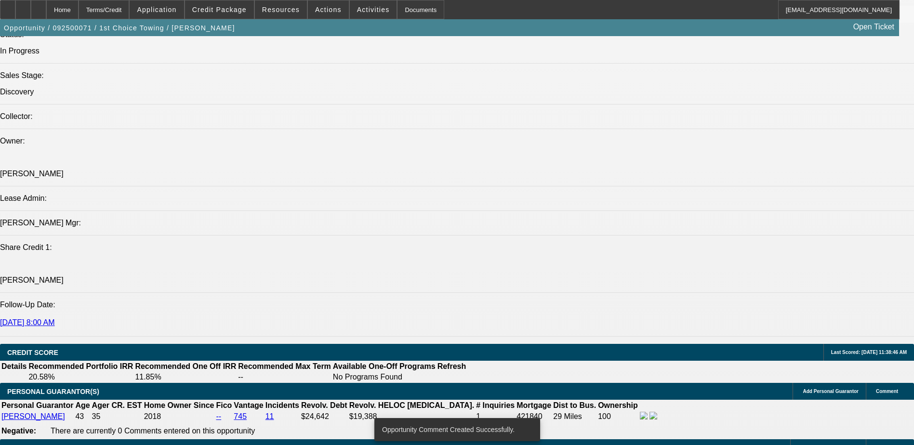
scroll to position [765, 0]
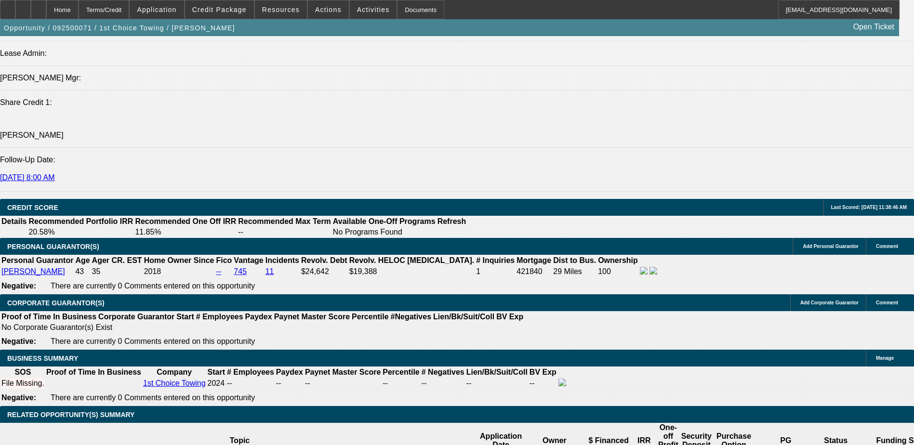
scroll to position [1204, 0]
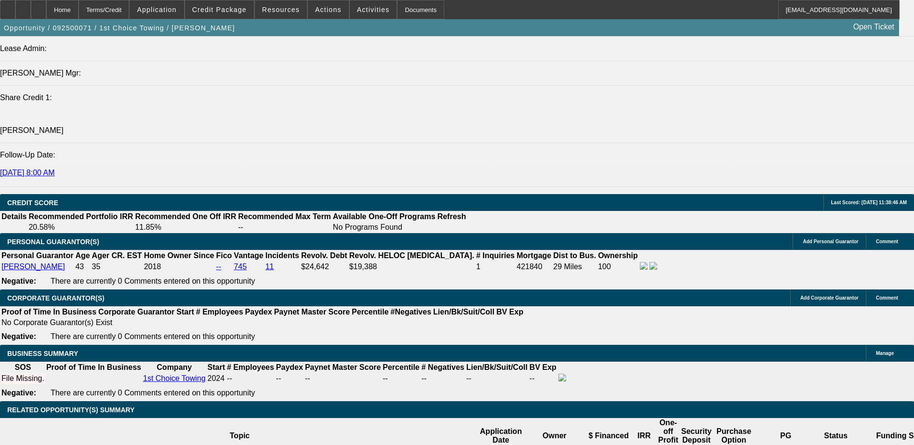
type input "UNKNOWN"
type input "1"
type input "$10,897.26"
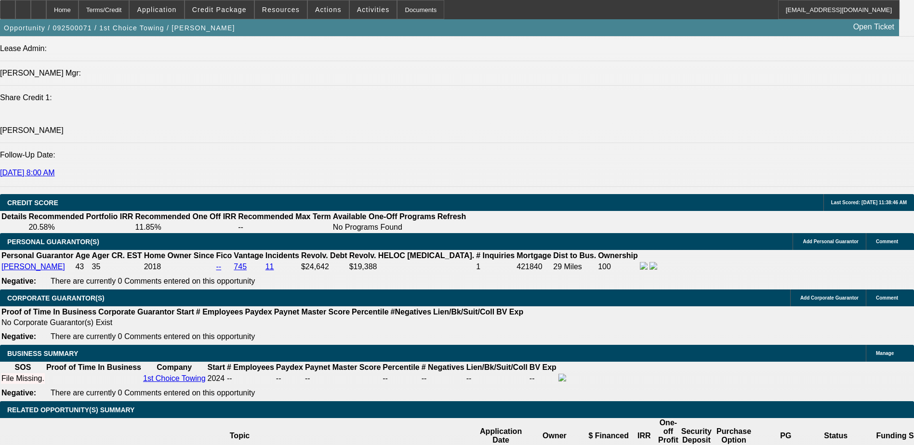
type input "$5,448.63"
type input "185"
type input "$98,299.30"
type input "$49,149.65"
type input "1"
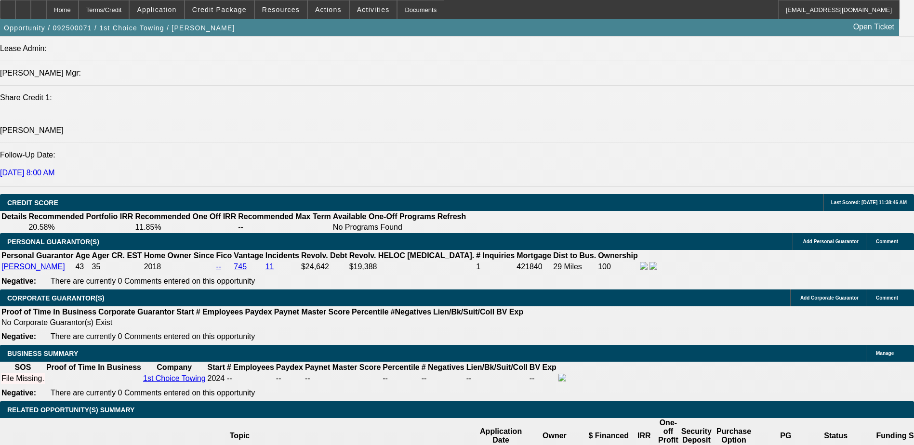
type input "$16,188.30"
type input "$8,094.15"
type input "$10,897.26"
type input "$5,448.63"
type input "181"
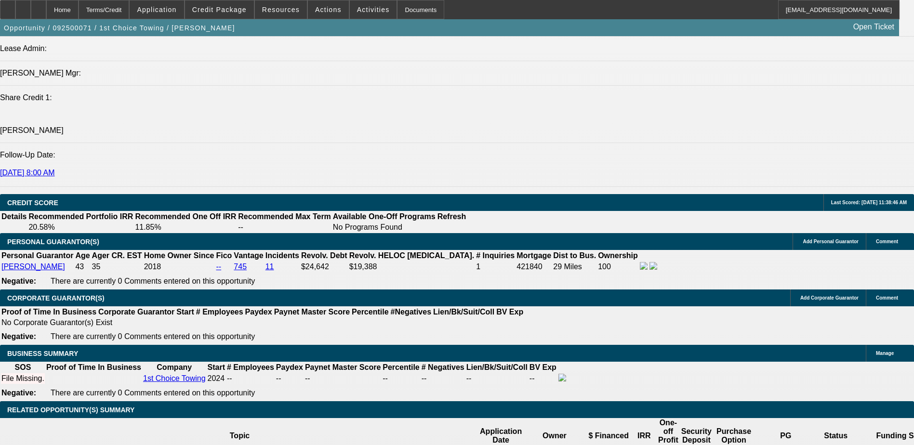
type input "$96,177.26"
type input "$48,088.63"
type input "1815"
type input "1"
type input "$10,897.26"
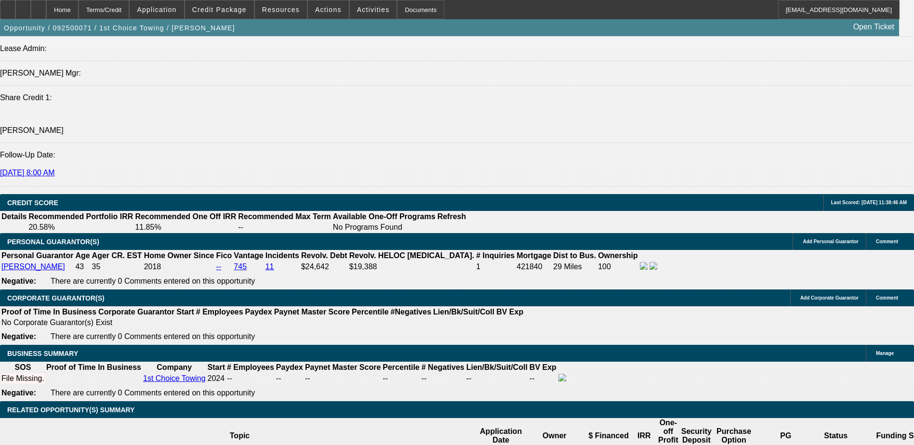
type input "$5,448.63"
type input "15"
type input "$15,166.08"
type input "$7,583.04"
type input "15"
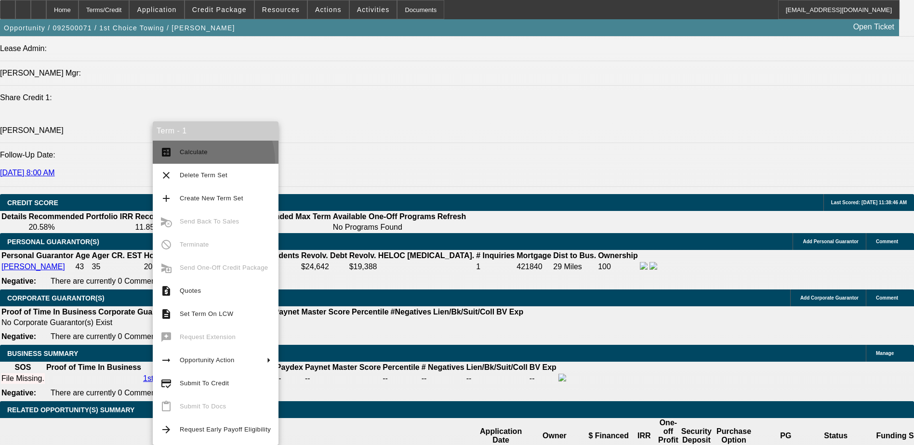
click at [199, 161] on button "calculate Calculate" at bounding box center [216, 152] width 126 height 23
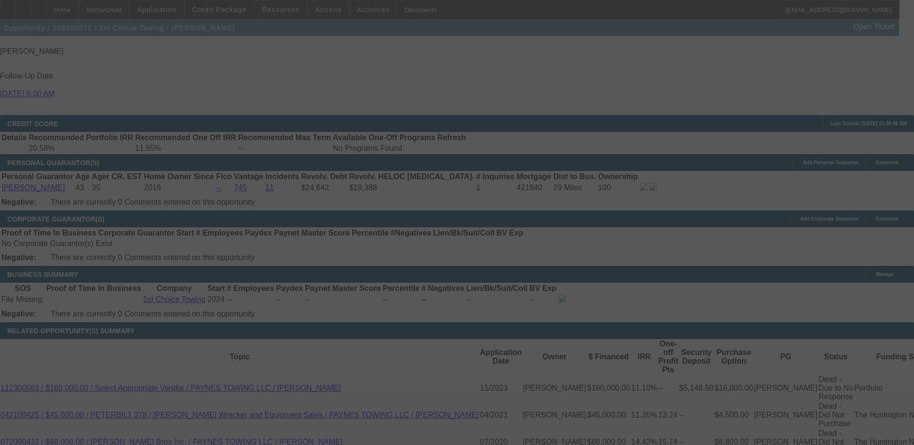
scroll to position [1301, 0]
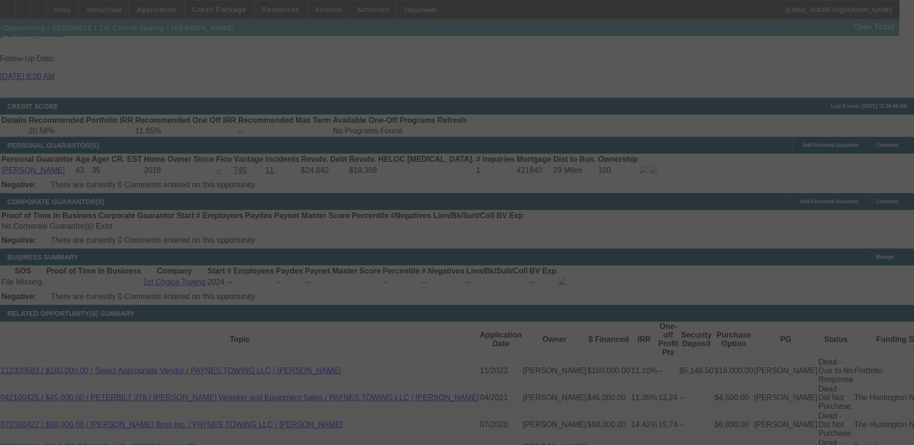
select select "0.15"
select select "2"
select select "0.1"
select select "4"
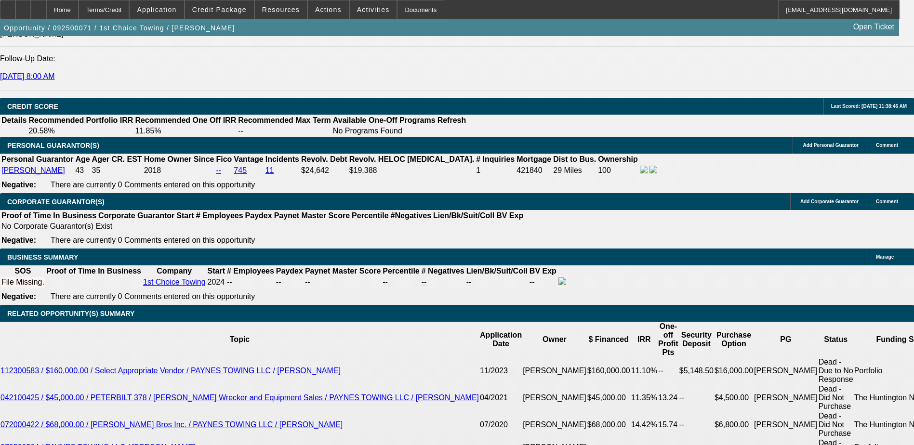
type input "UNKNOWN"
type input "1"
type input "$10,897.26"
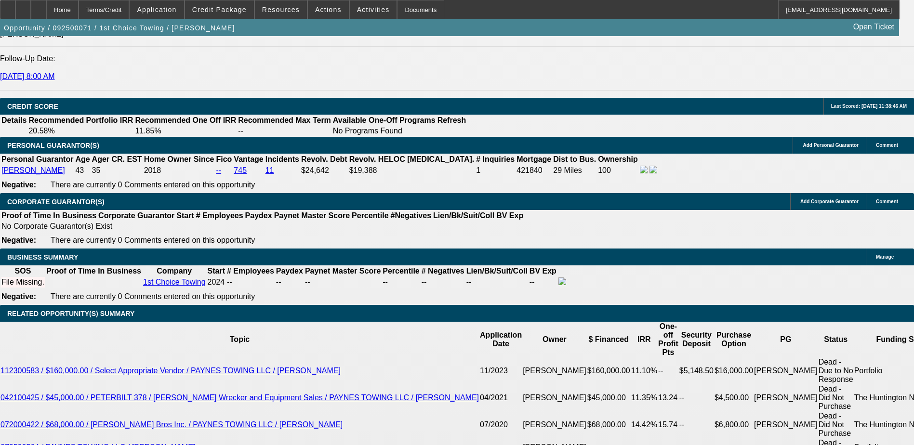
type input "$5,448.63"
type input "1520"
type input "$80,813.06"
type input "$40,406.53"
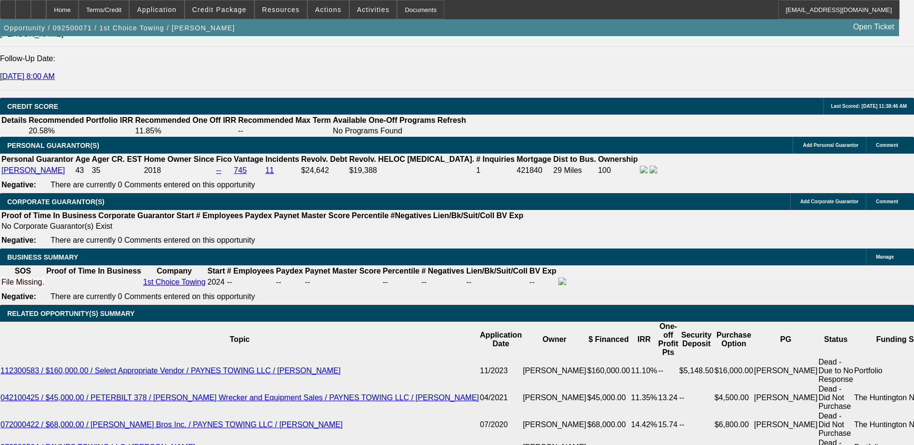
type input "20"
type input "$11,173.94"
type input "$5,586.97"
type input "$16,889.86"
type input "$8,444.93"
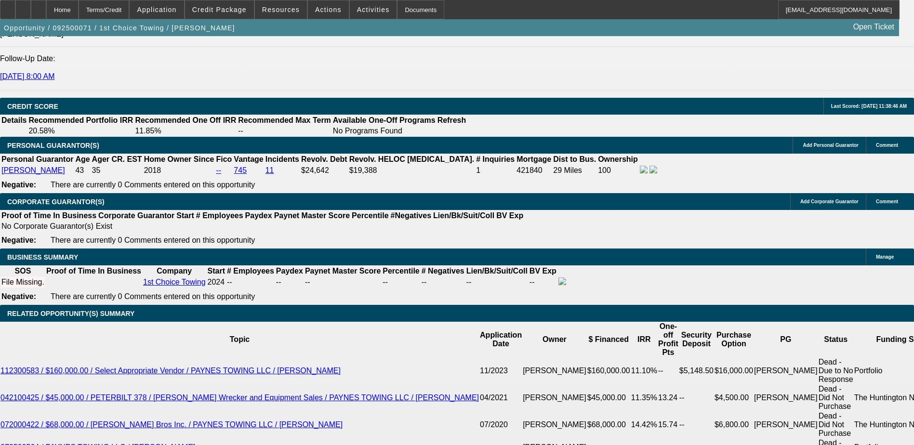
type input "20"
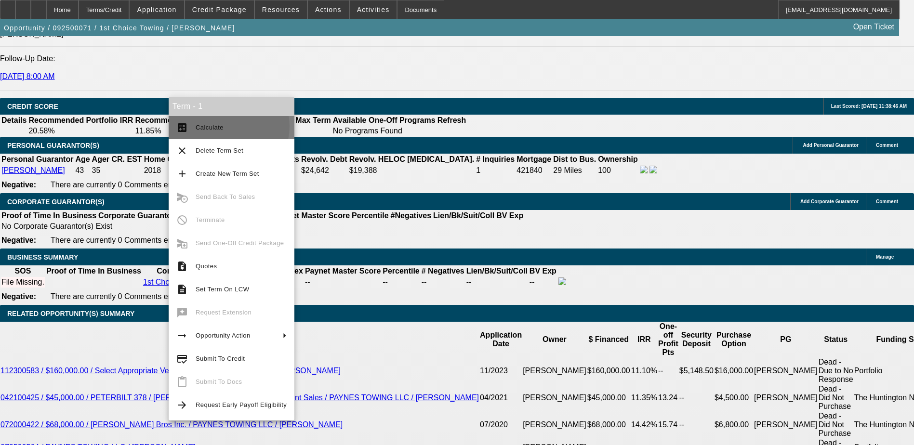
click at [227, 126] on span "Calculate" at bounding box center [241, 128] width 91 height 12
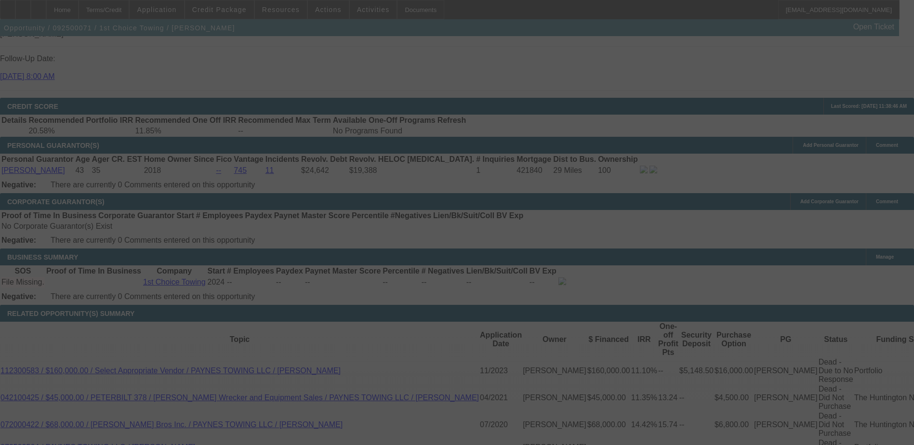
select select "0.15"
select select "2"
select select "0.1"
select select "4"
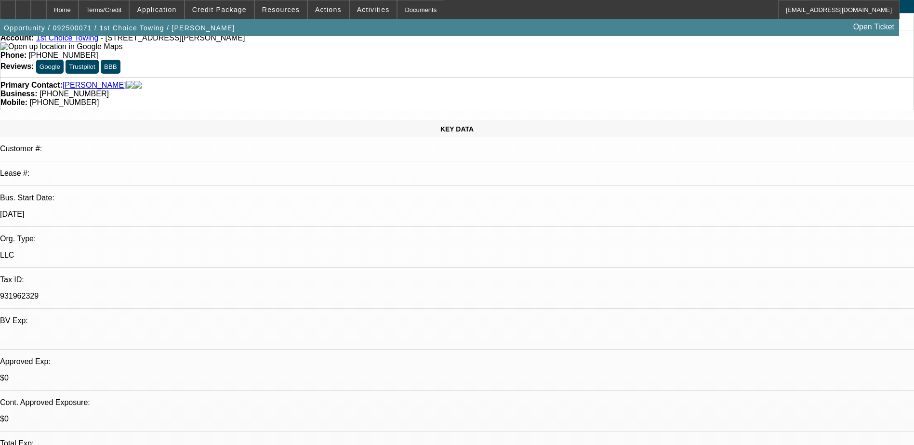
scroll to position [0, 0]
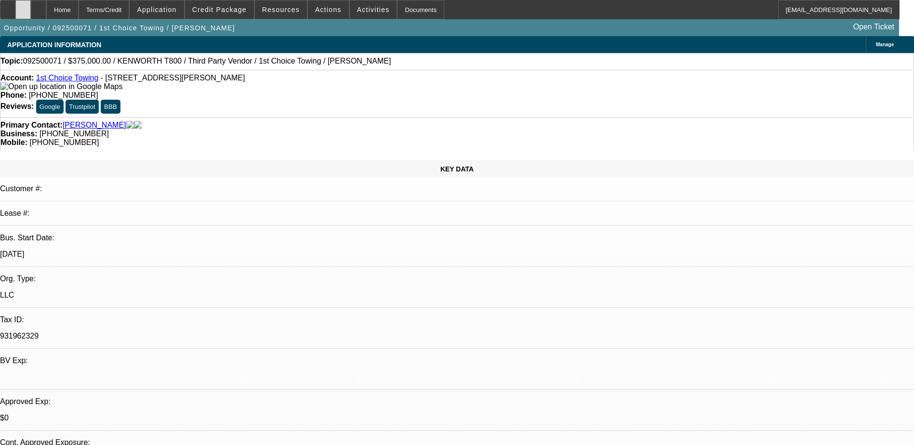
click at [31, 9] on div at bounding box center [22, 9] width 15 height 19
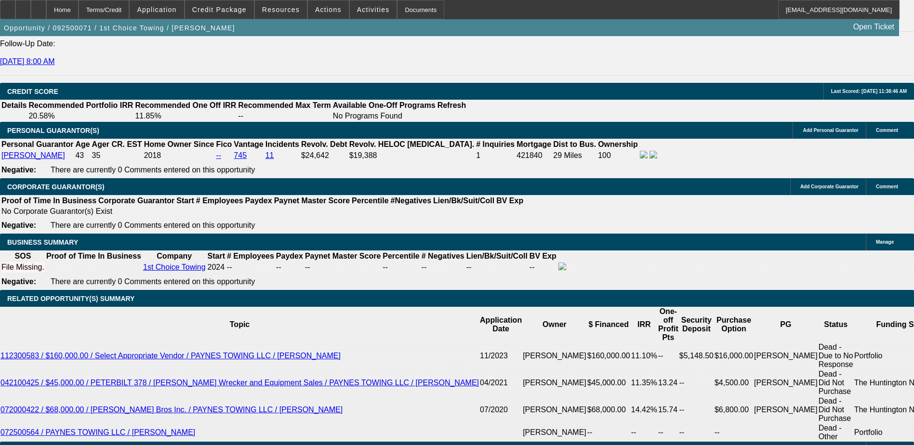
scroll to position [1301, 0]
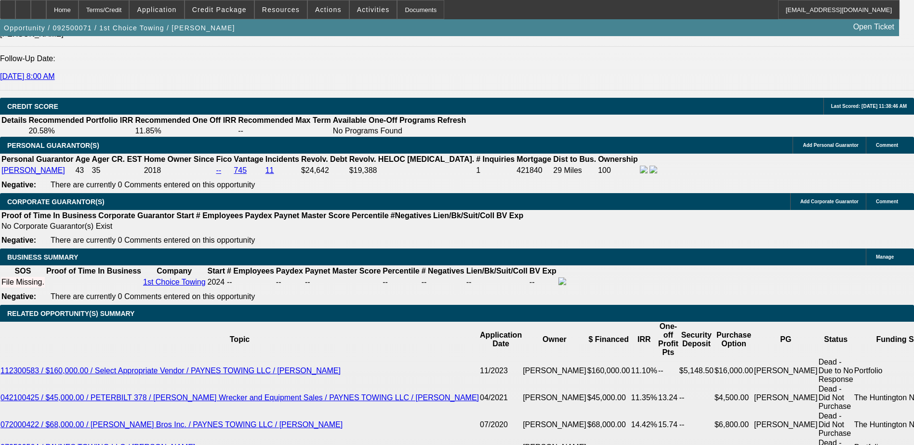
type input "UNKNOWN"
type input "2"
type input "$11,173.94"
type input "$5,586.97"
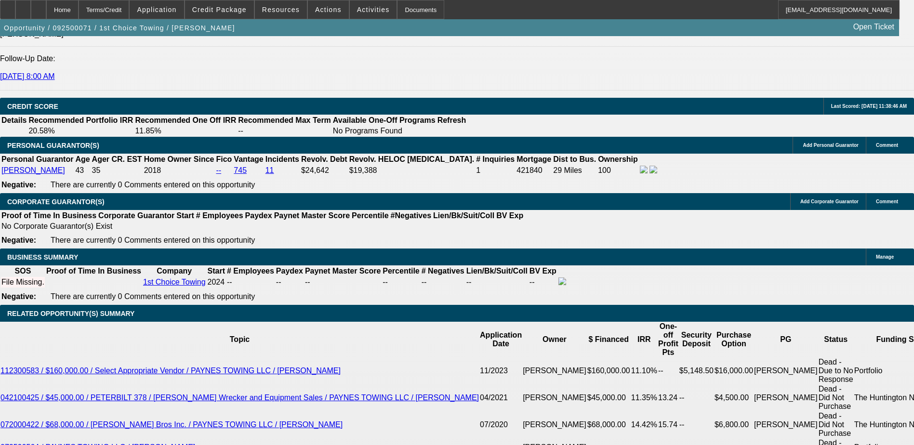
type input "2"
type input "21"
type input "$17,246.52"
type input "$8,623.26"
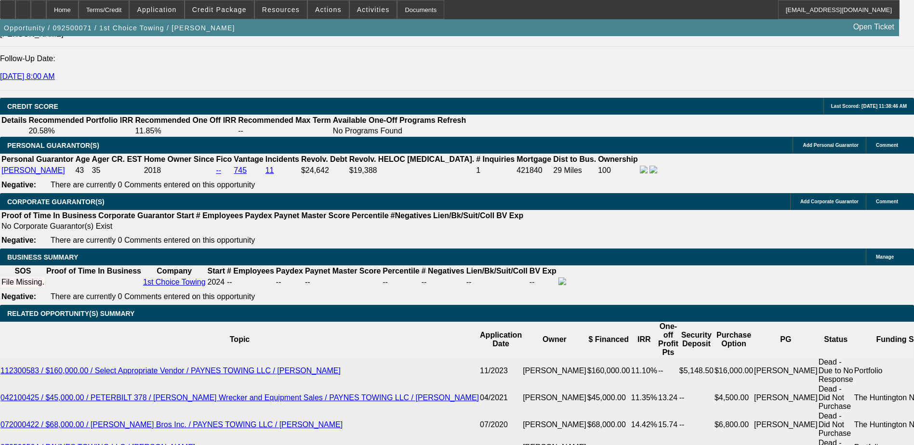
type input "218"
type input "$115,817.68"
type input "$57,908.84"
type input "18"
type input "$16,188.30"
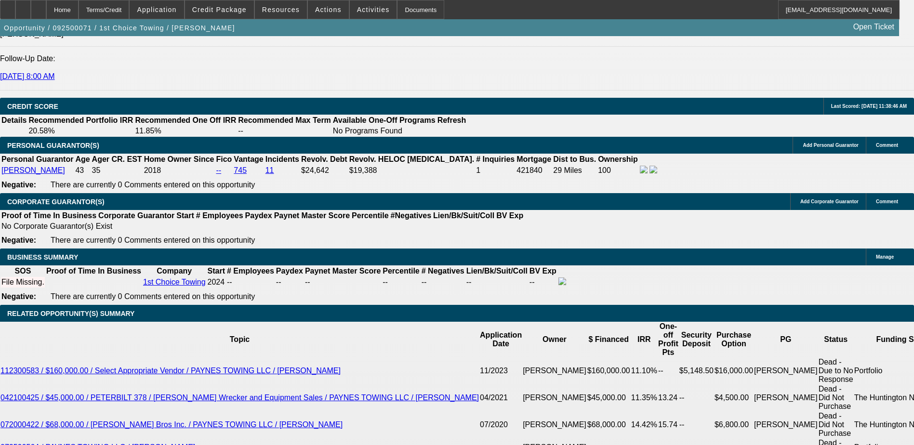
type input "$8,094.15"
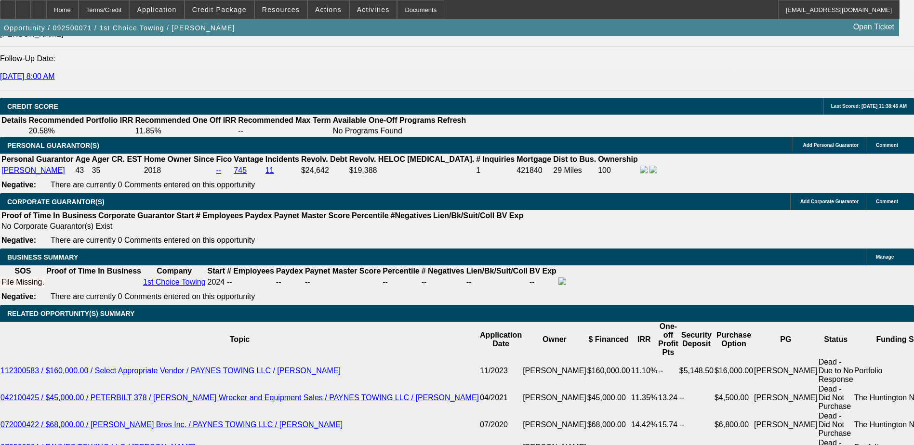
type input "182"
type input "$96,707.72"
type input "$48,353.86"
type input "18"
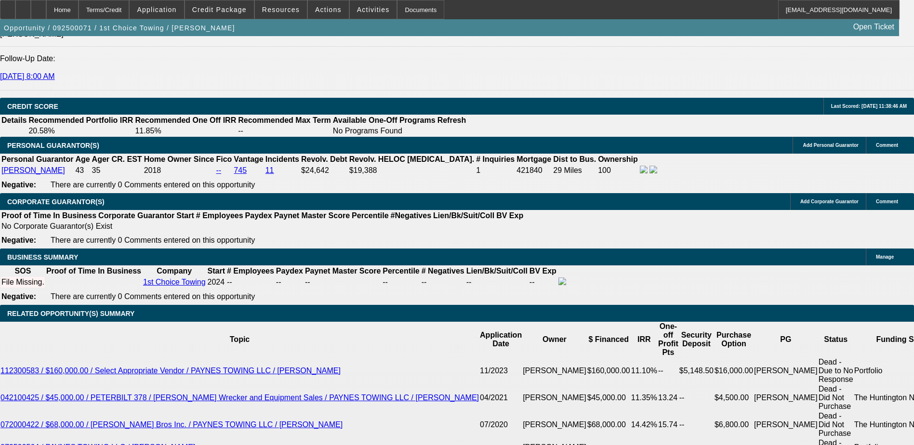
type input "$16,188.30"
type input "$8,094.15"
type input "18.29"
type input "$16,257.74"
type input "$8,128.87"
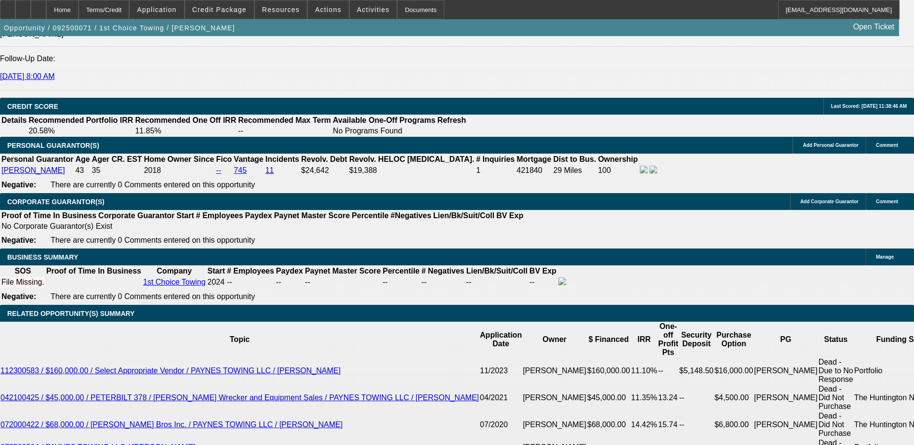
type input "$16,289.04"
type input "$8,144.52"
type input "18.299"
type input "$16,292.18"
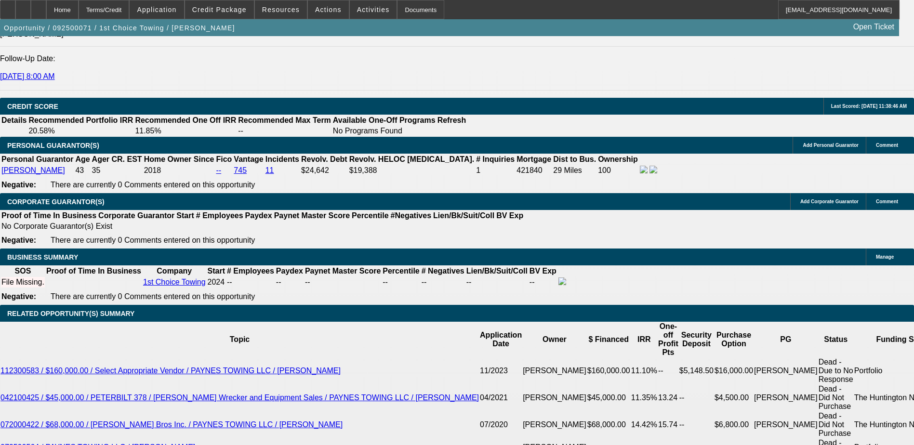
type input "$8,146.09"
type input "18.2999"
type input "$16,292.50"
type input "$8,146.25"
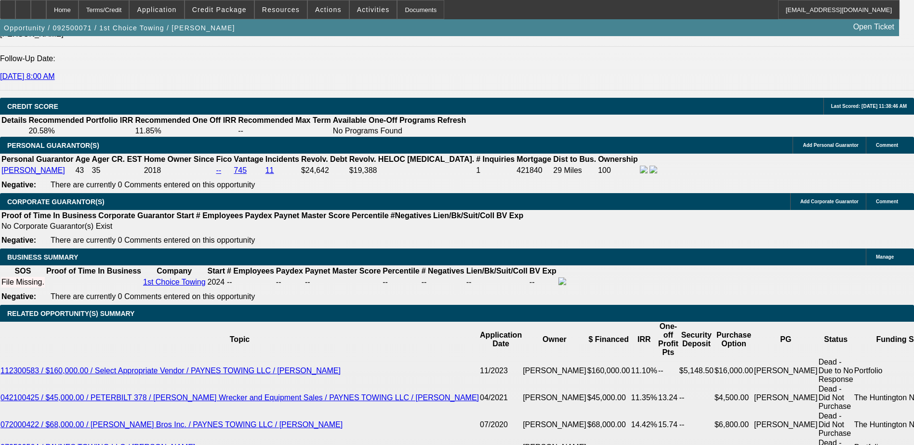
type input "18.2999"
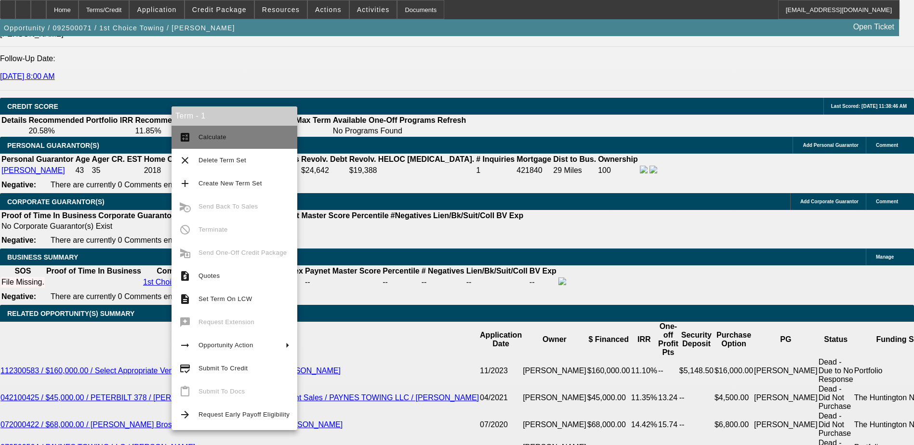
click at [223, 142] on span "Calculate" at bounding box center [243, 138] width 91 height 12
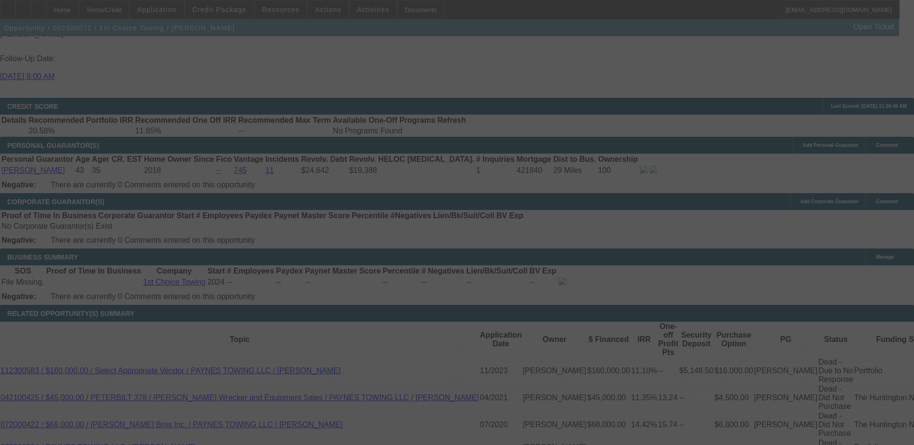
select select "0.15"
select select "2"
select select "0.1"
select select "4"
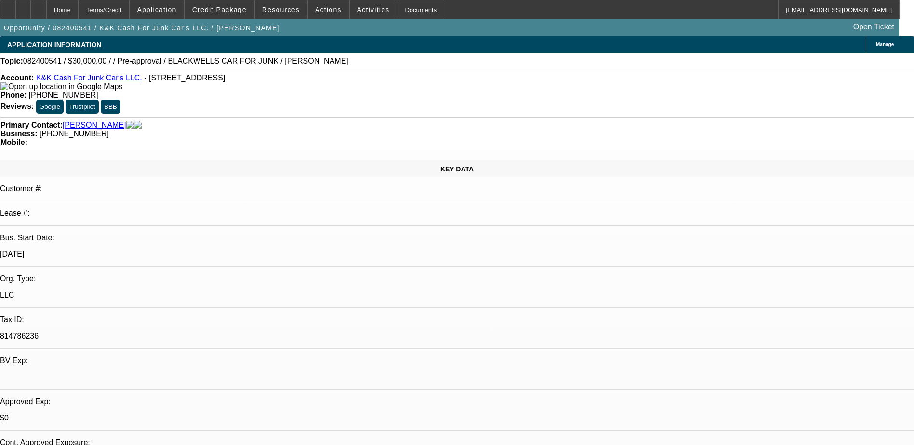
select select "0"
select select "2"
select select "0.1"
select select "4"
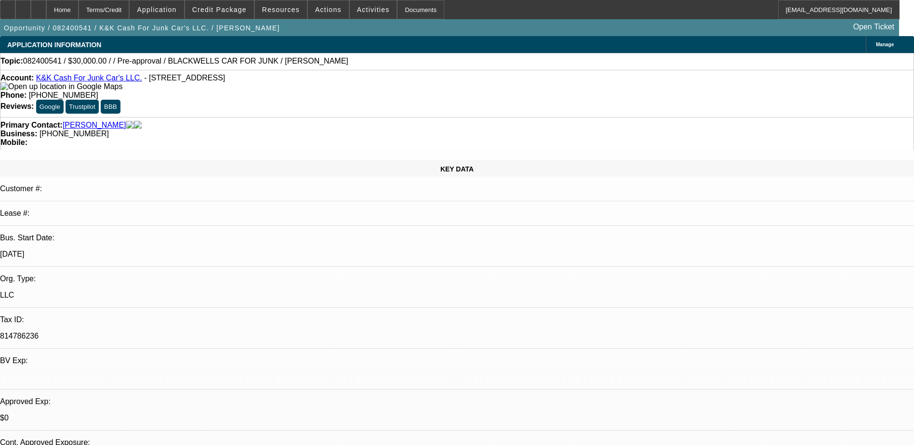
scroll to position [193, 0]
